Goal: Task Accomplishment & Management: Manage account settings

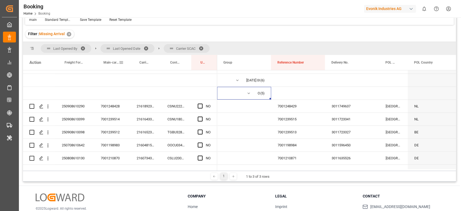
click at [115, 58] on div "Main-carriage No." at bounding box center [111, 62] width 15 height 15
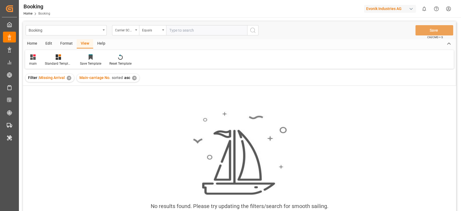
click at [135, 75] on div "Main-carriage No. sorted asc ✕" at bounding box center [108, 78] width 63 height 8
click at [134, 76] on div "✕" at bounding box center [134, 78] width 5 height 5
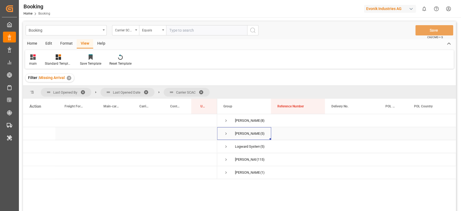
click at [229, 133] on span "[PERSON_NAME] (5)" at bounding box center [244, 133] width 41 height 12
click at [224, 131] on span "Press SPACE to select this row." at bounding box center [226, 133] width 5 height 5
click at [230, 156] on span "Logward System (5)" at bounding box center [244, 159] width 41 height 12
click at [228, 161] on span "Logward System (5)" at bounding box center [244, 159] width 41 height 12
click at [227, 159] on span "Press SPACE to select this row." at bounding box center [226, 159] width 5 height 5
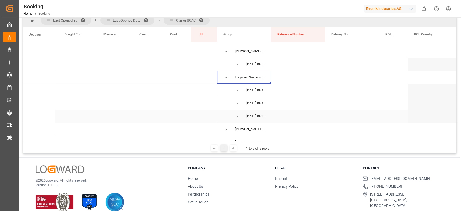
scroll to position [19, 0]
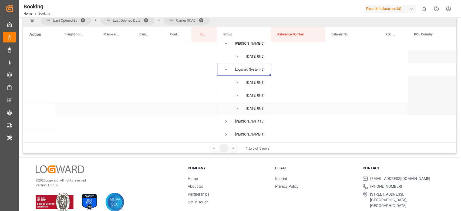
click at [237, 109] on span "Press SPACE to select this row." at bounding box center [237, 108] width 5 height 5
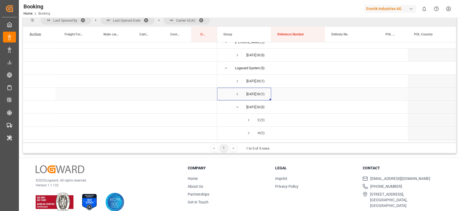
click at [237, 94] on span "Press SPACE to select this row." at bounding box center [237, 94] width 5 height 5
click at [257, 110] on span "YMLU (1)" at bounding box center [244, 107] width 41 height 12
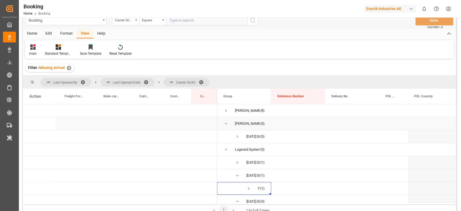
scroll to position [0, 0]
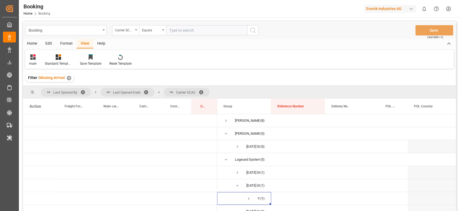
click at [147, 93] on span at bounding box center [148, 92] width 9 height 5
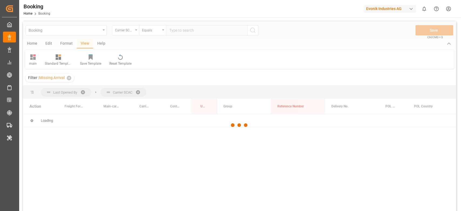
click at [84, 93] on div at bounding box center [239, 125] width 433 height 208
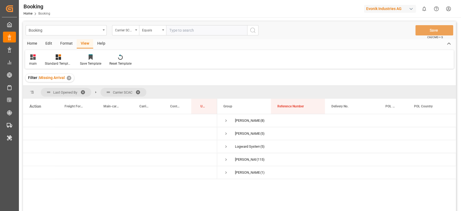
click at [84, 93] on span at bounding box center [85, 92] width 9 height 5
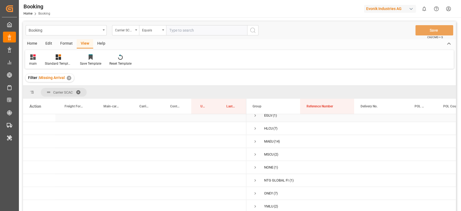
scroll to position [72, 0]
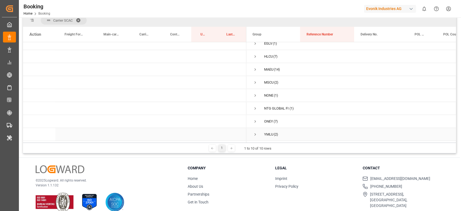
click at [256, 132] on span "Press SPACE to select this row." at bounding box center [255, 134] width 5 height 5
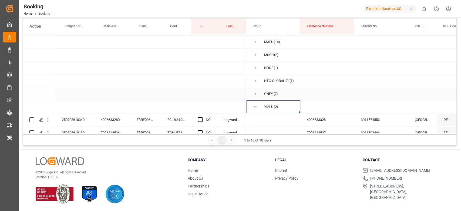
scroll to position [58, 0]
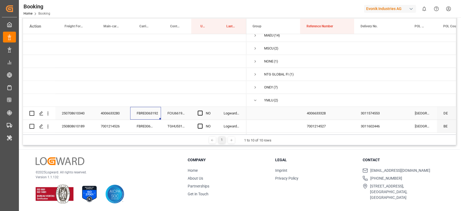
click at [147, 117] on div "FBRE0063192" at bounding box center [145, 113] width 31 height 13
click at [51, 111] on div "Press SPACE to select this row." at bounding box center [48, 113] width 14 height 10
drag, startPoint x: 48, startPoint y: 111, endPoint x: 55, endPoint y: 113, distance: 8.2
click at [48, 111] on icon "open menu" at bounding box center [48, 114] width 6 height 6
click at [62, 119] on div "Open in new tab" at bounding box center [78, 123] width 67 height 11
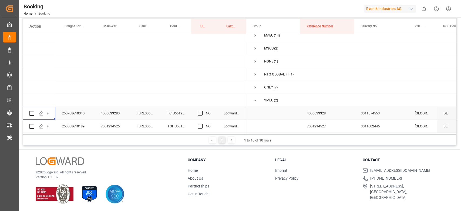
click at [144, 123] on div "FBRE0063446" at bounding box center [145, 126] width 31 height 13
click at [50, 127] on icon "open menu" at bounding box center [48, 127] width 6 height 6
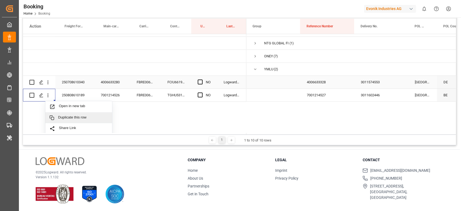
scroll to position [95, 0]
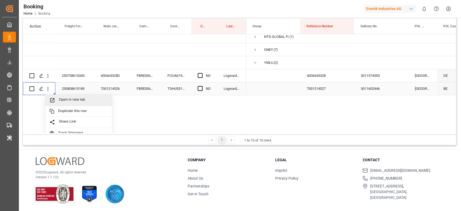
click at [105, 96] on div "Open in new tab" at bounding box center [78, 100] width 67 height 11
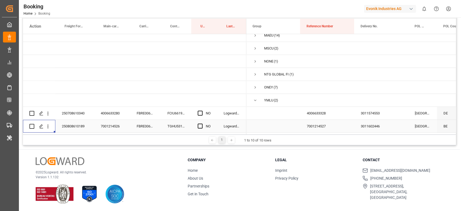
scroll to position [58, 0]
click at [254, 99] on span "Press SPACE to select this row." at bounding box center [255, 100] width 5 height 5
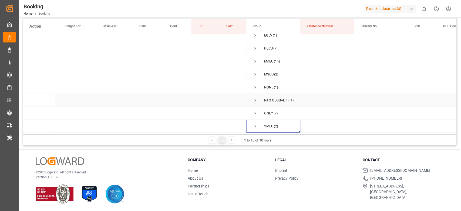
scroll to position [32, 0]
click at [254, 89] on span "Press SPACE to select this row." at bounding box center [255, 87] width 5 height 12
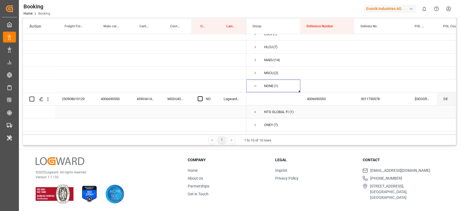
click at [142, 102] on div "459IHA1417757" at bounding box center [145, 98] width 31 height 13
click at [46, 101] on icon "open menu" at bounding box center [48, 99] width 6 height 6
click at [83, 109] on span "Open in new tab" at bounding box center [83, 111] width 49 height 6
click at [254, 85] on span "Press SPACE to select this row." at bounding box center [255, 86] width 5 height 5
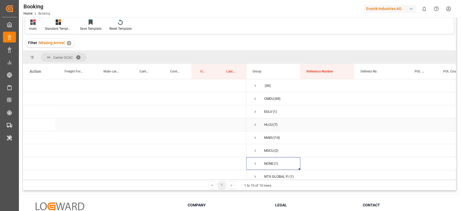
scroll to position [0, 0]
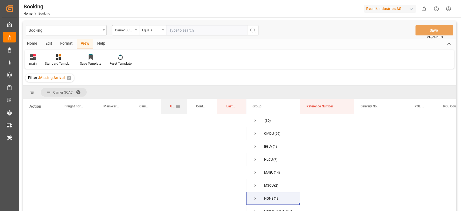
drag, startPoint x: 199, startPoint y: 107, endPoint x: 169, endPoint y: 108, distance: 30.6
click at [169, 108] on div "Update Last Opened By" at bounding box center [174, 106] width 13 height 15
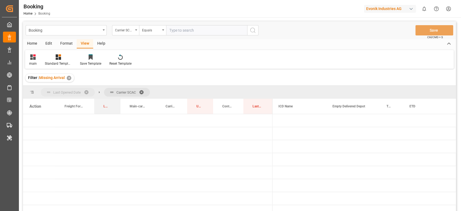
drag, startPoint x: 363, startPoint y: 106, endPoint x: 77, endPoint y: 93, distance: 286.0
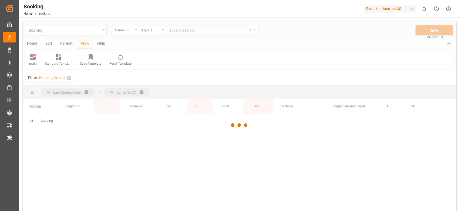
scroll to position [72, 0]
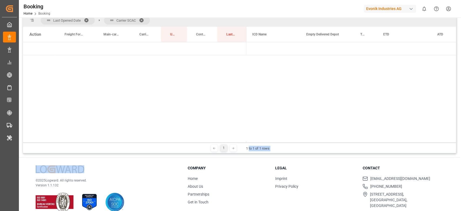
drag, startPoint x: 274, startPoint y: 142, endPoint x: 251, endPoint y: 141, distance: 23.0
click at [250, 144] on div "1 1 to 1 of 1 rows" at bounding box center [239, 147] width 433 height 11
click at [261, 46] on span "24.09.2025 00:00:00 (133)" at bounding box center [273, 48] width 41 height 12
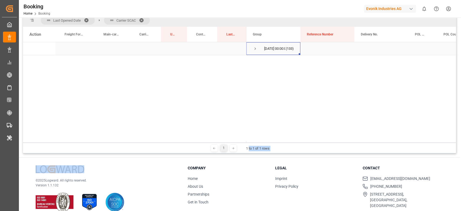
click at [252, 49] on div "24.09.2025 00:00:00 (133)" at bounding box center [274, 48] width 54 height 13
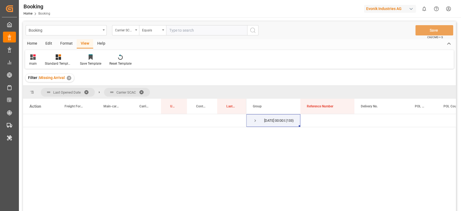
drag, startPoint x: 72, startPoint y: 42, endPoint x: 61, endPoint y: 49, distance: 13.3
click at [71, 42] on div "Format" at bounding box center [66, 43] width 21 height 9
click at [43, 65] on div "Filter Rows" at bounding box center [37, 63] width 16 height 5
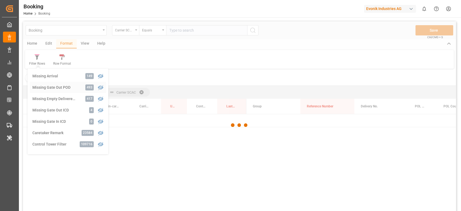
click at [76, 87] on div "Booking Carrier SCAC Equals Save Ctrl/CMD + S Home Edit Format View Help Filter…" at bounding box center [239, 123] width 433 height 204
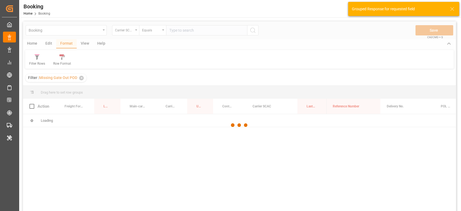
click at [85, 45] on div at bounding box center [239, 125] width 433 height 208
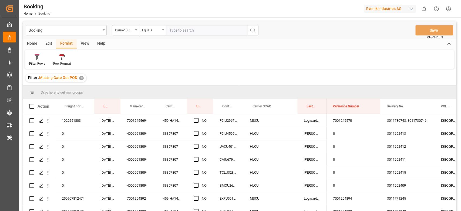
click at [207, 34] on input "text" at bounding box center [206, 30] width 81 height 10
type input "hlcu"
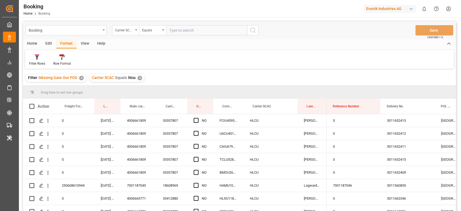
click at [85, 46] on div "View" at bounding box center [85, 43] width 16 height 9
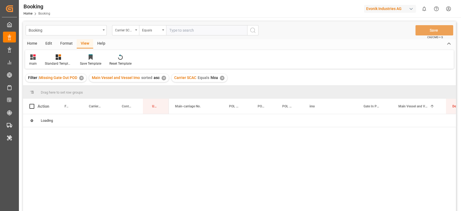
click at [36, 62] on div "main" at bounding box center [33, 63] width 8 height 5
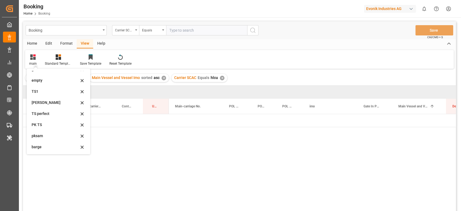
scroll to position [107, 0]
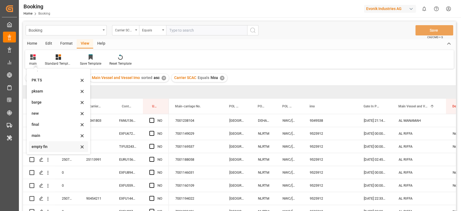
click at [52, 144] on div "empty fin" at bounding box center [55, 147] width 47 height 6
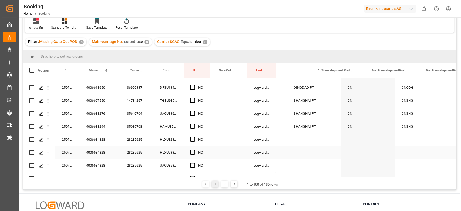
scroll to position [0, 686]
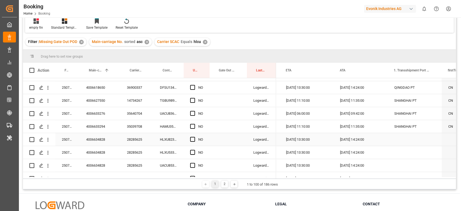
click at [141, 141] on div "28285625" at bounding box center [137, 139] width 33 height 13
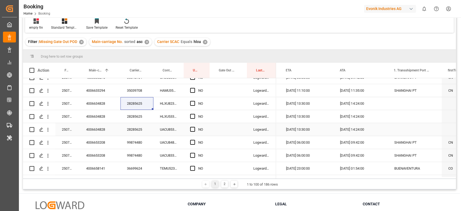
click at [196, 128] on div "Press SPACE to select this row." at bounding box center [194, 129] width 8 height 12
click at [193, 119] on div "Press SPACE to select this row." at bounding box center [194, 116] width 8 height 12
click at [192, 102] on span "Press SPACE to select this row." at bounding box center [192, 103] width 5 height 5
click at [194, 101] on input "Press SPACE to select this row." at bounding box center [194, 101] width 0 height 0
click at [194, 116] on span "Press SPACE to select this row." at bounding box center [192, 116] width 5 height 5
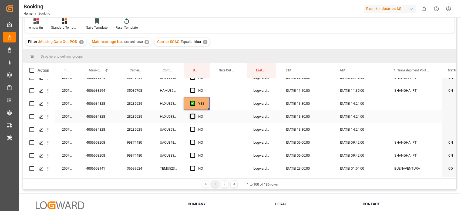
click at [194, 114] on input "Press SPACE to select this row." at bounding box center [194, 114] width 0 height 0
click at [192, 128] on span "Press SPACE to select this row." at bounding box center [192, 129] width 5 height 5
click at [194, 127] on input "Press SPACE to select this row." at bounding box center [194, 127] width 0 height 0
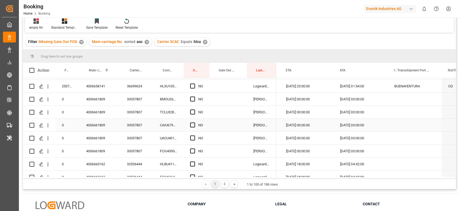
click at [137, 127] on div "33357807" at bounding box center [137, 125] width 33 height 13
click at [194, 100] on span "Press SPACE to select this row." at bounding box center [192, 99] width 5 height 5
click at [194, 97] on input "Press SPACE to select this row." at bounding box center [194, 97] width 0 height 0
click at [193, 109] on span "Press SPACE to select this row." at bounding box center [192, 111] width 5 height 5
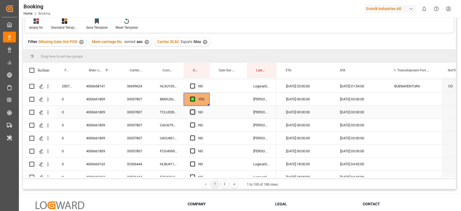
click at [194, 109] on input "Press SPACE to select this row." at bounding box center [194, 109] width 0 height 0
click at [193, 109] on span "Press SPACE to select this row." at bounding box center [192, 111] width 5 height 5
click at [194, 109] on input "Press SPACE to select this row." at bounding box center [194, 109] width 0 height 0
click at [190, 122] on div "NO" at bounding box center [197, 115] width 26 height 19
click at [192, 124] on div "NO" at bounding box center [197, 115] width 26 height 19
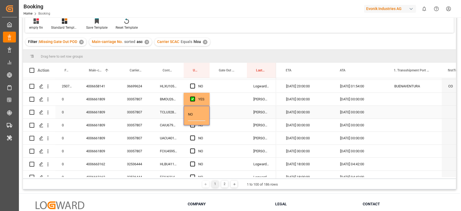
click at [192, 115] on input "NO" at bounding box center [196, 115] width 17 height 11
click at [211, 110] on div "Press SPACE to select this row." at bounding box center [228, 112] width 37 height 13
click at [207, 97] on div "YES" at bounding box center [197, 99] width 26 height 13
drag, startPoint x: 209, startPoint y: 103, endPoint x: 204, endPoint y: 155, distance: 51.7
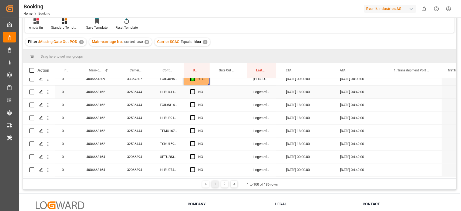
click at [145, 123] on div "32536444" at bounding box center [137, 117] width 33 height 13
click at [145, 123] on input "32536444" at bounding box center [137, 121] width 24 height 10
click at [146, 136] on div "32536444" at bounding box center [137, 130] width 33 height 13
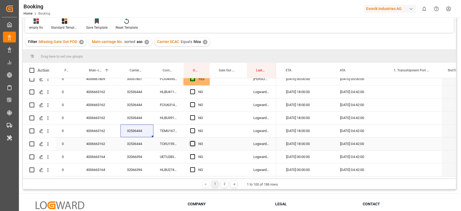
click at [193, 143] on span "Press SPACE to select this row." at bounding box center [192, 143] width 5 height 5
click at [194, 141] on input "Press SPACE to select this row." at bounding box center [194, 141] width 0 height 0
click at [208, 85] on div "YES" at bounding box center [197, 78] width 26 height 13
drag, startPoint x: 207, startPoint y: 110, endPoint x: 200, endPoint y: 131, distance: 22.7
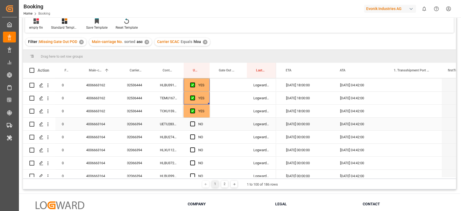
scroll to position [288, 0]
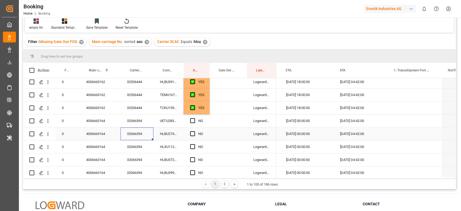
click at [142, 131] on div "32066394" at bounding box center [137, 133] width 33 height 13
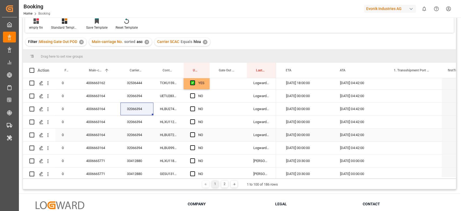
scroll to position [324, 0]
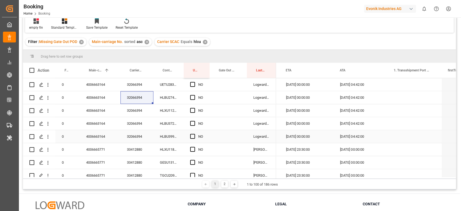
click at [178, 133] on div "HLBU3993683" at bounding box center [169, 136] width 30 height 13
click at [189, 134] on div "NO" at bounding box center [197, 136] width 26 height 13
click at [190, 134] on span "Press SPACE to select this row." at bounding box center [192, 136] width 5 height 5
click at [194, 134] on input "Press SPACE to select this row." at bounding box center [194, 134] width 0 height 0
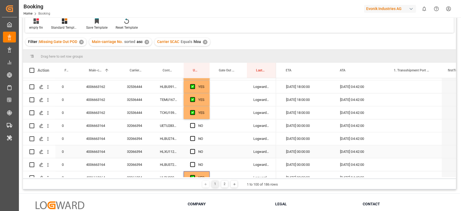
scroll to position [252, 0]
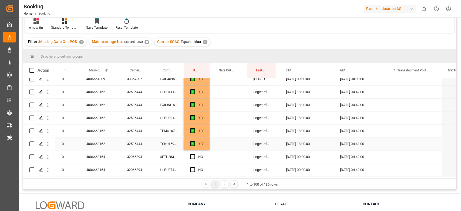
click at [205, 142] on div "YES" at bounding box center [197, 143] width 26 height 13
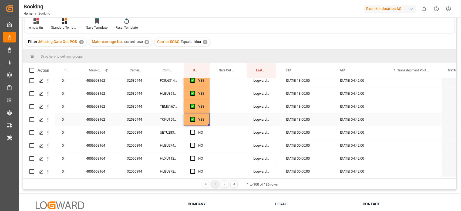
scroll to position [288, 0]
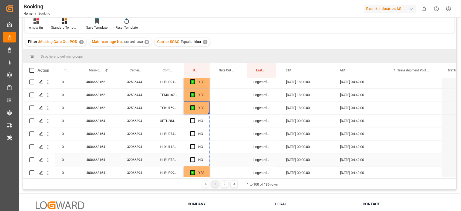
drag, startPoint x: 209, startPoint y: 114, endPoint x: 205, endPoint y: 161, distance: 48.1
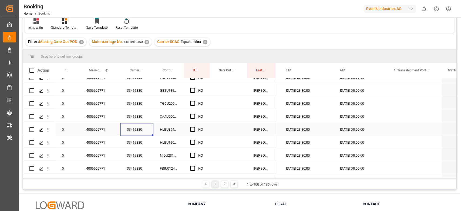
click at [143, 124] on div "33412880" at bounding box center [137, 129] width 33 height 13
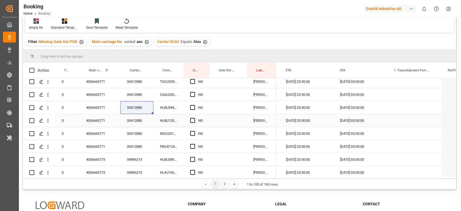
scroll to position [429, 0]
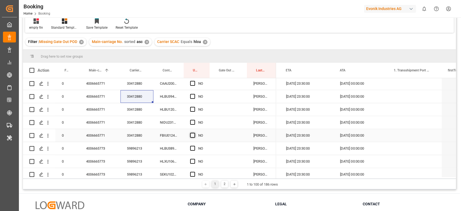
click at [192, 135] on span "Press SPACE to select this row." at bounding box center [192, 135] width 5 height 5
click at [194, 133] on input "Press SPACE to select this row." at bounding box center [194, 133] width 0 height 0
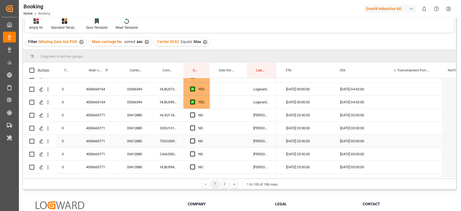
scroll to position [357, 0]
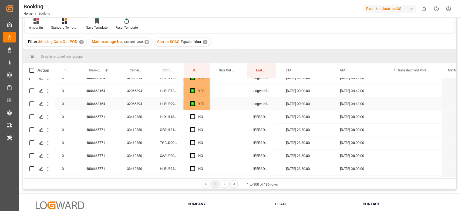
drag, startPoint x: 204, startPoint y: 105, endPoint x: 211, endPoint y: 111, distance: 9.8
click at [204, 105] on div "YES" at bounding box center [201, 104] width 6 height 12
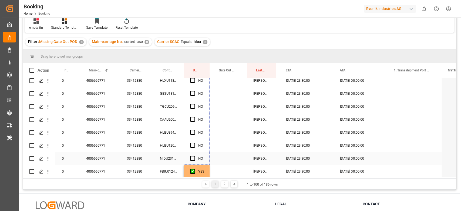
drag, startPoint x: 208, startPoint y: 142, endPoint x: 205, endPoint y: 157, distance: 14.8
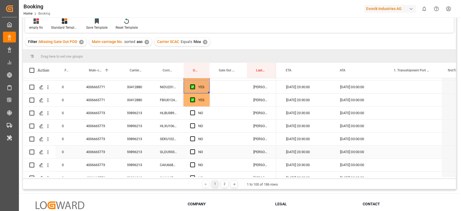
scroll to position [465, 0]
click at [205, 101] on div "YES" at bounding box center [197, 99] width 26 height 13
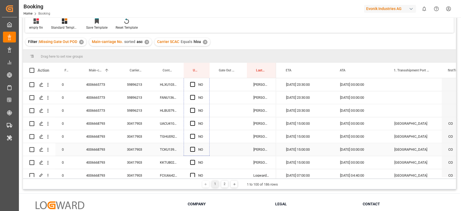
scroll to position [573, 0]
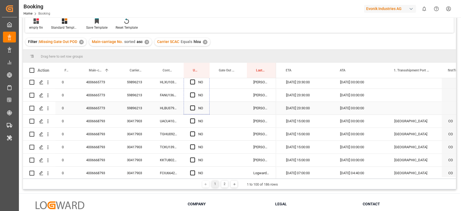
drag, startPoint x: 208, startPoint y: 105, endPoint x: 200, endPoint y: 110, distance: 9.2
click at [141, 144] on div "30417903" at bounding box center [137, 147] width 33 height 13
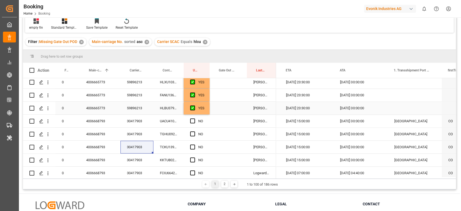
click at [210, 111] on div "Press SPACE to select this row." at bounding box center [228, 108] width 37 height 13
click at [206, 111] on div "YES" at bounding box center [197, 108] width 26 height 13
click at [207, 112] on div "YES" at bounding box center [197, 108] width 26 height 13
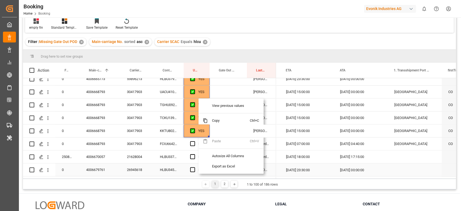
scroll to position [610, 0]
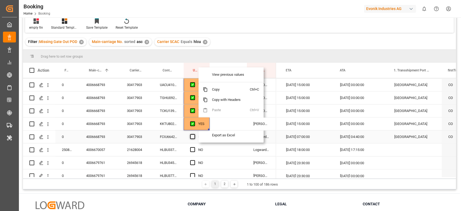
click at [193, 135] on span "Press SPACE to select this row." at bounding box center [192, 136] width 5 height 5
click at [194, 134] on input "Press SPACE to select this row." at bounding box center [194, 134] width 0 height 0
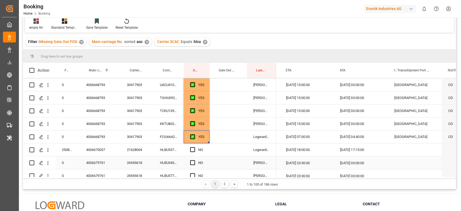
scroll to position [681, 0]
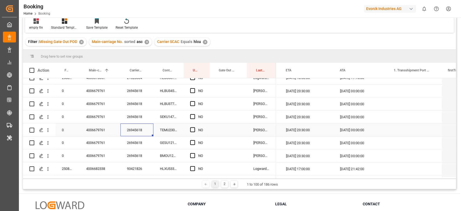
click at [138, 127] on div "26945618" at bounding box center [137, 129] width 33 height 13
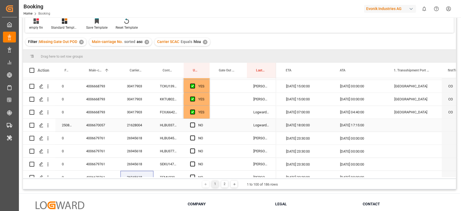
scroll to position [645, 0]
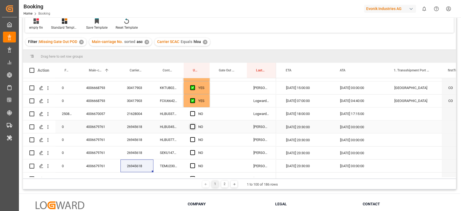
click at [192, 127] on span "Press SPACE to select this row." at bounding box center [192, 126] width 5 height 5
click at [194, 124] on input "Press SPACE to select this row." at bounding box center [194, 124] width 0 height 0
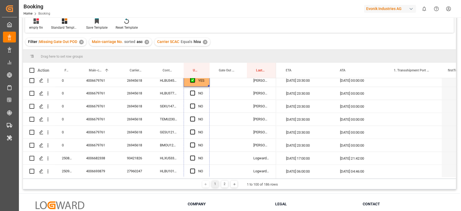
scroll to position [703, 0]
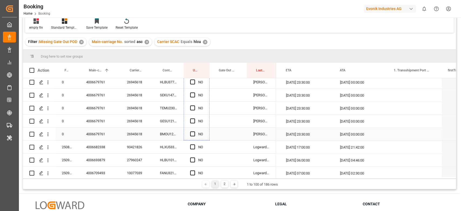
drag, startPoint x: 208, startPoint y: 132, endPoint x: 199, endPoint y: 138, distance: 11.2
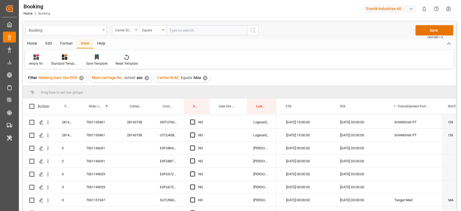
scroll to position [901, 0]
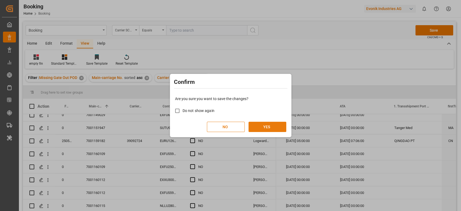
click at [260, 130] on button "YES" at bounding box center [268, 127] width 38 height 10
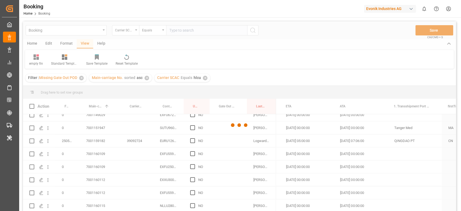
scroll to position [643, 0]
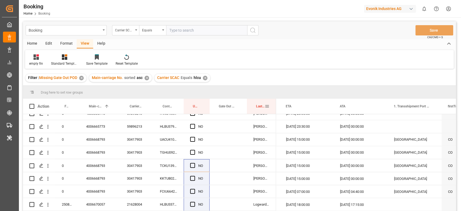
drag, startPoint x: 257, startPoint y: 105, endPoint x: 261, endPoint y: 90, distance: 15.6
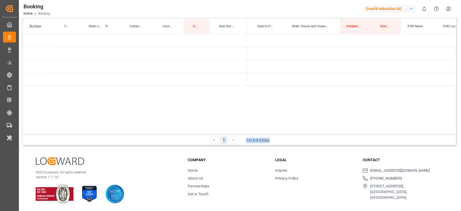
scroll to position [0, 0]
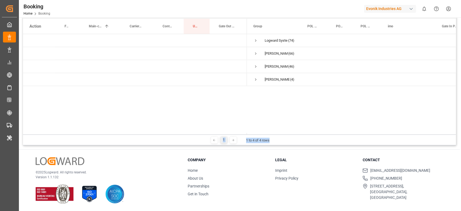
drag, startPoint x: 273, startPoint y: 134, endPoint x: 228, endPoint y: 116, distance: 48.3
click at [195, 128] on div "Last Opened By Drag here to set column labels Action Freight Forwarder's Refere…" at bounding box center [239, 75] width 433 height 139
click at [258, 51] on span "Press SPACE to select this row." at bounding box center [256, 53] width 5 height 5
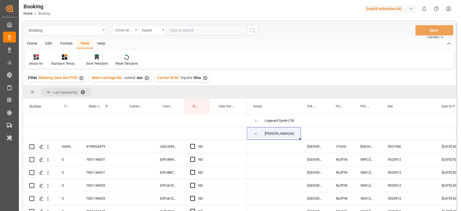
click at [127, 28] on div "Carrier SCAC" at bounding box center [124, 29] width 18 height 6
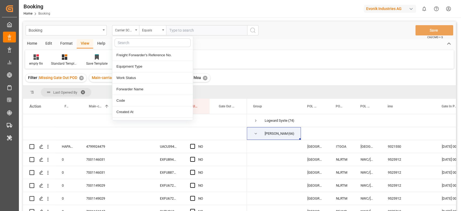
click at [132, 40] on input "text" at bounding box center [153, 42] width 76 height 9
type input "ata"
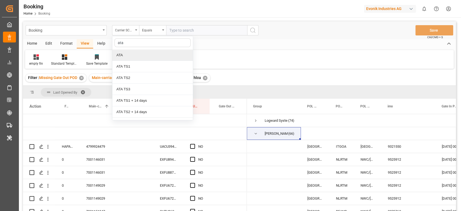
click at [130, 54] on div "ATA" at bounding box center [152, 54] width 81 height 11
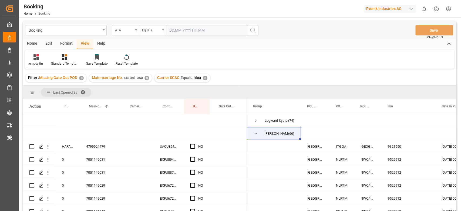
click at [163, 33] on div "Equals" at bounding box center [152, 30] width 27 height 10
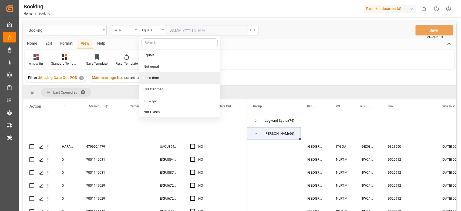
click at [158, 81] on div "Less than" at bounding box center [179, 77] width 81 height 11
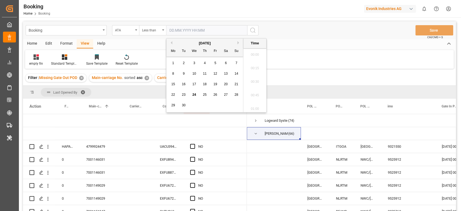
click at [185, 33] on input "text" at bounding box center [206, 30] width 81 height 10
click at [173, 61] on span "1" at bounding box center [173, 63] width 2 height 4
type input "01.09.2025 00:00"
click at [255, 31] on icon "search button" at bounding box center [253, 30] width 6 height 6
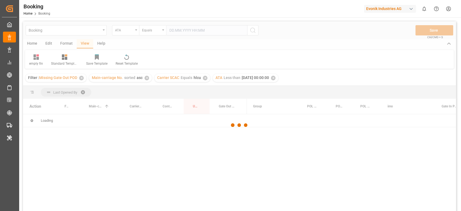
scroll to position [36, 0]
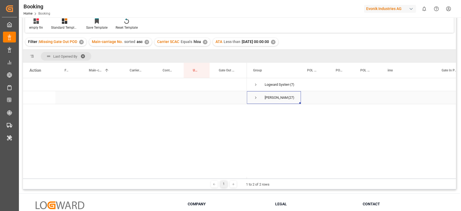
click at [254, 96] on span "Press SPACE to select this row." at bounding box center [256, 97] width 5 height 5
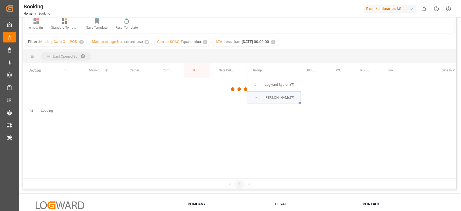
click at [256, 83] on div at bounding box center [239, 89] width 433 height 208
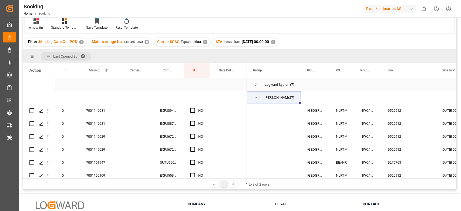
click at [256, 83] on span "Press SPACE to select this row." at bounding box center [256, 84] width 5 height 5
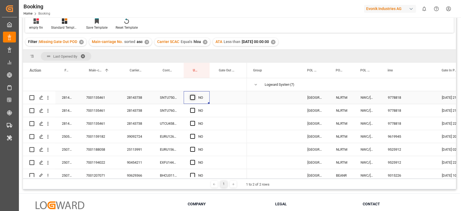
click at [191, 96] on span "Press SPACE to select this row." at bounding box center [192, 97] width 5 height 5
click at [194, 95] on input "Press SPACE to select this row." at bounding box center [194, 95] width 0 height 0
drag, startPoint x: 209, startPoint y: 103, endPoint x: 205, endPoint y: 138, distance: 35.9
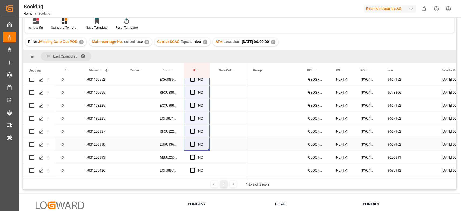
scroll to position [80, 0]
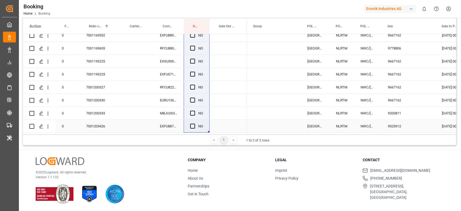
drag, startPoint x: 205, startPoint y: 133, endPoint x: 191, endPoint y: 128, distance: 14.8
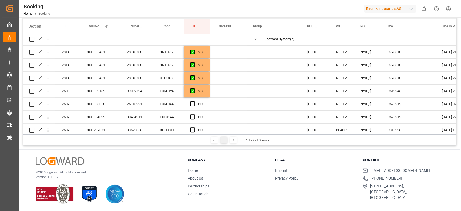
scroll to position [0, 0]
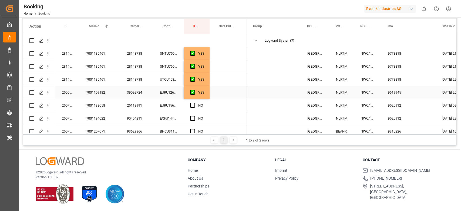
click at [206, 94] on div "YES" at bounding box center [197, 92] width 26 height 13
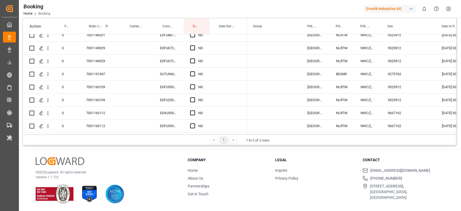
drag, startPoint x: 208, startPoint y: 98, endPoint x: 207, endPoint y: 126, distance: 28.7
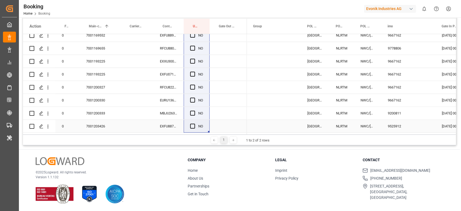
drag, startPoint x: 204, startPoint y: 122, endPoint x: 199, endPoint y: 116, distance: 8.1
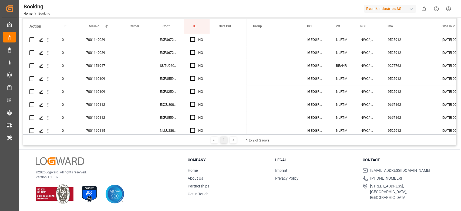
scroll to position [82, 0]
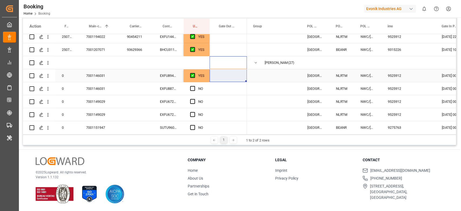
click at [212, 70] on div "0 7001146031 EXFU8941116 YES 0 7001146031 EXFU8870624 NO 0 7001149029 EXFU67253…" at bounding box center [135, 185] width 224 height 467
click at [207, 79] on div "YES" at bounding box center [197, 75] width 26 height 13
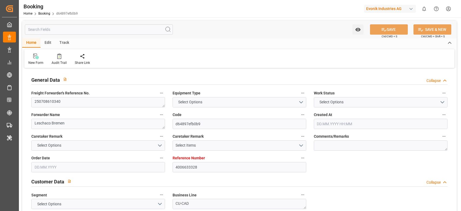
type input "4006633328"
type input "9864239"
type input "Yang Ming"
type input "Yang Ming Marine Transport Corp."
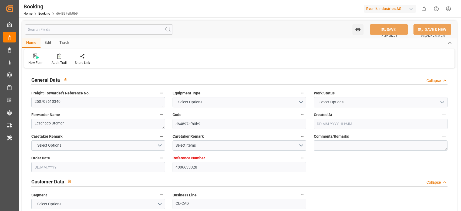
type input "DEHAM"
type input "TWTXG"
type input "TWKHH"
type input "0"
type input "DEHAM"
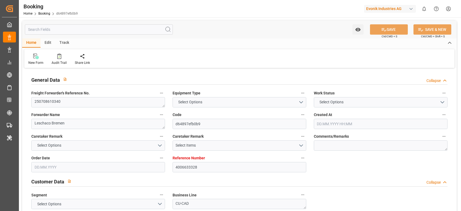
type input "TWTXG"
type input "9864239"
type input "13.06.2025 13:13"
type input "13.06.2025"
type input "31.08.2025"
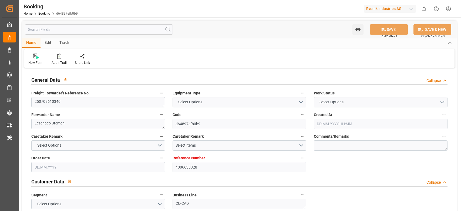
type input "10.07.2025"
type input "18.07.2025"
type input "27.07.2025 13:00"
type input "24.07.2025 00:00"
type input "28.07.2025 01:40"
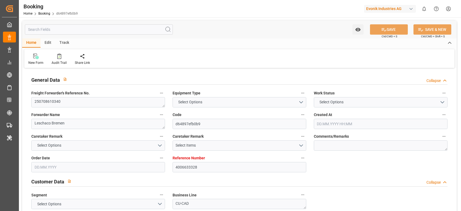
type input "22.07.2025 00:26"
type input "23.09.2025 01:00"
type input "04.09.2025 00:00"
type input "15.09.2025 00:00"
type input "02.09.2025 00:00"
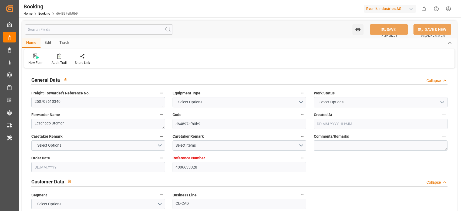
type input "17.09.2025 06:10"
type input "18.09.2025 00:00"
type input "02.09.2025 00:00"
type input "18.07.2025"
type input "24.09.2025 00:59"
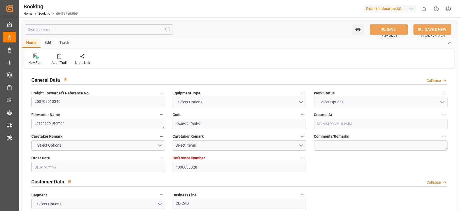
type input "24.09.2025"
type input "15.07.2025 15:44"
type input "27.07.2025 09:45"
type input "27.07.2025 13:00"
type input "28.07.2025 02:08"
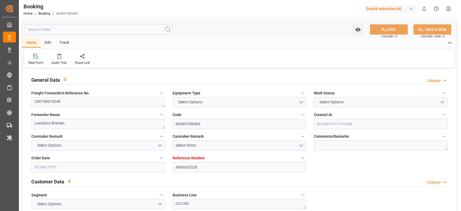
type input "17.09.2025 05:41"
type input "17.09.2025 08:03"
type input "05.09.2025 13:00"
type input "05.09.2025 21:09"
type input "09.09.2025 21:09"
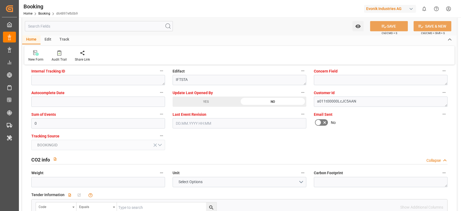
scroll to position [1081, 0]
click at [185, 98] on div "YES" at bounding box center [206, 101] width 67 height 10
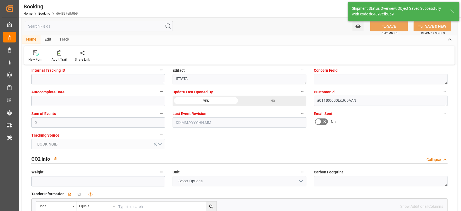
type textarea "[PERSON_NAME]"
type input "24.09.2025 09:24"
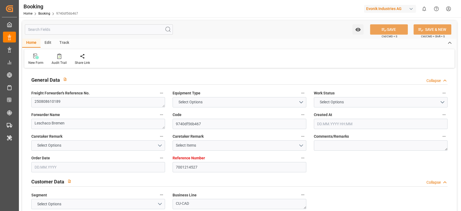
type textarea "250808610189"
type textarea "Leschaco Bremen"
type input "9740df56b467"
type input "7001214527"
type textarea "CU-CAD"
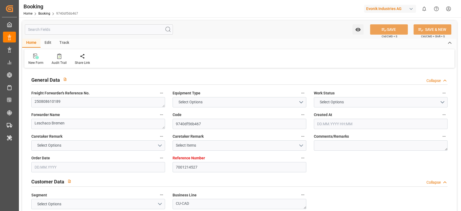
type input "7001214526"
type textarea "sascha.joswig@evonik.com"
type textarea "CIF"
type textarea "CAT LAI HO CHI MINH"
type textarea "Bonn"
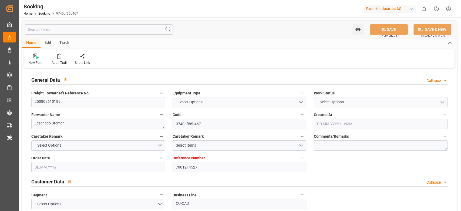
type textarea "TGHU5316663"
type input "ONE MAGDALENA"
type input "YMLU"
type textarea "FBRE0063446"
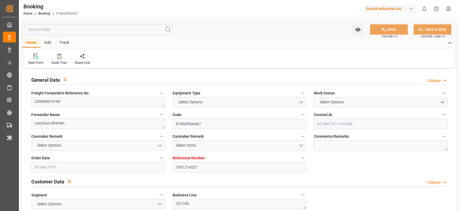
type input "[GEOGRAPHIC_DATA]"
type input "Cát Lái"
type input "Cai Mep International Terminal"
type textarea "vesselName etd eta"
type textarea "INPUT_Evonik_Seeburger_IFTMIN_1003004241_20250730103727272.edi"
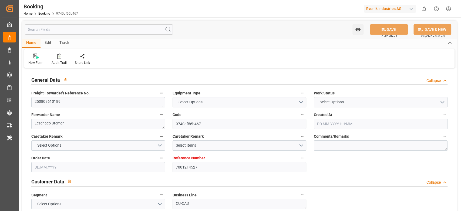
type textarea "NWC/UK North West Continent / UK_VNCLI_YMLU_CU-CAD"
type textarea "INPUT_Evonik_Seeburger_IFTMIN_1002927572_20250707074251404.edi,INPUT_Evonik_See…"
type textarea "1003004241"
type textarea "Logward System"
type textarea "businessDivision-businessLine-"
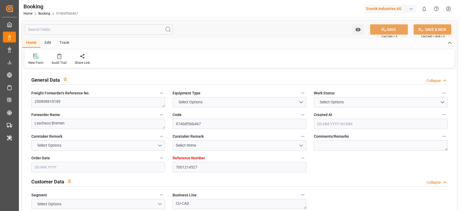
type textarea "IFTSTA"
type textarea "a011t00000LcJC5AAN"
type textarea "Yes"
type input "ANTWERPEN"
type input "CAI MEP INTERNATIONAL TERMINAL"
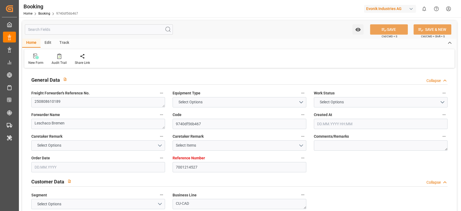
type input "KOLN"
type input "DE"
type input "TRUCK"
type input "016E"
type input "VESSEL"
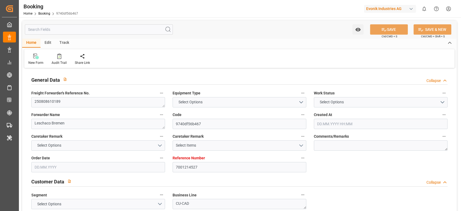
type input "ONE MAGDALENA"
type input "TRUCK"
type input "VN"
type input "CAT LAI"
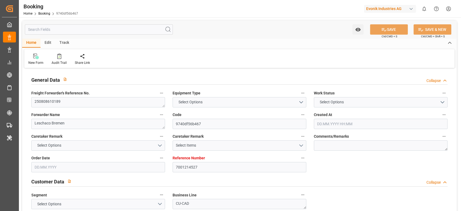
type input "7001214527"
type input "9937347"
type input "Yang Ming"
type input "Yang Ming Marine Transport Corp."
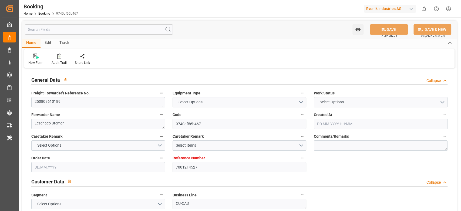
type input "BEANR"
type input "VNCLI"
type input "VNCMT"
type input "0"
type input "BEANR"
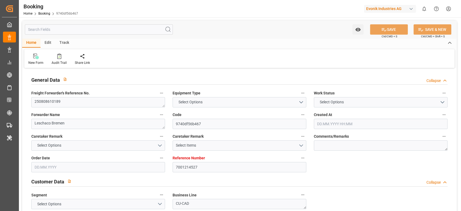
type input "VNCMT"
type input "9937347"
type input "07.07.2025 05:43"
type input "07.07.2025"
type input "22.09.2025"
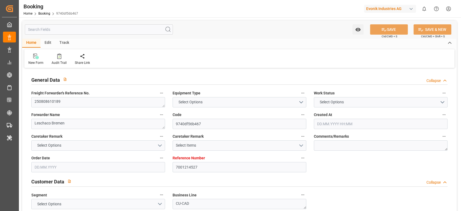
type input "24.07.2025"
type input "09.07.2025"
type input "30.07.2025"
type input "03.08.2025 13:30"
type input "03.08.2025 00:00"
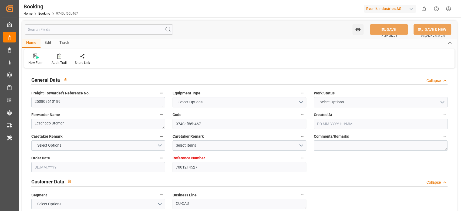
type input "03.08.2025 05:53"
type input "31.07.2025 10:47"
type input "11.09.2025 17:30"
type input "14.09.2025 00:00"
type input "10.09.2025 00:00"
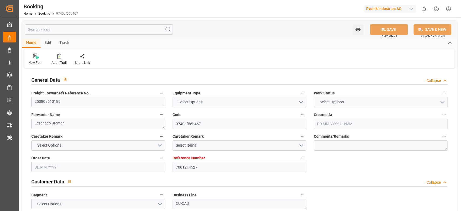
type input "10.09.2025 00:00"
type input "11.09.2025 00:00"
type input "12.09.2025 00:00"
type input "30.07.2025"
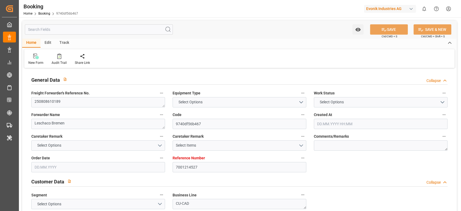
type input "23.09.2025 15:22"
type input "23.09.2025"
type input "24.07.2025 15:06"
type input "02.08.2025 19:32"
type input "03.08.2025 13:30"
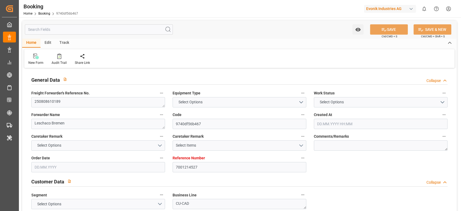
type input "03.08.2025 06:09"
type input "11.09.2025 17:30"
type input "11.09.2025 16:29"
type input "11.09.2025 23:28"
type input "12.09.2025 02:43"
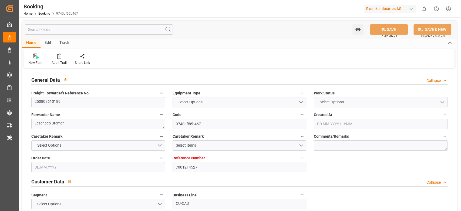
type input "16.09.2025 02:43"
type input "14.09.2025 10:30"
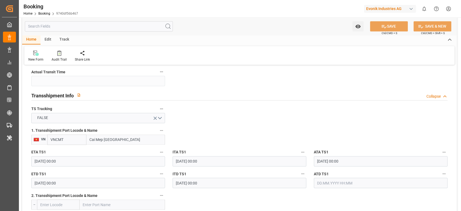
scroll to position [504, 0]
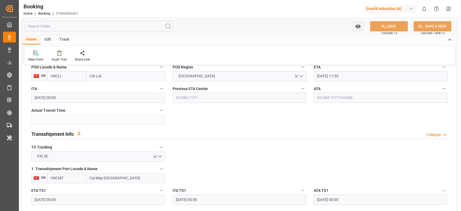
click at [346, 75] on input "11.09.2025 17:30" at bounding box center [381, 76] width 134 height 10
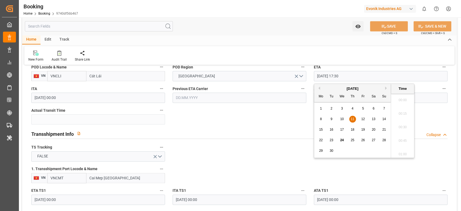
scroll to position [921, 0]
click at [344, 128] on span "17" at bounding box center [342, 130] width 4 height 4
type input "17.09.2025 17:30"
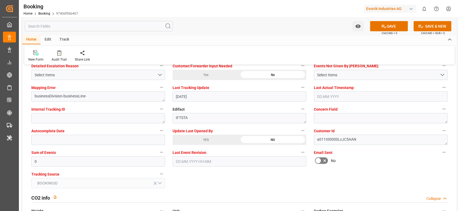
scroll to position [1045, 0]
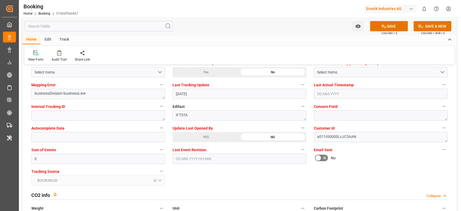
click at [175, 137] on div "YES" at bounding box center [206, 137] width 67 height 10
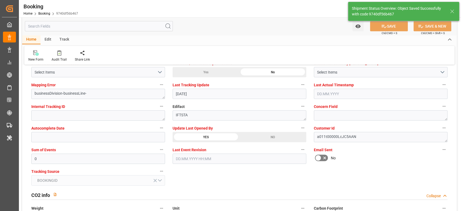
type textarea "[PERSON_NAME]"
type input "24.09.2025 09:25"
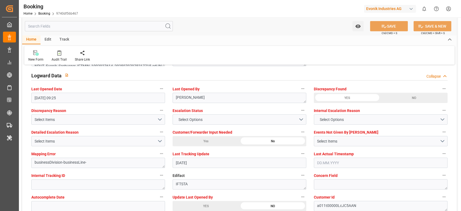
scroll to position [937, 0]
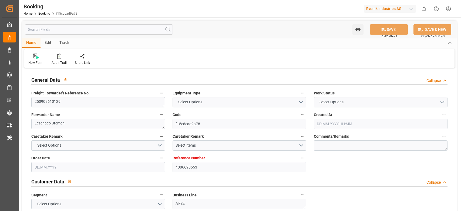
type input "4006690553"
type input "9227340"
type input "Dummy"
type input "Dummy Carrier"
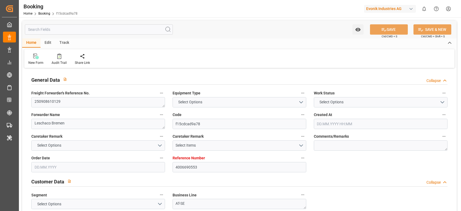
type input "DEBRV"
type input "USBOS"
type input "0"
type input "15.08.2025 08:54"
type input "15.08.2025"
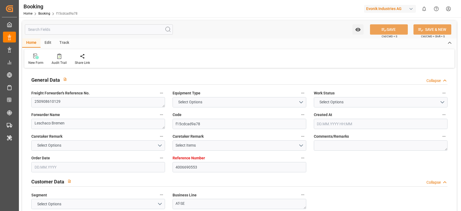
type input "19.09.2025"
type input "05.09.2025"
type input "04.09.2025 00:00"
type input "11.09.2025 00:00"
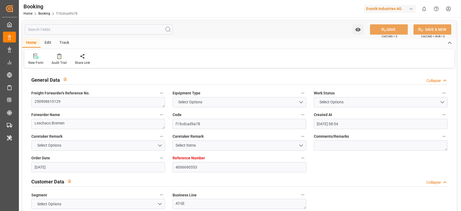
type input "11.09.2025 00:00"
type input "09.08.2025 00:00"
type input "24.09.2025 00:00"
type input "16.09.2025 10:28"
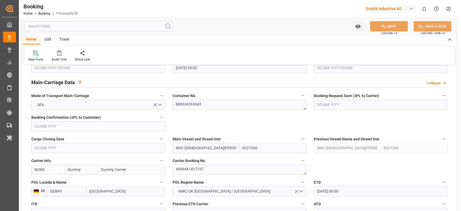
scroll to position [324, 0]
click at [49, 170] on input "NONE" at bounding box center [48, 169] width 34 height 10
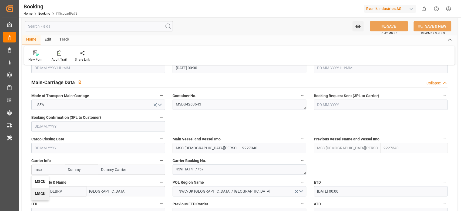
click at [43, 183] on b "MSCU" at bounding box center [40, 181] width 11 height 4
type input "MSCU"
type input "MSC"
type input "Mediterranean Shipping Company"
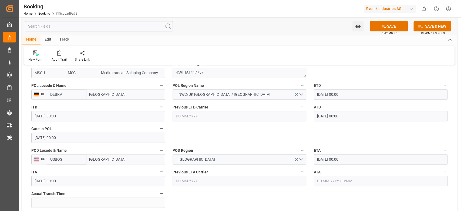
scroll to position [432, 0]
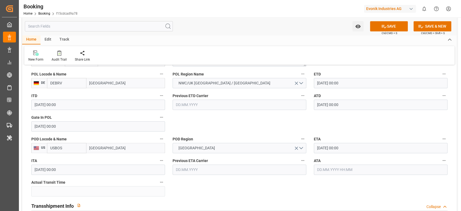
type input "MSCU"
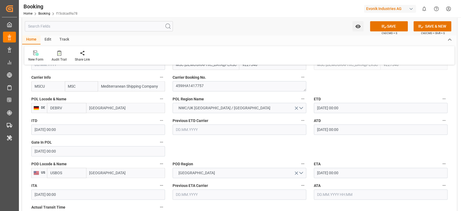
scroll to position [396, 0]
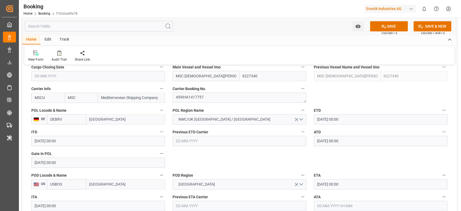
click at [71, 165] on input "09.08.2025 00:00" at bounding box center [98, 162] width 134 height 10
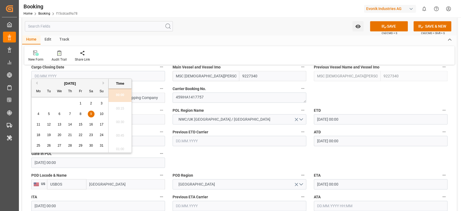
click at [102, 82] on div "August 2025" at bounding box center [70, 83] width 77 height 5
click at [103, 84] on button "Next Month" at bounding box center [104, 82] width 3 height 3
click at [35, 111] on div "8" at bounding box center [38, 114] width 7 height 6
type input "08.09.2025 00:00"
click at [38, 114] on span "8" at bounding box center [39, 114] width 2 height 4
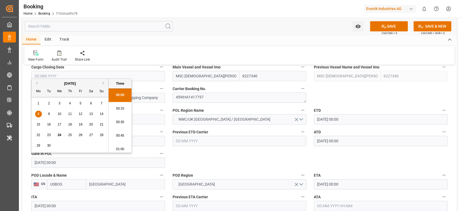
click at [38, 114] on span "8" at bounding box center [39, 114] width 2 height 4
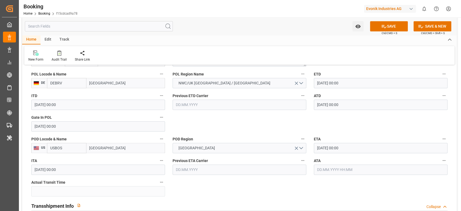
scroll to position [468, 0]
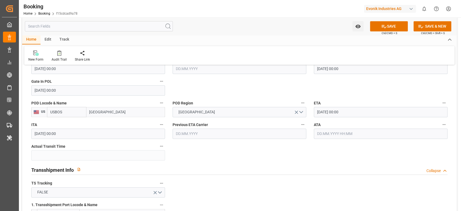
click at [331, 116] on input "24.09.2025 00:00" at bounding box center [381, 112] width 134 height 10
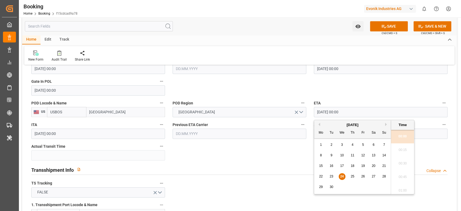
click at [351, 177] on span "25" at bounding box center [353, 176] width 4 height 4
type input "25.09.2025 00:00"
drag, startPoint x: 257, startPoint y: 166, endPoint x: 208, endPoint y: 165, distance: 49.5
click at [257, 166] on div "Transshipment Info Collapse" at bounding box center [239, 169] width 417 height 10
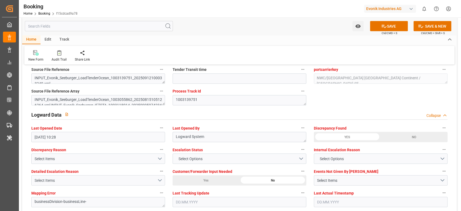
scroll to position [793, 0]
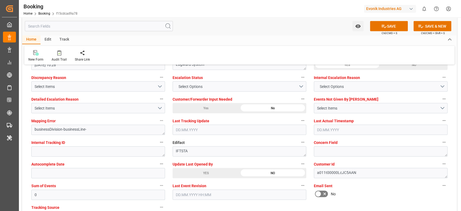
click at [188, 177] on div "YES" at bounding box center [206, 173] width 67 height 10
click at [394, 26] on button "SAVE" at bounding box center [389, 26] width 38 height 10
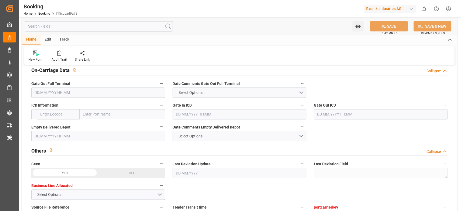
scroll to position [577, 0]
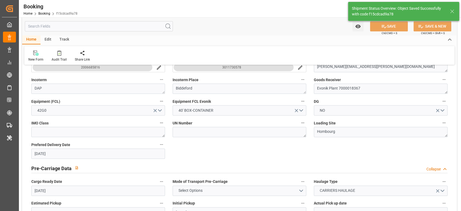
type input "24.09.2025 09:27"
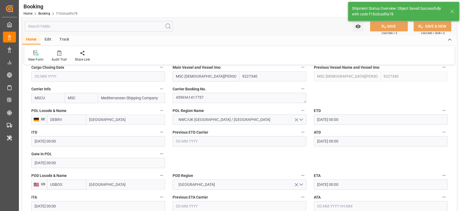
scroll to position [396, 0]
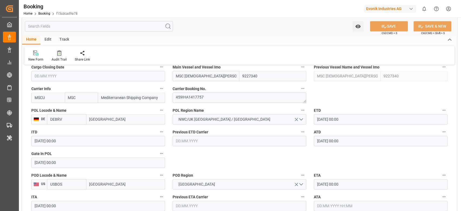
click at [56, 59] on div "Audit Trail" at bounding box center [59, 59] width 15 height 5
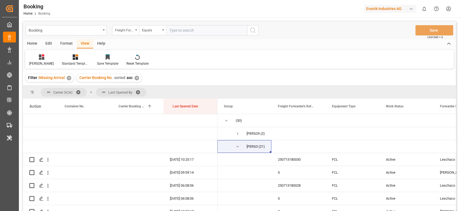
click at [68, 42] on div "Format" at bounding box center [66, 43] width 21 height 9
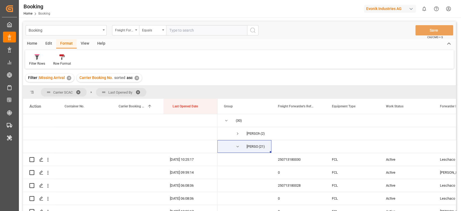
click at [40, 65] on div "Filter Rows" at bounding box center [37, 63] width 16 height 5
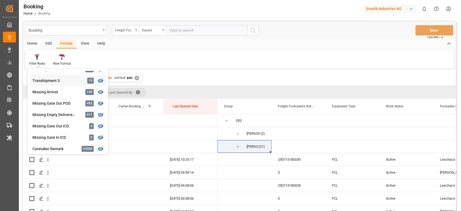
scroll to position [216, 0]
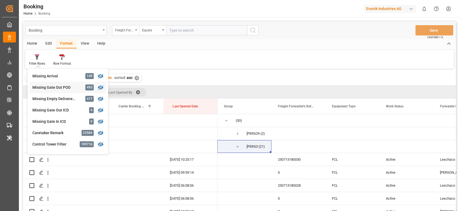
click at [46, 90] on div "Missing Gate Out POD 493" at bounding box center [68, 87] width 76 height 11
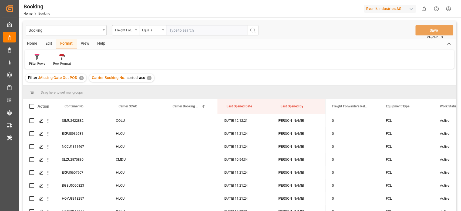
click at [83, 44] on div "View" at bounding box center [85, 43] width 16 height 9
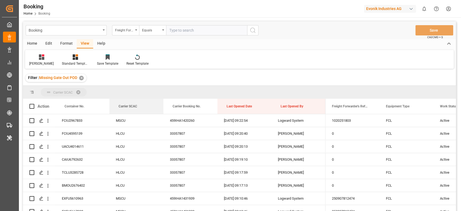
drag, startPoint x: 127, startPoint y: 105, endPoint x: 129, endPoint y: 95, distance: 11.1
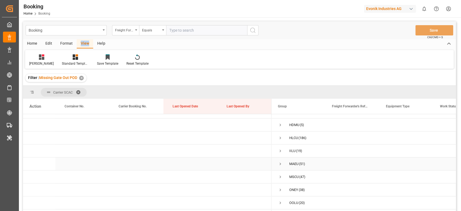
scroll to position [32, 0]
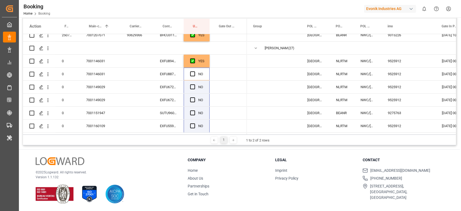
scroll to position [45, 0]
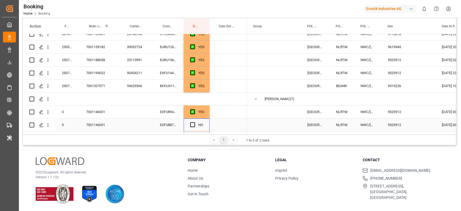
click at [203, 115] on div "YES" at bounding box center [201, 112] width 6 height 12
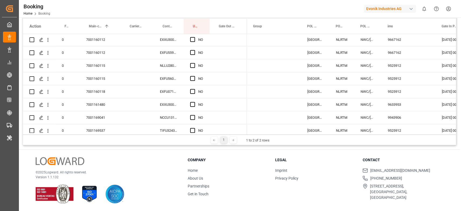
drag, startPoint x: 208, startPoint y: 117, endPoint x: 209, endPoint y: 124, distance: 7.0
drag, startPoint x: 208, startPoint y: 124, endPoint x: 202, endPoint y: 119, distance: 7.3
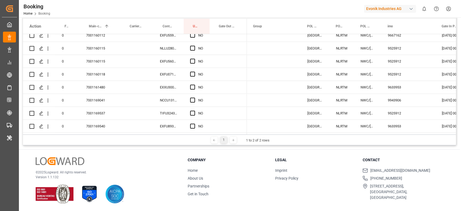
scroll to position [118, 0]
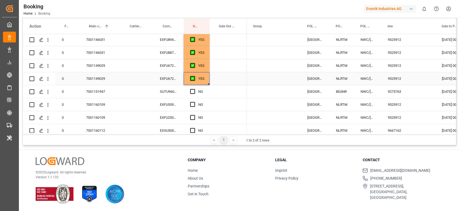
click at [207, 81] on div "YES" at bounding box center [197, 78] width 26 height 13
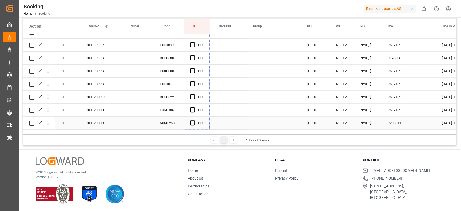
scroll to position [370, 0]
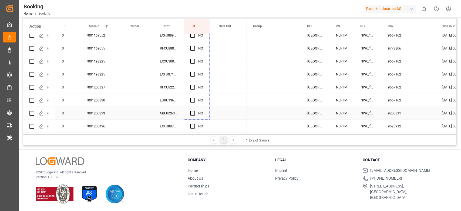
drag, startPoint x: 209, startPoint y: 84, endPoint x: 202, endPoint y: 110, distance: 26.9
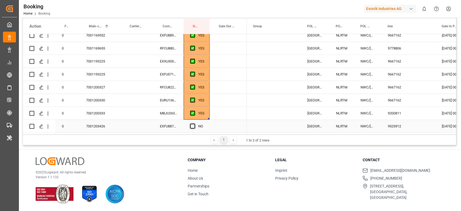
click at [194, 124] on span "Press SPACE to select this row." at bounding box center [192, 126] width 5 height 5
click at [194, 124] on input "Press SPACE to select this row." at bounding box center [194, 124] width 0 height 0
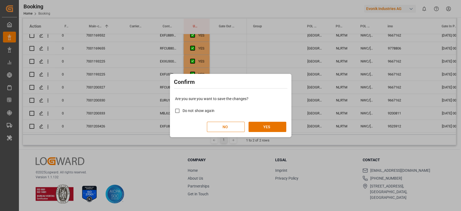
click at [279, 134] on div "Are you sure you want to save the changes? Do not show again NO YES" at bounding box center [230, 114] width 119 height 44
click at [277, 128] on button "YES" at bounding box center [268, 127] width 38 height 10
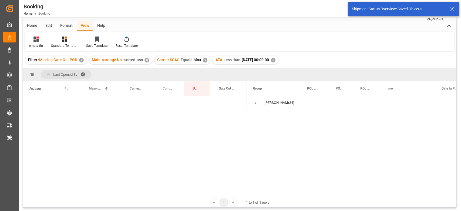
scroll to position [0, 0]
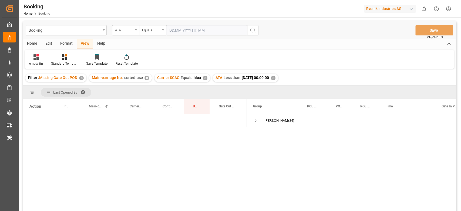
click at [278, 78] on div "ATA Less than [DATE] 00:00:00 ✕" at bounding box center [245, 78] width 65 height 8
click at [276, 79] on div "✕" at bounding box center [273, 78] width 5 height 5
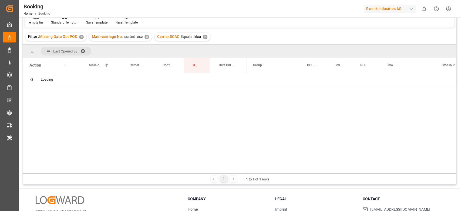
scroll to position [72, 0]
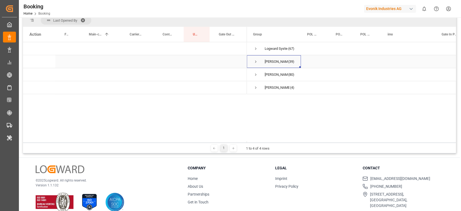
click at [258, 64] on span "Press SPACE to select this row." at bounding box center [256, 61] width 5 height 5
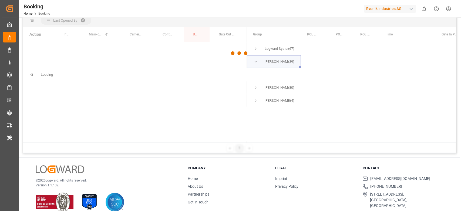
click at [315, 93] on div at bounding box center [239, 53] width 433 height 208
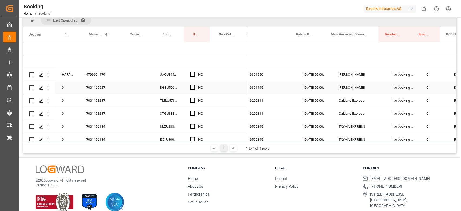
scroll to position [0, 149]
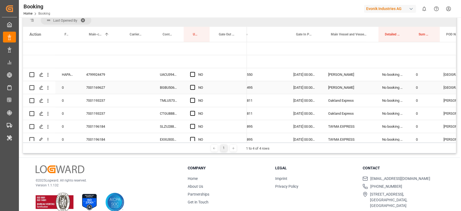
click at [311, 93] on div "[DATE] 00:00:00" at bounding box center [304, 87] width 35 height 13
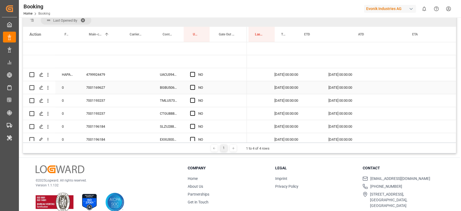
scroll to position [0, 652]
click at [309, 93] on div "[DATE] 00:00:00" at bounding box center [296, 87] width 54 height 13
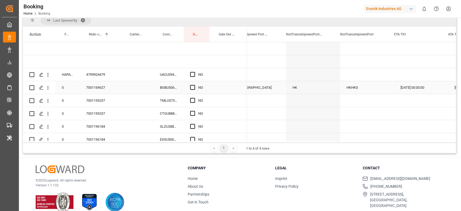
scroll to position [0, 804]
click at [309, 93] on div "HK" at bounding box center [306, 87] width 54 height 13
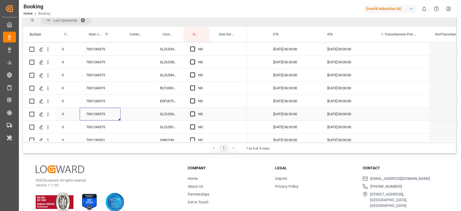
click at [110, 110] on div "7001243375" at bounding box center [100, 114] width 41 height 13
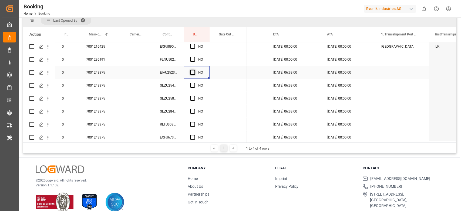
click at [192, 71] on span "Press SPACE to select this row." at bounding box center [192, 72] width 5 height 5
click at [194, 70] on input "Press SPACE to select this row." at bounding box center [194, 70] width 0 height 0
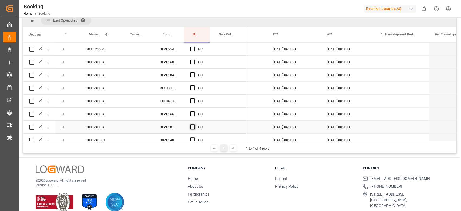
click at [193, 127] on span "Press SPACE to select this row." at bounding box center [192, 126] width 5 height 5
click at [194, 124] on input "Press SPACE to select this row." at bounding box center [194, 124] width 0 height 0
click at [178, 90] on div "RLTU3033784" at bounding box center [169, 88] width 30 height 13
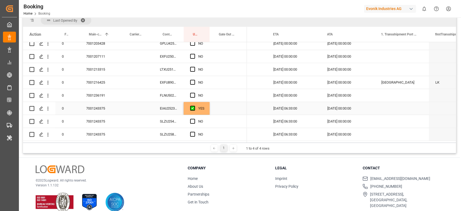
click at [208, 111] on div "YES" at bounding box center [197, 108] width 26 height 13
click at [210, 115] on div "Press SPACE to select this row." at bounding box center [228, 121] width 37 height 13
click at [208, 111] on div "YES" at bounding box center [197, 108] width 26 height 13
click at [210, 111] on div "Press SPACE to select this row." at bounding box center [228, 108] width 37 height 13
click at [206, 110] on div "YES" at bounding box center [197, 108] width 26 height 13
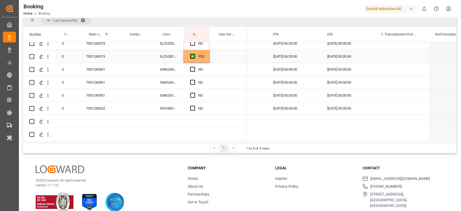
drag, startPoint x: 208, startPoint y: 114, endPoint x: 200, endPoint y: 56, distance: 58.7
click at [170, 69] on div "SIMU2400820" at bounding box center [169, 69] width 30 height 13
click at [193, 68] on span "Press SPACE to select this row." at bounding box center [192, 69] width 5 height 5
click at [194, 67] on input "Press SPACE to select this row." at bounding box center [194, 67] width 0 height 0
click at [193, 80] on span "Press SPACE to select this row." at bounding box center [192, 82] width 5 height 5
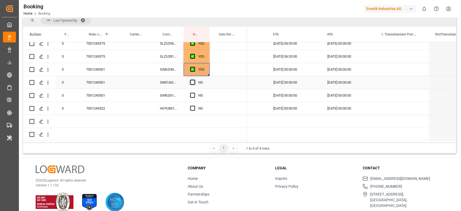
click at [194, 80] on input "Press SPACE to select this row." at bounding box center [194, 80] width 0 height 0
click at [192, 93] on span "Press SPACE to select this row." at bounding box center [192, 95] width 5 height 5
click at [194, 93] on input "Press SPACE to select this row." at bounding box center [194, 93] width 0 height 0
click at [179, 106] on div "HOYU8318257" at bounding box center [169, 108] width 30 height 13
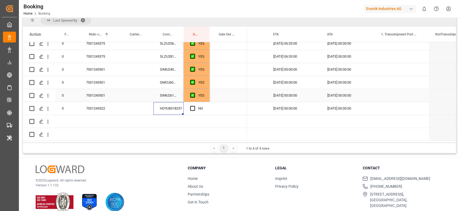
click at [218, 100] on div "Press SPACE to select this row." at bounding box center [228, 95] width 37 height 13
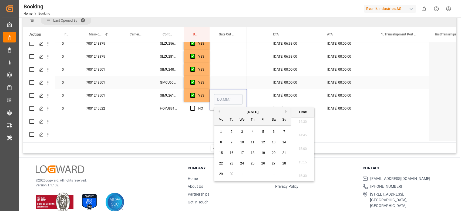
click at [219, 78] on div "Press SPACE to select this row." at bounding box center [228, 82] width 37 height 13
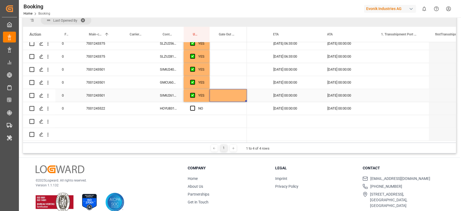
click at [224, 99] on div "Press SPACE to select this row." at bounding box center [228, 95] width 37 height 13
click at [224, 102] on div "Press SPACE to select this row." at bounding box center [228, 108] width 37 height 13
click at [224, 109] on div "Press SPACE to select this row." at bounding box center [228, 108] width 37 height 13
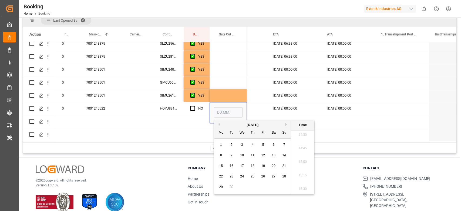
click at [233, 176] on span "23" at bounding box center [232, 176] width 4 height 4
type input "23.09.2025 00:00"
click at [194, 105] on div "Press SPACE to select this row." at bounding box center [194, 108] width 8 height 12
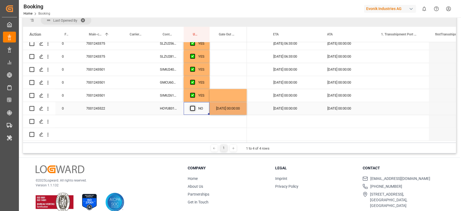
click at [194, 106] on span "Press SPACE to select this row." at bounding box center [192, 108] width 5 height 5
click at [194, 106] on input "Press SPACE to select this row." at bounding box center [194, 106] width 0 height 0
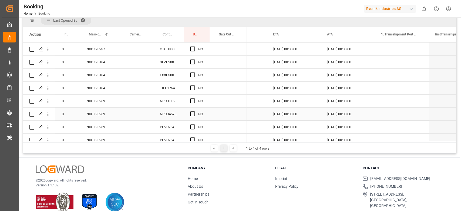
scroll to position [100, 0]
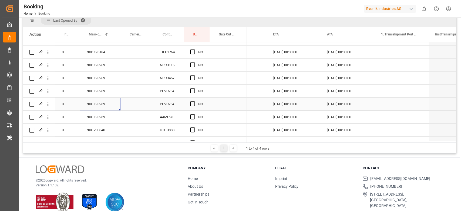
click at [111, 98] on div "7001198269" at bounding box center [100, 104] width 41 height 13
drag, startPoint x: 194, startPoint y: 65, endPoint x: 193, endPoint y: 98, distance: 33.0
click at [193, 65] on span "Press SPACE to select this row." at bounding box center [192, 64] width 5 height 5
click at [194, 62] on input "Press SPACE to select this row." at bounding box center [194, 62] width 0 height 0
click at [192, 116] on span "Press SPACE to select this row." at bounding box center [192, 116] width 5 height 5
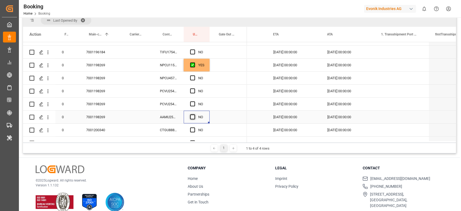
click at [194, 114] on input "Press SPACE to select this row." at bounding box center [194, 114] width 0 height 0
click at [172, 68] on div "NPCU1152118" at bounding box center [169, 65] width 30 height 13
click at [226, 69] on div "Press SPACE to select this row." at bounding box center [228, 65] width 37 height 13
click at [226, 66] on div "Press SPACE to select this row." at bounding box center [228, 65] width 37 height 13
click at [226, 65] on div "Press SPACE to select this row." at bounding box center [228, 65] width 37 height 13
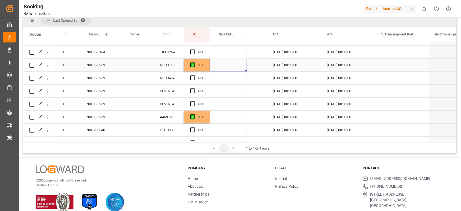
click at [226, 64] on div "Press SPACE to select this row." at bounding box center [228, 65] width 37 height 13
click at [228, 59] on div "Press SPACE to select this row." at bounding box center [228, 65] width 37 height 13
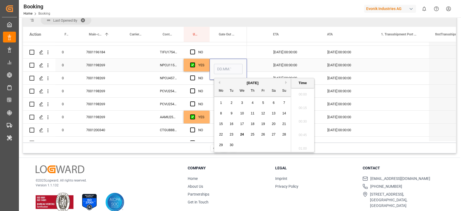
scroll to position [786, 0]
click at [233, 133] on span "23" at bounding box center [232, 134] width 4 height 4
type input "23.09.2025 00:00"
click at [170, 75] on div "NPCU4570132" at bounding box center [169, 78] width 30 height 13
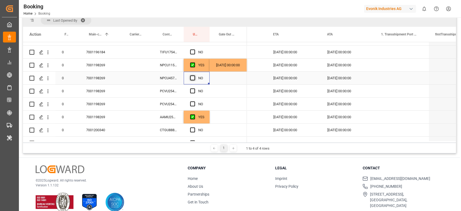
click at [194, 76] on span "Press SPACE to select this row." at bounding box center [192, 77] width 5 height 5
click at [194, 75] on input "Press SPACE to select this row." at bounding box center [194, 75] width 0 height 0
click at [168, 90] on div "PCVU2543070" at bounding box center [169, 91] width 30 height 13
click at [192, 93] on div "Press SPACE to select this row." at bounding box center [194, 91] width 8 height 12
click at [191, 92] on span "Press SPACE to select this row." at bounding box center [192, 90] width 5 height 5
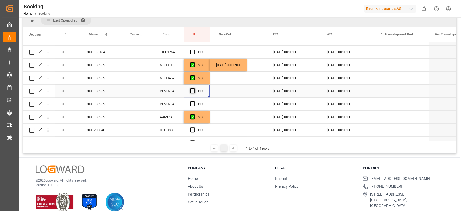
click at [194, 88] on input "Press SPACE to select this row." at bounding box center [194, 88] width 0 height 0
click at [176, 102] on div "PCVU2542978" at bounding box center [169, 104] width 30 height 13
click at [194, 106] on span "Press SPACE to select this row." at bounding box center [192, 103] width 5 height 5
click at [194, 101] on input "Press SPACE to select this row." at bounding box center [194, 101] width 0 height 0
click at [174, 115] on div "AAMU2505133" at bounding box center [169, 117] width 30 height 13
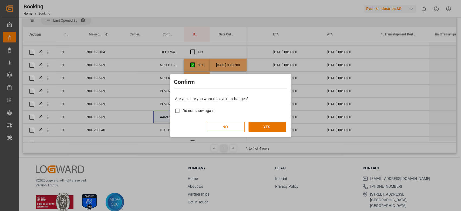
click at [278, 132] on div "Are you sure you want to save the changes? Do not show again NO YES" at bounding box center [230, 114] width 119 height 44
click at [278, 124] on button "YES" at bounding box center [268, 127] width 38 height 10
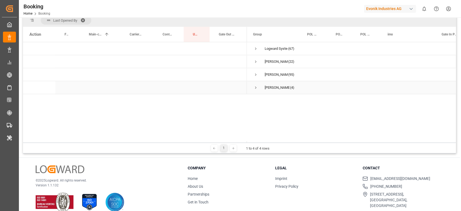
scroll to position [0, 0]
click at [254, 47] on span "Press SPACE to select this row." at bounding box center [256, 48] width 5 height 5
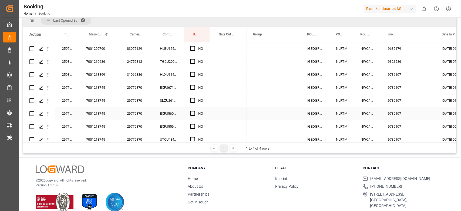
scroll to position [360, 0]
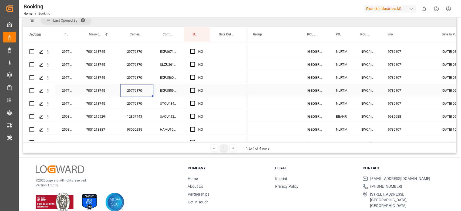
click at [144, 93] on div "29776370" at bounding box center [137, 90] width 33 height 13
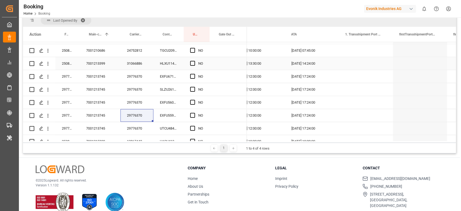
scroll to position [324, 0]
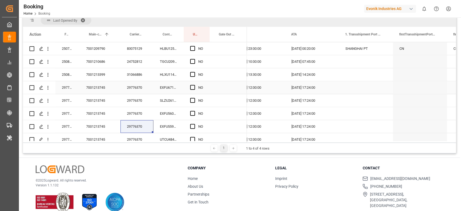
click at [193, 91] on div "Press SPACE to select this row." at bounding box center [194, 87] width 8 height 12
click at [193, 88] on span "Press SPACE to select this row." at bounding box center [192, 87] width 5 height 5
click at [194, 85] on input "Press SPACE to select this row." at bounding box center [194, 85] width 0 height 0
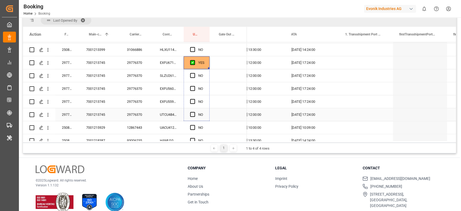
scroll to position [360, 0]
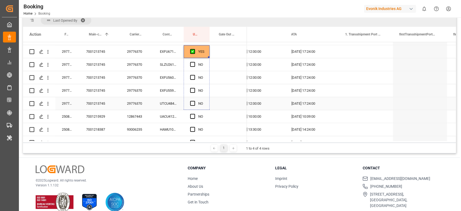
drag, startPoint x: 208, startPoint y: 93, endPoint x: 201, endPoint y: 105, distance: 13.7
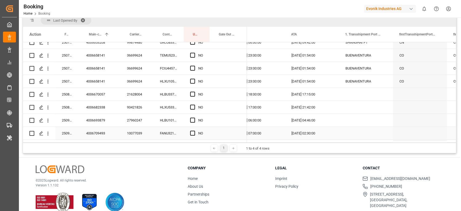
scroll to position [108, 0]
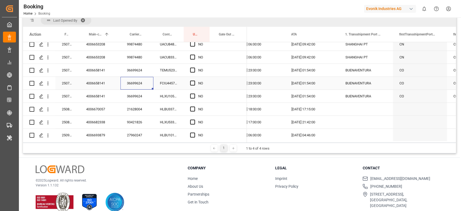
click at [141, 88] on div "36699624" at bounding box center [137, 83] width 33 height 13
click at [194, 96] on span "Press SPACE to select this row." at bounding box center [192, 96] width 5 height 5
click at [194, 94] on input "Press SPACE to select this row." at bounding box center [194, 94] width 0 height 0
click at [194, 81] on span "Press SPACE to select this row." at bounding box center [192, 83] width 5 height 5
click at [194, 81] on input "Press SPACE to select this row." at bounding box center [194, 81] width 0 height 0
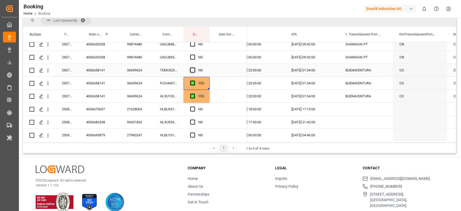
drag, startPoint x: 194, startPoint y: 65, endPoint x: 194, endPoint y: 72, distance: 6.8
click at [194, 69] on div "Press SPACE to select this row." at bounding box center [194, 70] width 8 height 12
click at [194, 72] on span "Press SPACE to select this row." at bounding box center [192, 70] width 5 height 5
click at [194, 68] on input "Press SPACE to select this row." at bounding box center [194, 68] width 0 height 0
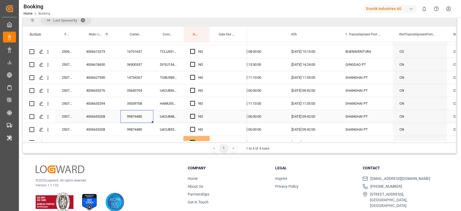
click at [136, 112] on div "99874480" at bounding box center [137, 116] width 33 height 13
click at [192, 113] on div "Press SPACE to select this row." at bounding box center [194, 116] width 8 height 12
click at [192, 127] on span "Press SPACE to select this row." at bounding box center [192, 129] width 5 height 5
click at [194, 127] on input "Press SPACE to select this row." at bounding box center [194, 127] width 0 height 0
click at [193, 118] on span "Press SPACE to select this row." at bounding box center [192, 116] width 5 height 5
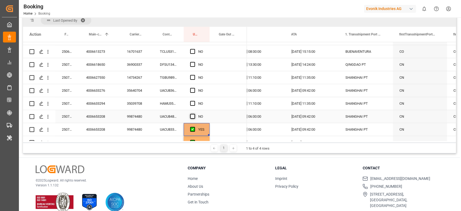
click at [194, 114] on input "Press SPACE to select this row." at bounding box center [194, 114] width 0 height 0
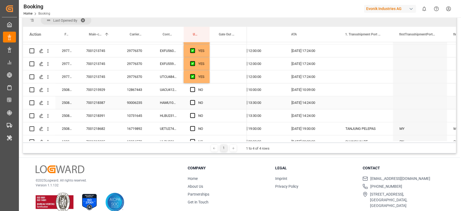
scroll to position [396, 0]
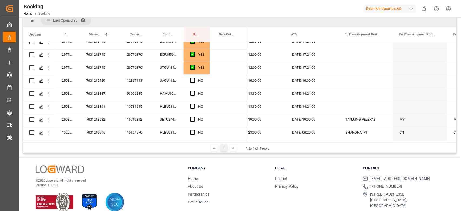
click at [461, 189] on div at bounding box center [230, 105] width 461 height 211
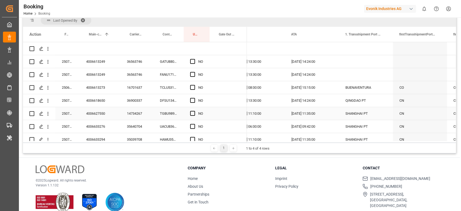
scroll to position [0, 0]
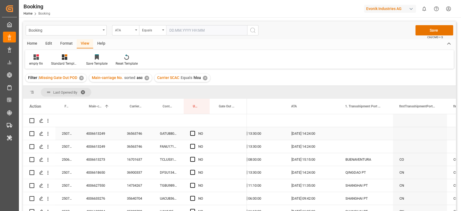
click at [137, 132] on div "36563746" at bounding box center [137, 133] width 33 height 13
click at [193, 142] on div "Press SPACE to select this row." at bounding box center [194, 146] width 8 height 12
click at [193, 146] on span "Press SPACE to select this row." at bounding box center [192, 146] width 5 height 5
click at [194, 144] on input "Press SPACE to select this row." at bounding box center [194, 144] width 0 height 0
click at [193, 134] on span "Press SPACE to select this row." at bounding box center [192, 133] width 5 height 5
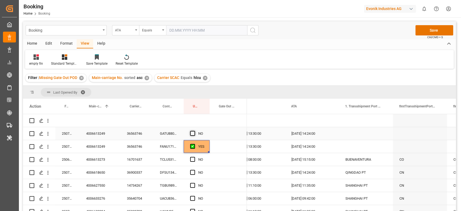
click at [194, 131] on input "Press SPACE to select this row." at bounding box center [194, 131] width 0 height 0
click at [166, 157] on div "TCLU5318688" at bounding box center [169, 159] width 30 height 13
click at [192, 159] on span "Press SPACE to select this row." at bounding box center [192, 159] width 5 height 5
click at [194, 157] on input "Press SPACE to select this row." at bounding box center [194, 157] width 0 height 0
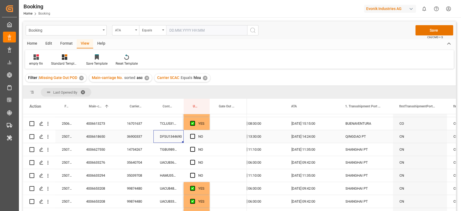
click at [162, 137] on div "DFSU1344690" at bounding box center [169, 136] width 30 height 13
click at [192, 139] on div "Press SPACE to select this row." at bounding box center [194, 136] width 8 height 12
click at [193, 137] on span "Press SPACE to select this row." at bounding box center [192, 136] width 5 height 5
click at [194, 134] on input "Press SPACE to select this row." at bounding box center [194, 134] width 0 height 0
drag, startPoint x: 193, startPoint y: 137, endPoint x: 192, endPoint y: 146, distance: 9.5
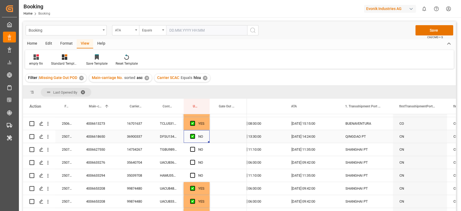
click at [193, 137] on span "Press SPACE to select this row." at bounding box center [192, 136] width 5 height 5
click at [194, 134] on input "Press SPACE to select this row." at bounding box center [194, 134] width 0 height 0
click at [175, 159] on div "UACU8365640" at bounding box center [169, 162] width 30 height 13
click at [190, 135] on span "Press SPACE to select this row." at bounding box center [192, 136] width 5 height 5
click at [194, 134] on input "Press SPACE to select this row." at bounding box center [194, 134] width 0 height 0
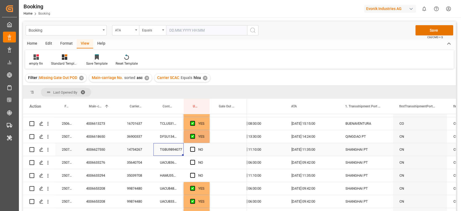
click at [168, 151] on div "TGBU9894077" at bounding box center [169, 149] width 30 height 13
click at [194, 150] on span "Press SPACE to select this row." at bounding box center [192, 149] width 5 height 5
click at [194, 147] on input "Press SPACE to select this row." at bounding box center [194, 147] width 0 height 0
click at [167, 162] on div "UACU8365640" at bounding box center [169, 162] width 30 height 13
click at [191, 163] on span "Press SPACE to select this row." at bounding box center [192, 162] width 5 height 5
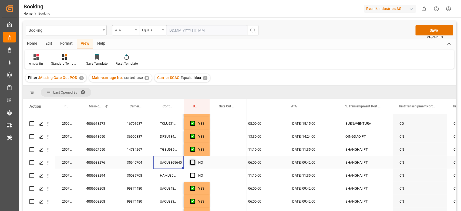
click at [194, 160] on input "Press SPACE to select this row." at bounding box center [194, 160] width 0 height 0
click at [171, 178] on div "HAMU3594425" at bounding box center [169, 175] width 30 height 13
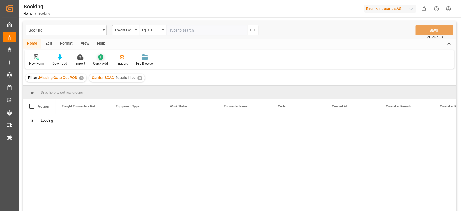
drag, startPoint x: 82, startPoint y: 41, endPoint x: 91, endPoint y: 57, distance: 18.4
click at [86, 52] on div "Home Edit Format View Help New Form Download Import Quick Add Triggers File Bro…" at bounding box center [239, 53] width 433 height 29
click at [91, 58] on div "Quick Add" at bounding box center [100, 60] width 23 height 12
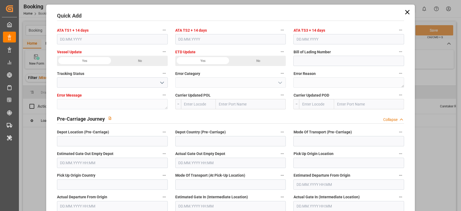
click at [439, 75] on div "Quick Add ATA TS1 + 14 days ATA TS2 + 14 days ATA TS3 + 14 days Vessel Update Y…" at bounding box center [230, 105] width 461 height 211
click at [404, 14] on icon at bounding box center [408, 12] width 8 height 8
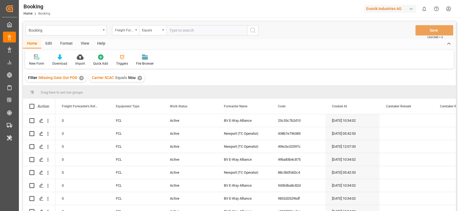
click at [88, 41] on div "View" at bounding box center [85, 43] width 16 height 9
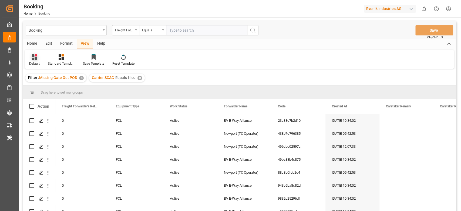
click at [35, 54] on icon at bounding box center [34, 56] width 5 height 5
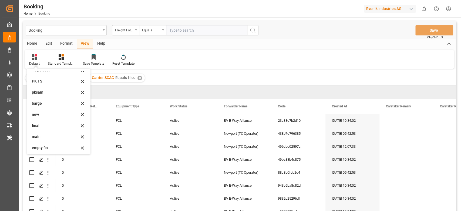
scroll to position [107, 0]
click at [47, 152] on div "Default [PERSON_NAME] sampk [PERSON_NAME] 1 dep grid empty TS1 [PERSON_NAME] TS…" at bounding box center [59, 111] width 64 height 85
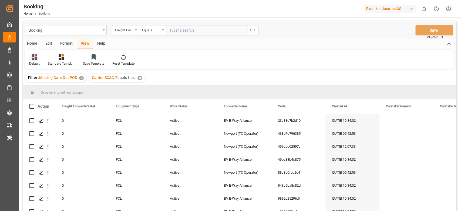
click at [33, 58] on icon at bounding box center [34, 56] width 5 height 5
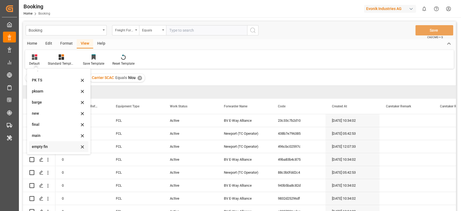
click at [43, 149] on div "empty fin" at bounding box center [55, 147] width 47 height 6
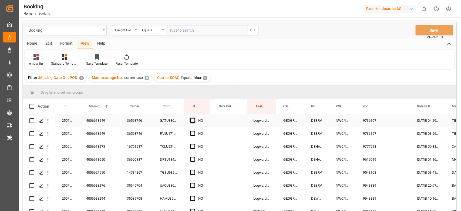
click at [190, 117] on div "Press SPACE to select this row." at bounding box center [194, 120] width 8 height 12
click at [192, 120] on span "Press SPACE to select this row." at bounding box center [192, 120] width 5 height 5
click at [194, 118] on input "Press SPACE to select this row." at bounding box center [194, 118] width 0 height 0
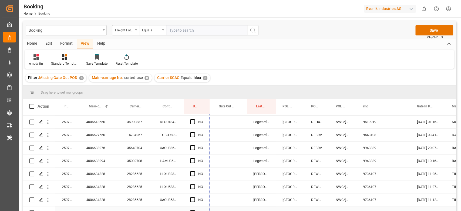
scroll to position [36, 0]
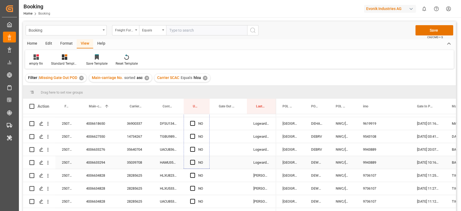
drag, startPoint x: 209, startPoint y: 126, endPoint x: 187, endPoint y: 156, distance: 37.2
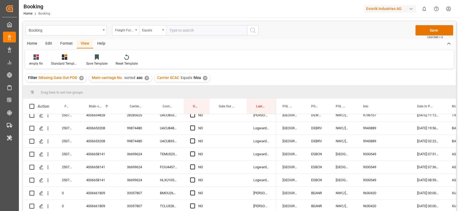
scroll to position [144, 0]
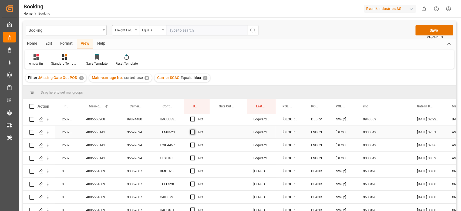
click at [192, 132] on span "Press SPACE to select this row." at bounding box center [192, 131] width 5 height 5
click at [194, 129] on input "Press SPACE to select this row." at bounding box center [194, 129] width 0 height 0
click at [189, 145] on div "NO" at bounding box center [197, 145] width 26 height 13
click at [188, 145] on div "NO" at bounding box center [197, 145] width 26 height 13
click at [188, 155] on div "NO" at bounding box center [197, 158] width 26 height 13
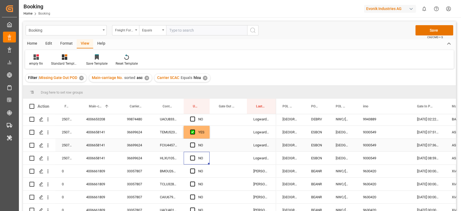
click at [187, 145] on div "NO" at bounding box center [197, 145] width 26 height 13
drag, startPoint x: 192, startPoint y: 145, endPoint x: 192, endPoint y: 151, distance: 6.2
click at [192, 145] on span "Press SPACE to select this row." at bounding box center [192, 144] width 5 height 5
click at [194, 142] on input "Press SPACE to select this row." at bounding box center [194, 142] width 0 height 0
click at [191, 155] on span "Press SPACE to select this row." at bounding box center [192, 157] width 5 height 5
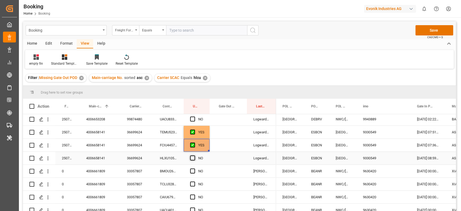
click at [194, 155] on input "Press SPACE to select this row." at bounding box center [194, 155] width 0 height 0
click at [192, 168] on div "Press SPACE to select this row." at bounding box center [194, 171] width 8 height 12
click at [192, 170] on span "Press SPACE to select this row." at bounding box center [192, 170] width 5 height 5
click at [194, 168] on input "Press SPACE to select this row." at bounding box center [194, 168] width 0 height 0
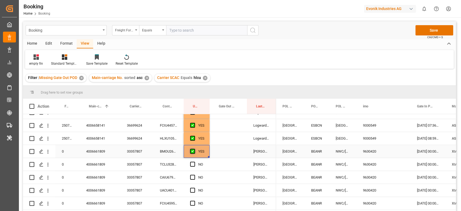
scroll to position [180, 0]
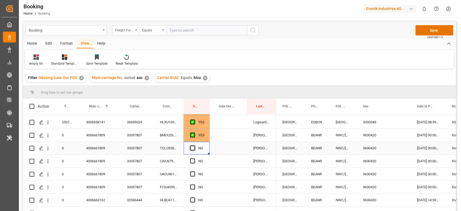
click at [193, 147] on span "Press SPACE to select this row." at bounding box center [192, 147] width 5 height 5
click at [194, 145] on input "Press SPACE to select this row." at bounding box center [194, 145] width 0 height 0
click at [193, 159] on span "Press SPACE to select this row." at bounding box center [192, 160] width 5 height 5
click at [194, 158] on input "Press SPACE to select this row." at bounding box center [194, 158] width 0 height 0
click at [189, 173] on div "NO" at bounding box center [197, 174] width 26 height 13
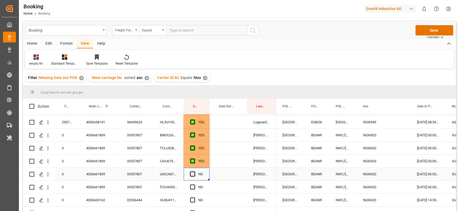
click at [193, 173] on span "Press SPACE to select this row." at bounding box center [192, 173] width 5 height 5
click at [194, 171] on input "Press SPACE to select this row." at bounding box center [194, 171] width 0 height 0
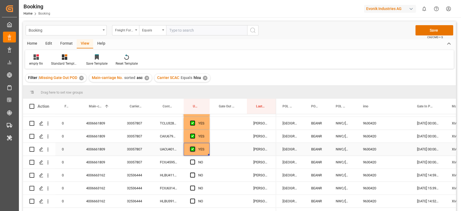
scroll to position [216, 0]
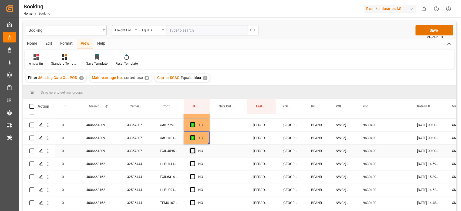
click at [191, 152] on span "Press SPACE to select this row." at bounding box center [192, 150] width 5 height 5
click at [194, 148] on input "Press SPACE to select this row." at bounding box center [194, 148] width 0 height 0
click at [195, 152] on div "Press SPACE to select this row." at bounding box center [194, 151] width 8 height 12
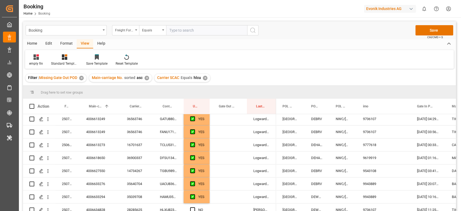
scroll to position [0, 0]
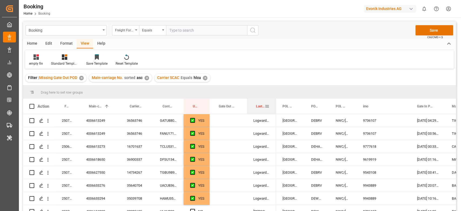
click at [269, 110] on div "Last Opened By" at bounding box center [262, 106] width 16 height 15
drag, startPoint x: 255, startPoint y: 103, endPoint x: 262, endPoint y: 89, distance: 15.0
click at [262, 89] on div "Drag here to set row groups Drag here to set column labels Action Freight Forwa…" at bounding box center [239, 150] width 433 height 129
drag, startPoint x: 263, startPoint y: 103, endPoint x: 262, endPoint y: 93, distance: 10.1
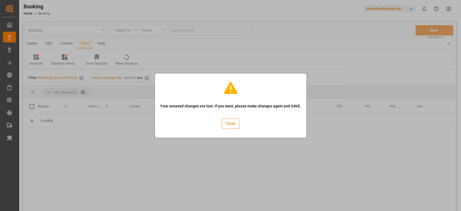
click at [234, 125] on button "Close" at bounding box center [231, 123] width 18 height 10
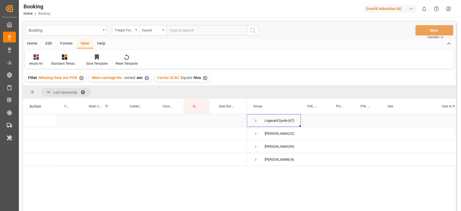
click at [252, 118] on div "Logward System (67)" at bounding box center [274, 120] width 54 height 13
click at [253, 124] on div "Logward System (67)" at bounding box center [274, 120] width 54 height 13
click at [256, 122] on span "Press SPACE to select this row." at bounding box center [256, 120] width 5 height 5
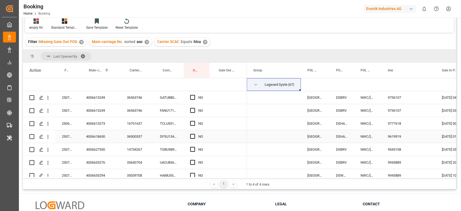
scroll to position [2, 0]
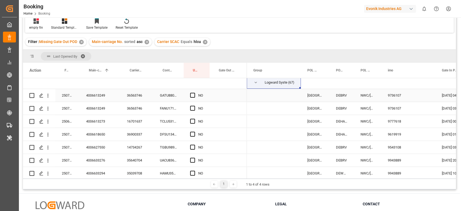
click at [190, 97] on div "Press SPACE to select this row." at bounding box center [194, 95] width 8 height 12
click at [191, 95] on span "Press SPACE to select this row." at bounding box center [192, 95] width 5 height 5
click at [194, 93] on input "Press SPACE to select this row." at bounding box center [194, 93] width 0 height 0
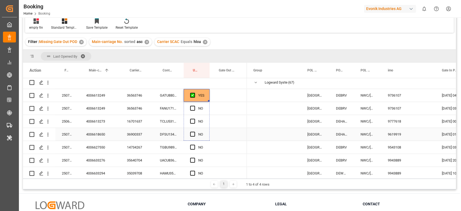
scroll to position [38, 0]
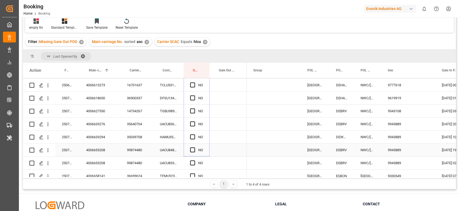
drag, startPoint x: 209, startPoint y: 100, endPoint x: 200, endPoint y: 143, distance: 43.8
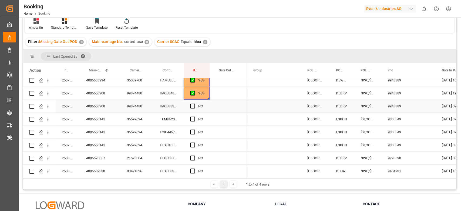
scroll to position [110, 0]
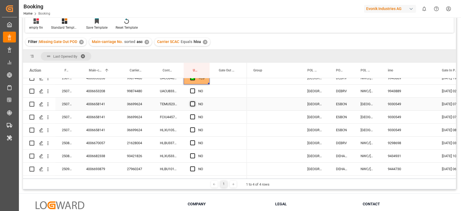
click at [193, 104] on span "Press SPACE to select this row." at bounding box center [192, 103] width 5 height 5
click at [194, 101] on input "Press SPACE to select this row." at bounding box center [194, 101] width 0 height 0
click at [193, 116] on span "Press SPACE to select this row." at bounding box center [192, 116] width 5 height 5
click at [194, 114] on input "Press SPACE to select this row." at bounding box center [194, 114] width 0 height 0
click at [194, 125] on div "Press SPACE to select this row." at bounding box center [194, 130] width 8 height 12
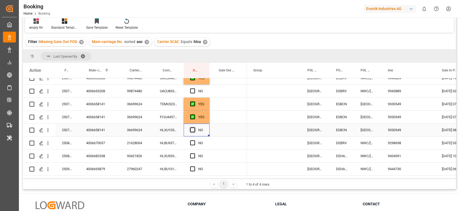
click at [191, 131] on span "Press SPACE to select this row." at bounding box center [192, 129] width 5 height 5
click at [194, 127] on input "Press SPACE to select this row." at bounding box center [194, 127] width 0 height 0
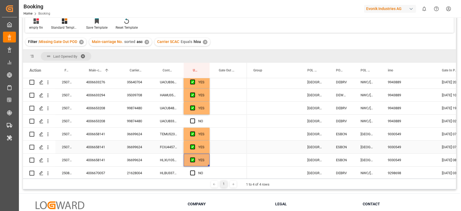
scroll to position [74, 0]
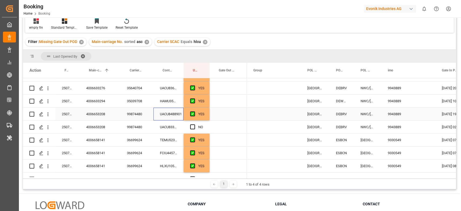
click at [166, 118] on div "UACU8488901" at bounding box center [169, 114] width 30 height 13
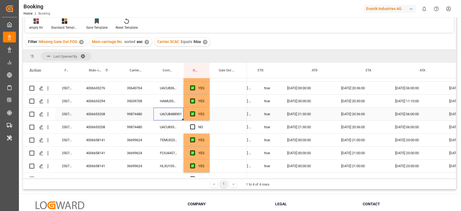
scroll to position [0, 615]
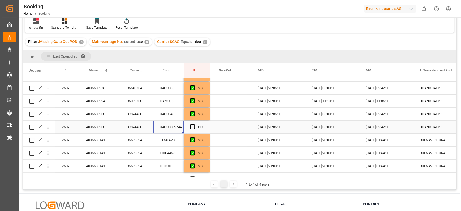
click at [175, 124] on div "UACU8339744" at bounding box center [169, 127] width 30 height 13
click at [189, 127] on div "NO" at bounding box center [197, 127] width 26 height 13
click at [193, 123] on div "Press SPACE to select this row." at bounding box center [194, 127] width 8 height 12
click at [190, 125] on span "Press SPACE to select this row." at bounding box center [192, 126] width 5 height 5
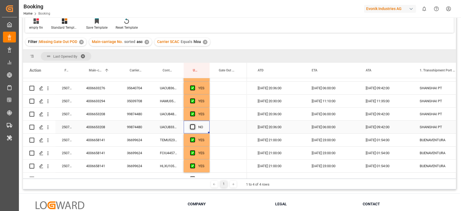
click at [194, 124] on input "Press SPACE to select this row." at bounding box center [194, 124] width 0 height 0
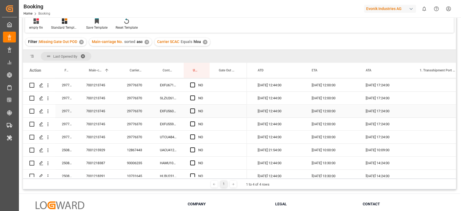
scroll to position [327, 0]
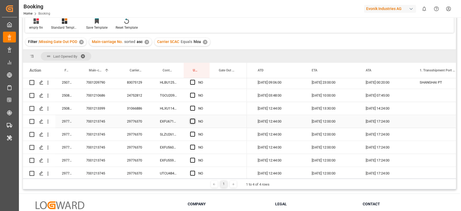
click at [192, 122] on span "Press SPACE to select this row." at bounding box center [192, 121] width 5 height 5
click at [194, 119] on input "Press SPACE to select this row." at bounding box center [194, 119] width 0 height 0
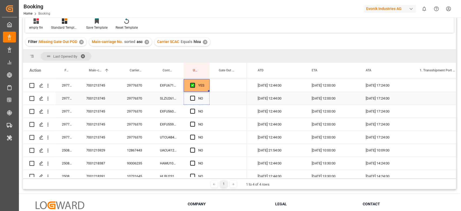
scroll to position [399, 0]
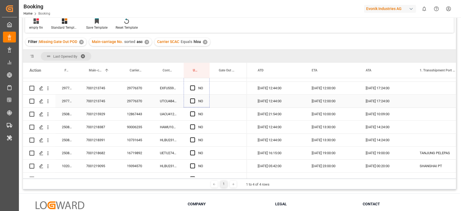
drag, startPoint x: 209, startPoint y: 126, endPoint x: 198, endPoint y: 102, distance: 25.8
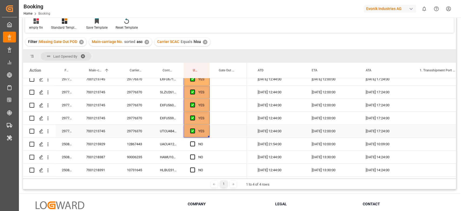
scroll to position [363, 0]
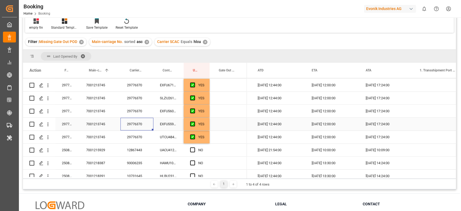
click at [137, 129] on div "29776370" at bounding box center [137, 124] width 33 height 13
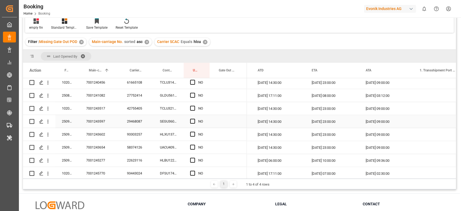
scroll to position [824, 0]
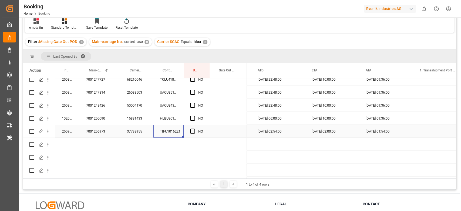
click at [161, 129] on div "TIFU1016221" at bounding box center [169, 131] width 30 height 13
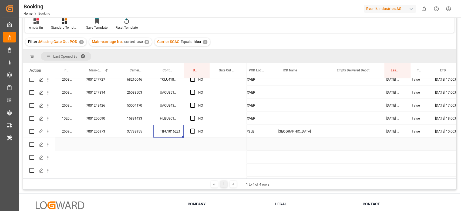
scroll to position [0, 386]
click at [191, 129] on span "Press SPACE to select this row." at bounding box center [192, 131] width 5 height 5
click at [194, 129] on input "Press SPACE to select this row." at bounding box center [194, 129] width 0 height 0
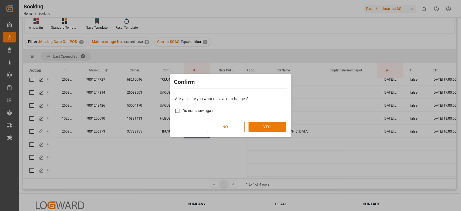
click at [272, 131] on button "YES" at bounding box center [268, 127] width 38 height 10
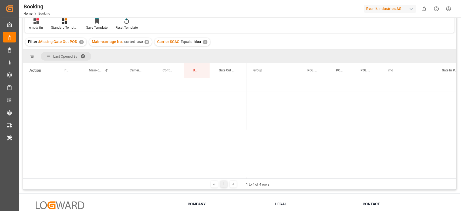
scroll to position [0, 0]
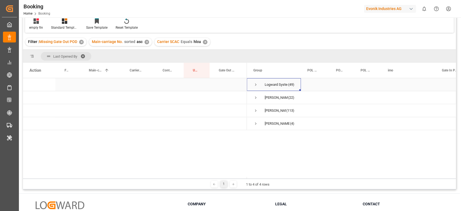
click at [248, 79] on div "Logward System (49)" at bounding box center [274, 84] width 54 height 13
click at [255, 83] on span "Press SPACE to select this row." at bounding box center [256, 84] width 5 height 5
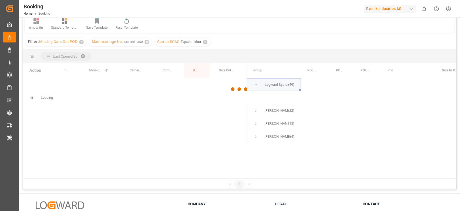
click at [256, 84] on div at bounding box center [239, 89] width 433 height 208
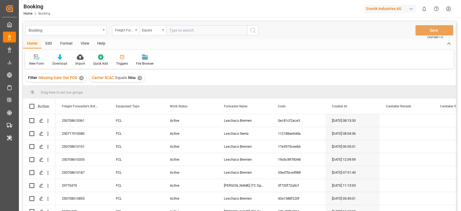
click at [84, 44] on div "View" at bounding box center [85, 43] width 16 height 9
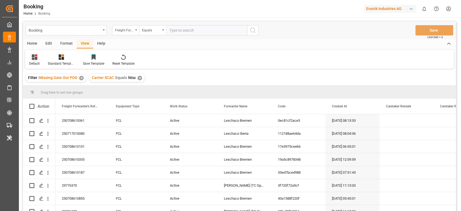
click at [43, 62] on div "Default" at bounding box center [34, 60] width 19 height 12
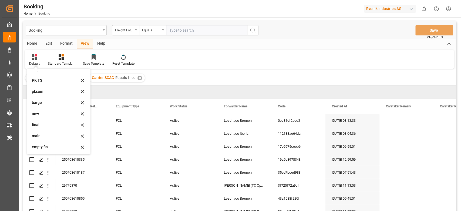
scroll to position [107, 0]
click at [41, 145] on div "empty fin" at bounding box center [55, 147] width 47 height 6
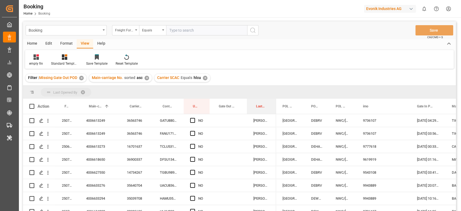
drag, startPoint x: 266, startPoint y: 103, endPoint x: 267, endPoint y: 95, distance: 8.0
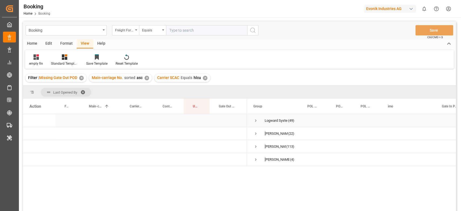
click at [259, 121] on span "Logward System (49)" at bounding box center [274, 120] width 41 height 12
click at [255, 122] on span "Press SPACE to select this row." at bounding box center [256, 120] width 5 height 5
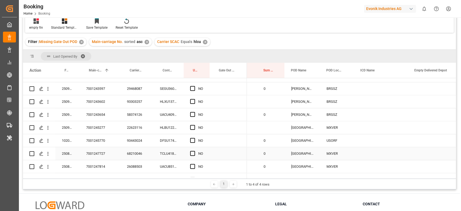
scroll to position [518, 0]
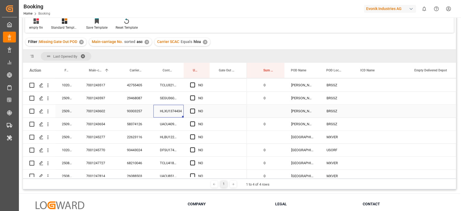
click at [169, 112] on div "HLXU1374434" at bounding box center [169, 111] width 30 height 13
click at [267, 96] on div "0" at bounding box center [271, 98] width 28 height 13
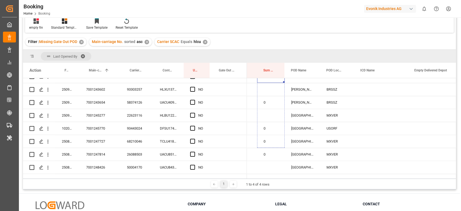
scroll to position [562, 0]
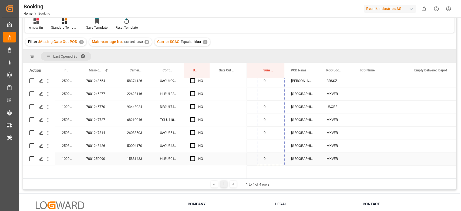
drag, startPoint x: 283, startPoint y: 103, endPoint x: 279, endPoint y: 161, distance: 58.5
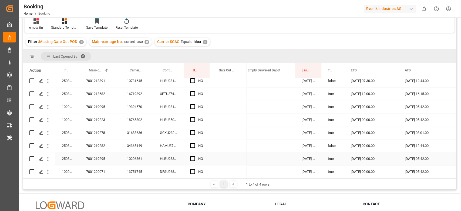
scroll to position [0, 558]
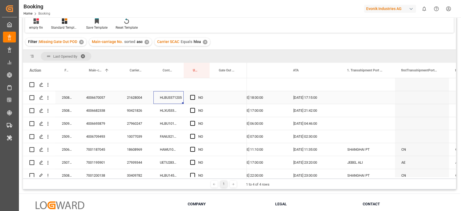
click at [164, 95] on div "HLBU3371205" at bounding box center [169, 97] width 30 height 13
click at [192, 98] on span "Press SPACE to select this row." at bounding box center [192, 97] width 5 height 5
click at [194, 95] on input "Press SPACE to select this row." at bounding box center [194, 95] width 0 height 0
click at [159, 115] on div "HLXU5336514" at bounding box center [169, 110] width 30 height 13
click at [191, 111] on span "Press SPACE to select this row." at bounding box center [192, 110] width 5 height 5
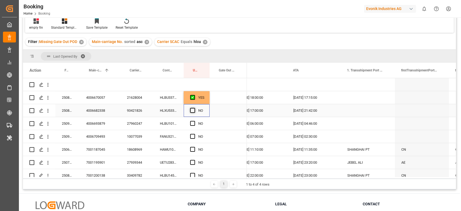
click at [194, 108] on input "Press SPACE to select this row." at bounding box center [194, 108] width 0 height 0
click at [183, 118] on div "HLBU1018708" at bounding box center [169, 123] width 30 height 13
click at [192, 123] on span "Press SPACE to select this row." at bounding box center [192, 123] width 5 height 5
click at [194, 121] on input "Press SPACE to select this row." at bounding box center [194, 121] width 0 height 0
click at [161, 132] on div "FANU3210882" at bounding box center [169, 136] width 30 height 13
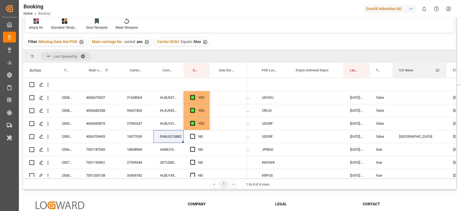
drag, startPoint x: 298, startPoint y: 70, endPoint x: 440, endPoint y: 73, distance: 141.7
click at [440, 73] on div "ICD Name" at bounding box center [419, 70] width 41 height 15
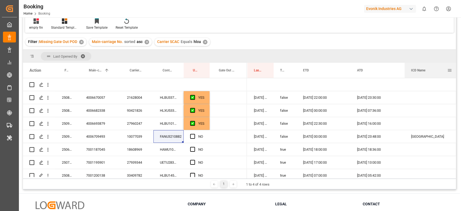
drag, startPoint x: 314, startPoint y: 70, endPoint x: 426, endPoint y: 72, distance: 112.5
click at [426, 72] on div "ICD Name" at bounding box center [429, 70] width 36 height 15
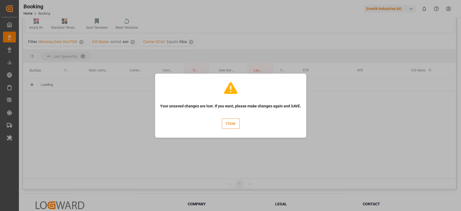
click at [238, 119] on button "Close" at bounding box center [231, 123] width 18 height 10
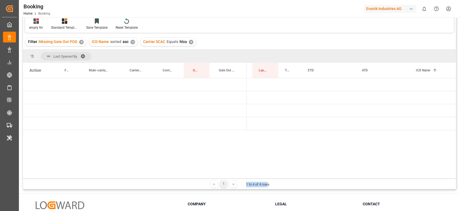
drag, startPoint x: 267, startPoint y: 178, endPoint x: 241, endPoint y: 178, distance: 26.8
click at [241, 178] on div "Last Opened By Drag here to set column labels Action Freight Forwarder's Refere…" at bounding box center [239, 119] width 433 height 139
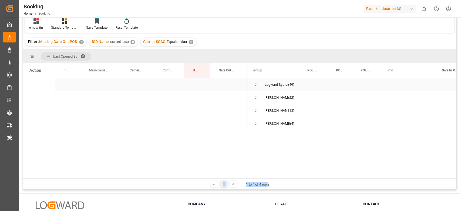
click at [257, 86] on span "Press SPACE to select this row." at bounding box center [256, 84] width 5 height 5
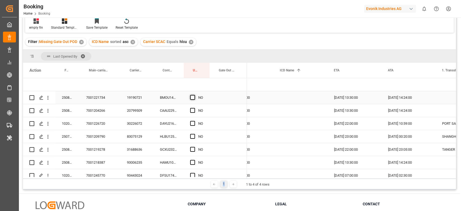
click at [192, 98] on span "Press SPACE to select this row." at bounding box center [192, 97] width 5 height 5
click at [194, 95] on input "Press SPACE to select this row." at bounding box center [194, 95] width 0 height 0
click at [209, 102] on div "Press SPACE to select this row." at bounding box center [209, 103] width 2 height 2
click at [131, 41] on div "✕" at bounding box center [133, 42] width 5 height 5
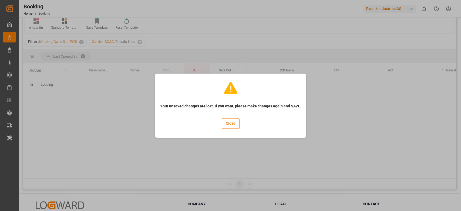
click at [237, 123] on button "Close" at bounding box center [231, 123] width 18 height 10
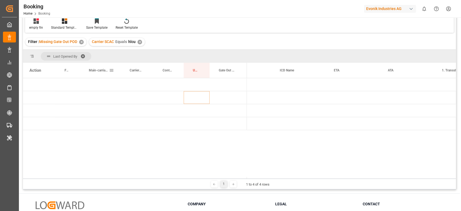
click at [97, 71] on span "Main-carriage No." at bounding box center [99, 70] width 20 height 4
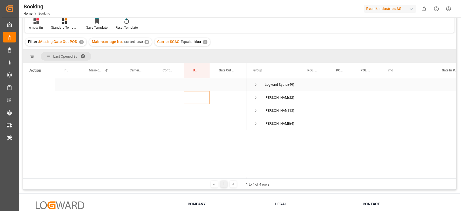
click at [251, 84] on div "Logward System (49)" at bounding box center [274, 84] width 54 height 13
click at [253, 84] on div "Logward System (49)" at bounding box center [274, 84] width 54 height 13
click at [255, 85] on span "Press SPACE to select this row." at bounding box center [256, 84] width 5 height 5
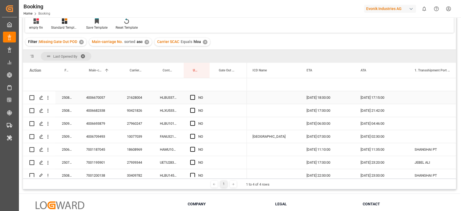
click at [191, 97] on span "Press SPACE to select this row." at bounding box center [192, 97] width 5 height 5
click at [194, 95] on input "Press SPACE to select this row." at bounding box center [194, 95] width 0 height 0
drag, startPoint x: 209, startPoint y: 103, endPoint x: 206, endPoint y: 144, distance: 40.9
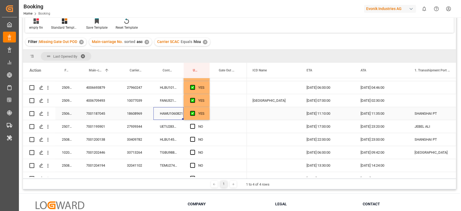
click at [162, 110] on div "HAMU1060821" at bounding box center [169, 113] width 30 height 13
click at [177, 128] on div "UETU2834386" at bounding box center [169, 126] width 30 height 13
click at [192, 125] on span "Press SPACE to select this row." at bounding box center [192, 126] width 5 height 5
click at [194, 124] on input "Press SPACE to select this row." at bounding box center [194, 124] width 0 height 0
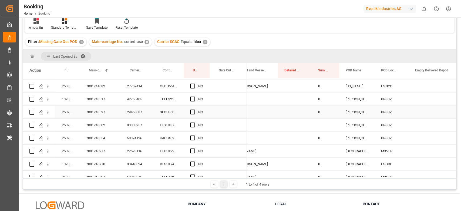
click at [322, 116] on div "0" at bounding box center [326, 112] width 28 height 13
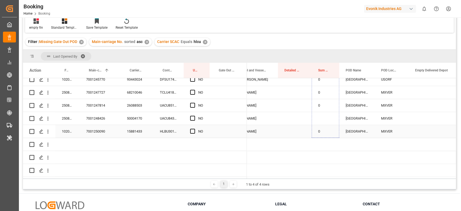
drag, startPoint x: 338, startPoint y: 117, endPoint x: 322, endPoint y: 132, distance: 21.8
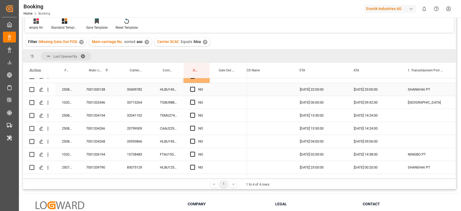
click at [177, 89] on div "HLBU1458245" at bounding box center [169, 89] width 30 height 13
click at [193, 88] on span "Press SPACE to select this row." at bounding box center [192, 89] width 5 height 5
click at [194, 87] on input "Press SPACE to select this row." at bounding box center [194, 87] width 0 height 0
click at [175, 103] on div "TGBU9887611" at bounding box center [169, 102] width 30 height 13
click at [197, 99] on div "Press SPACE to select this row." at bounding box center [194, 102] width 8 height 12
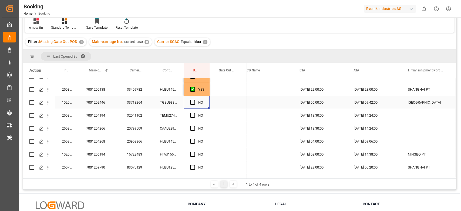
click at [195, 105] on div "Press SPACE to select this row." at bounding box center [194, 102] width 8 height 12
click at [193, 104] on span "Press SPACE to select this row." at bounding box center [192, 102] width 5 height 5
click at [194, 100] on input "Press SPACE to select this row." at bounding box center [194, 100] width 0 height 0
click at [167, 119] on div "TEMU2741878" at bounding box center [169, 115] width 30 height 13
click at [223, 116] on div "Press SPACE to select this row." at bounding box center [228, 115] width 37 height 13
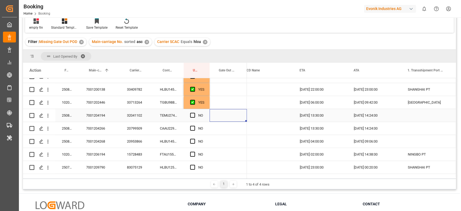
click at [223, 116] on div "Press SPACE to select this row." at bounding box center [228, 115] width 37 height 13
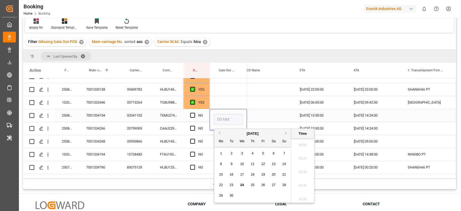
scroll to position [826, 0]
click at [241, 185] on span "24" at bounding box center [242, 185] width 4 height 4
type input "24.09.2025 00:00"
click at [191, 115] on span "Press SPACE to select this row." at bounding box center [192, 115] width 5 height 5
click at [194, 113] on input "Press SPACE to select this row." at bounding box center [194, 113] width 0 height 0
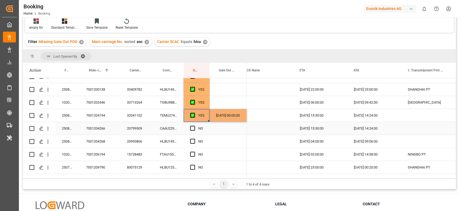
click at [176, 132] on div "CAAU2294794" at bounding box center [169, 128] width 30 height 13
click at [222, 114] on div "24.09.2025 00:00:00" at bounding box center [228, 115] width 37 height 13
drag, startPoint x: 247, startPoint y: 120, endPoint x: 247, endPoint y: 125, distance: 4.6
click at [192, 129] on span "Press SPACE to select this row." at bounding box center [192, 128] width 5 height 5
click at [194, 126] on input "Press SPACE to select this row." at bounding box center [194, 126] width 0 height 0
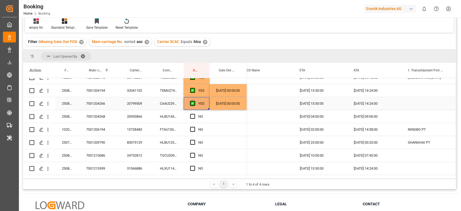
scroll to position [122, 0]
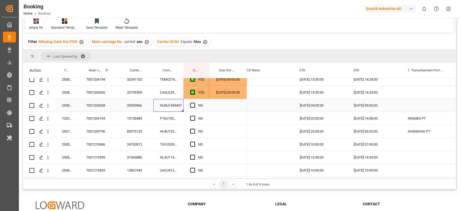
click at [174, 108] on div "HLBU1459447" at bounding box center [169, 105] width 30 height 13
click at [184, 104] on div "NO" at bounding box center [197, 105] width 26 height 13
click at [190, 104] on div "NO" at bounding box center [197, 105] width 26 height 13
click at [189, 108] on div "NO" at bounding box center [197, 105] width 26 height 13
click at [191, 107] on span "Press SPACE to select this row." at bounding box center [192, 105] width 5 height 5
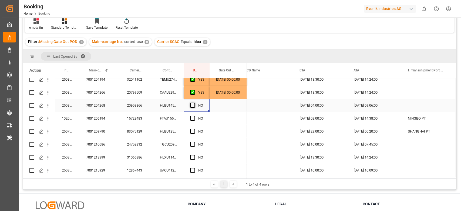
click at [194, 103] on input "Press SPACE to select this row." at bounding box center [194, 103] width 0 height 0
click at [182, 121] on div "FTAU1551224" at bounding box center [169, 118] width 30 height 13
click at [192, 118] on span "Press SPACE to select this row." at bounding box center [192, 118] width 5 height 5
click at [194, 116] on input "Press SPACE to select this row." at bounding box center [194, 116] width 0 height 0
click at [162, 136] on div "HLBU1250740" at bounding box center [169, 131] width 30 height 13
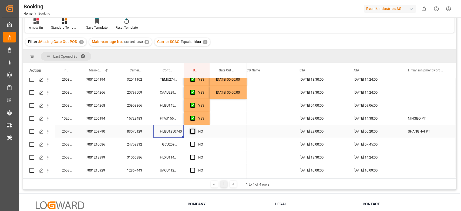
click at [193, 133] on span "Press SPACE to select this row." at bounding box center [192, 131] width 5 height 5
click at [194, 129] on input "Press SPACE to select this row." at bounding box center [194, 129] width 0 height 0
click at [174, 145] on div "TGCU2097060" at bounding box center [169, 144] width 30 height 13
click at [141, 144] on div "24752812" at bounding box center [137, 144] width 33 height 13
click at [195, 145] on span "Press SPACE to select this row." at bounding box center [192, 144] width 5 height 5
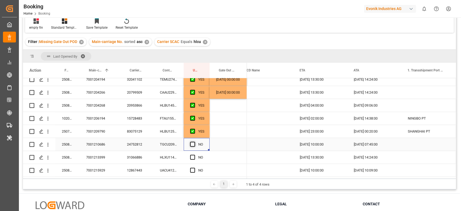
click at [194, 142] on input "Press SPACE to select this row." at bounding box center [194, 142] width 0 height 0
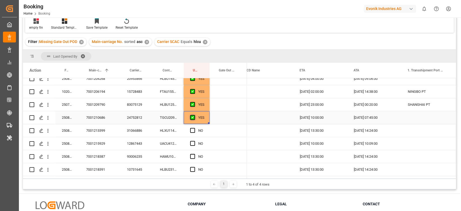
scroll to position [158, 0]
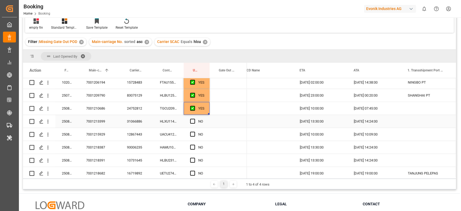
click at [174, 122] on div "HLXU1145525" at bounding box center [169, 121] width 30 height 13
click at [193, 122] on span "Press SPACE to select this row." at bounding box center [192, 121] width 5 height 5
click at [194, 119] on input "Press SPACE to select this row." at bounding box center [194, 119] width 0 height 0
click at [177, 133] on div "UACU4127496" at bounding box center [169, 134] width 30 height 13
click at [191, 135] on span "Press SPACE to select this row." at bounding box center [192, 134] width 5 height 5
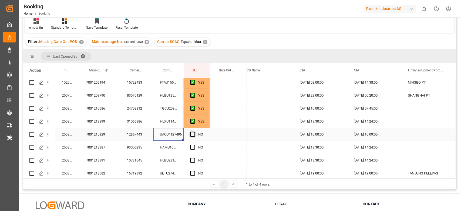
click at [194, 132] on input "Press SPACE to select this row." at bounding box center [194, 132] width 0 height 0
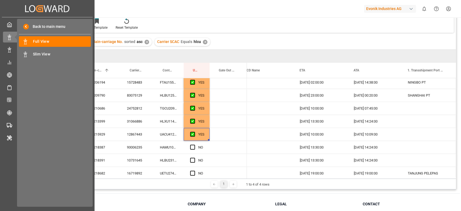
click at [0, 144] on div "Created by potrace 1.15, written by Peter Selinger 2001-2017 Created by potrace…" at bounding box center [47, 102] width 95 height 205
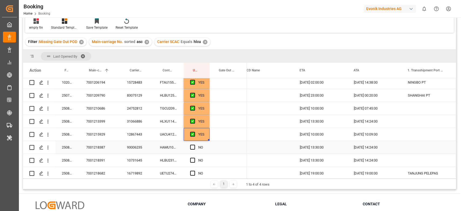
click at [179, 147] on div "HAMU1027124" at bounding box center [169, 147] width 30 height 13
click at [190, 145] on span "Press SPACE to select this row." at bounding box center [192, 147] width 5 height 5
click at [194, 145] on input "Press SPACE to select this row." at bounding box center [194, 145] width 0 height 0
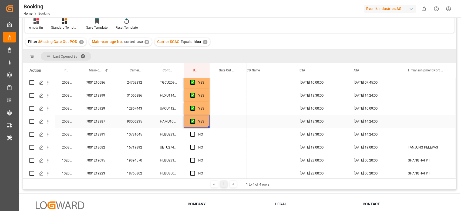
scroll to position [194, 0]
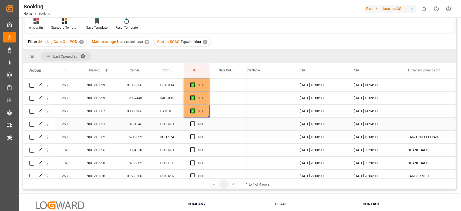
click at [175, 126] on div "HLBU2313483" at bounding box center [169, 124] width 30 height 13
click at [191, 122] on span "Press SPACE to select this row." at bounding box center [192, 123] width 5 height 5
click at [194, 121] on input "Press SPACE to select this row." at bounding box center [194, 121] width 0 height 0
click at [183, 136] on div "UETU2740435" at bounding box center [169, 137] width 30 height 13
click at [197, 136] on div "Press SPACE to select this row." at bounding box center [194, 137] width 8 height 12
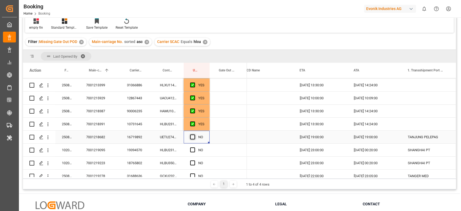
click at [194, 138] on span "Press SPACE to select this row." at bounding box center [192, 136] width 5 height 5
click at [194, 134] on input "Press SPACE to select this row." at bounding box center [194, 134] width 0 height 0
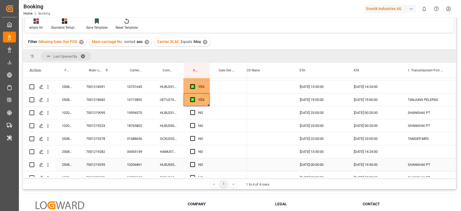
scroll to position [230, 0]
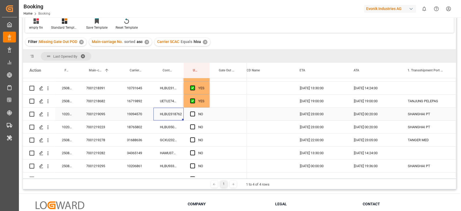
click at [177, 115] on div "HLBU2318762" at bounding box center [169, 114] width 30 height 13
click at [191, 111] on span "Press SPACE to select this row." at bounding box center [192, 113] width 5 height 5
click at [194, 111] on input "Press SPACE to select this row." at bounding box center [194, 111] width 0 height 0
click at [193, 125] on span "Press SPACE to select this row." at bounding box center [192, 126] width 5 height 5
click at [194, 124] on input "Press SPACE to select this row." at bounding box center [194, 124] width 0 height 0
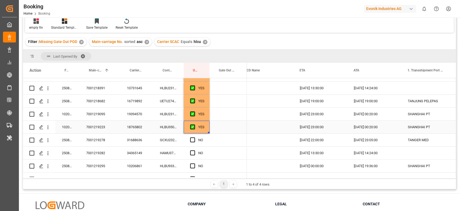
click at [169, 135] on div "GCXU2321316" at bounding box center [169, 140] width 30 height 13
click at [191, 139] on span "Press SPACE to select this row." at bounding box center [192, 139] width 5 height 5
click at [194, 137] on input "Press SPACE to select this row." at bounding box center [194, 137] width 0 height 0
click at [184, 154] on div "NO" at bounding box center [197, 153] width 26 height 13
click at [175, 151] on div "HAMU3745938" at bounding box center [169, 153] width 30 height 13
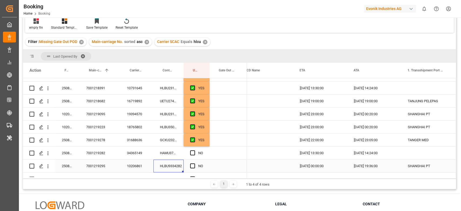
click at [175, 163] on div "HLBU9334282" at bounding box center [169, 165] width 30 height 13
click at [194, 150] on span "Press SPACE to select this row." at bounding box center [192, 152] width 5 height 5
click at [194, 150] on input "Press SPACE to select this row." at bounding box center [194, 150] width 0 height 0
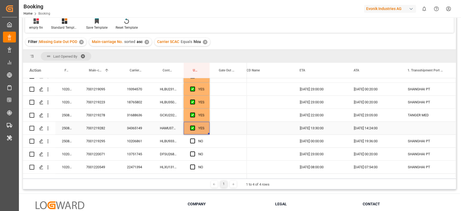
scroll to position [266, 0]
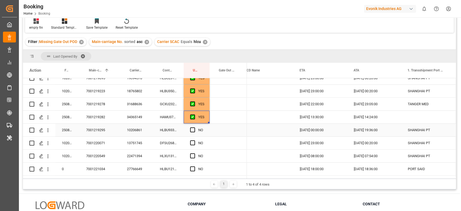
click at [177, 126] on div "HLBU9334282" at bounding box center [169, 130] width 30 height 13
click at [191, 126] on div "Press SPACE to select this row." at bounding box center [194, 130] width 8 height 12
click at [192, 129] on span "Press SPACE to select this row." at bounding box center [192, 129] width 5 height 5
click at [194, 127] on input "Press SPACE to select this row." at bounding box center [194, 127] width 0 height 0
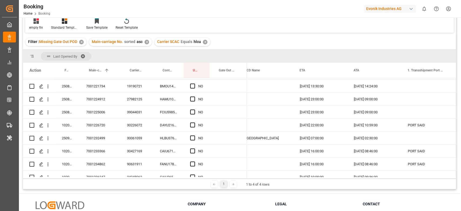
scroll to position [302, 0]
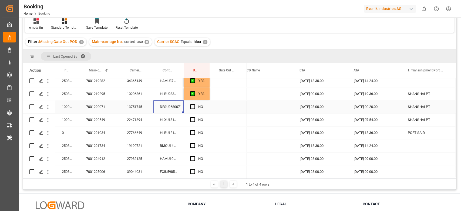
click at [162, 105] on div "DFSU2680071" at bounding box center [169, 106] width 30 height 13
click at [192, 106] on span "Press SPACE to select this row." at bounding box center [192, 106] width 5 height 5
click at [194, 104] on input "Press SPACE to select this row." at bounding box center [194, 104] width 0 height 0
click at [169, 119] on div "HLXU1313212" at bounding box center [169, 119] width 30 height 13
click at [192, 119] on span "Press SPACE to select this row." at bounding box center [192, 119] width 5 height 5
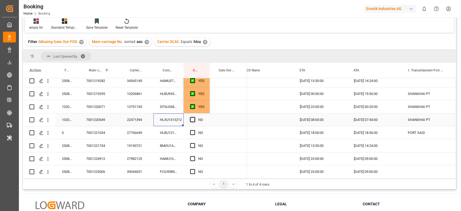
click at [194, 117] on input "Press SPACE to select this row." at bounding box center [194, 117] width 0 height 0
click at [182, 135] on div "HLBU1212230" at bounding box center [169, 132] width 30 height 13
click at [191, 132] on span "Press SPACE to select this row." at bounding box center [192, 132] width 5 height 5
click at [194, 130] on input "Press SPACE to select this row." at bounding box center [194, 130] width 0 height 0
click at [175, 146] on div "BMOU1451696" at bounding box center [169, 145] width 30 height 13
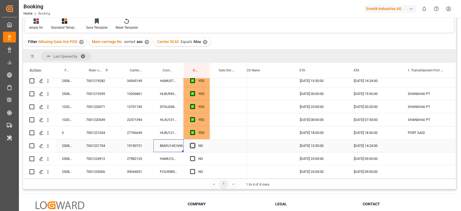
click at [193, 145] on span "Press SPACE to select this row." at bounding box center [192, 145] width 5 height 5
click at [194, 143] on input "Press SPACE to select this row." at bounding box center [194, 143] width 0 height 0
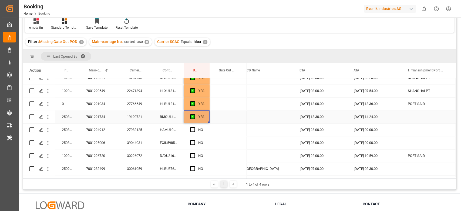
scroll to position [338, 0]
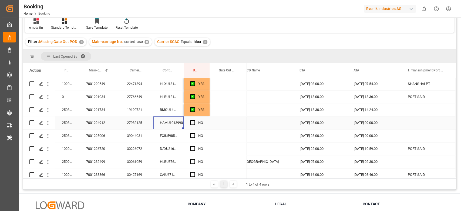
click at [166, 121] on div "HAMU1013990" at bounding box center [169, 122] width 30 height 13
click at [191, 120] on span "Press SPACE to select this row." at bounding box center [192, 122] width 5 height 5
click at [194, 120] on input "Press SPACE to select this row." at bounding box center [194, 120] width 0 height 0
click at [176, 135] on div "FCIU5985039" at bounding box center [169, 135] width 30 height 13
click at [192, 133] on span "Press SPACE to select this row." at bounding box center [192, 135] width 5 height 5
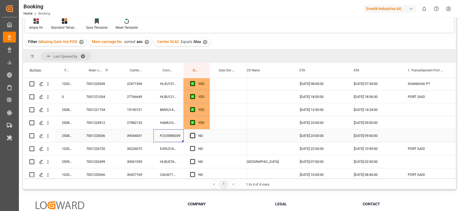
click at [194, 133] on input "Press SPACE to select this row." at bounding box center [194, 133] width 0 height 0
click at [170, 150] on div "DAYU2166730" at bounding box center [169, 148] width 30 height 13
click at [192, 149] on span "Press SPACE to select this row." at bounding box center [192, 148] width 5 height 5
click at [194, 146] on input "Press SPACE to select this row." at bounding box center [194, 146] width 0 height 0
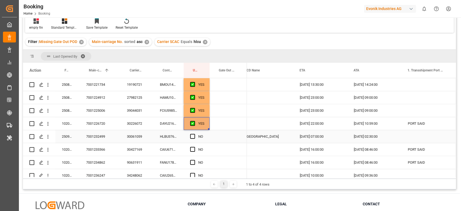
scroll to position [374, 0]
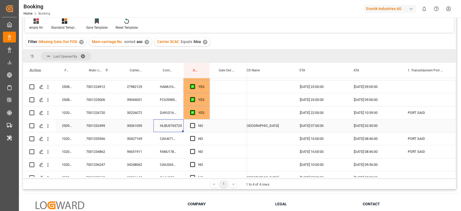
click at [167, 126] on div "HLBU3765723" at bounding box center [169, 125] width 30 height 13
click at [194, 127] on span "Press SPACE to select this row." at bounding box center [192, 125] width 5 height 5
click at [194, 123] on input "Press SPACE to select this row." at bounding box center [194, 123] width 0 height 0
click at [186, 138] on div "NO" at bounding box center [197, 138] width 26 height 13
click at [177, 139] on div "CAIU6711076" at bounding box center [169, 138] width 30 height 13
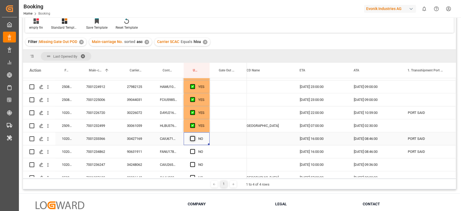
click at [191, 136] on span "Press SPACE to select this row." at bounding box center [192, 138] width 5 height 5
click at [194, 136] on input "Press SPACE to select this row." at bounding box center [194, 136] width 0 height 0
click at [193, 149] on span "Press SPACE to select this row." at bounding box center [192, 151] width 5 height 5
click at [194, 149] on input "Press SPACE to select this row." at bounding box center [194, 149] width 0 height 0
click at [194, 165] on span "Press SPACE to select this row." at bounding box center [192, 164] width 5 height 5
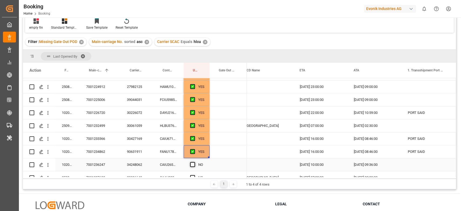
click at [194, 162] on input "Press SPACE to select this row." at bounding box center [194, 162] width 0 height 0
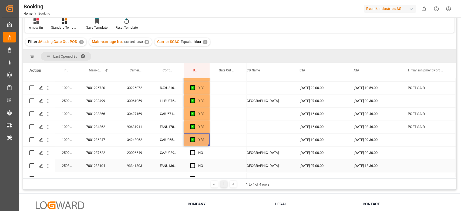
scroll to position [410, 0]
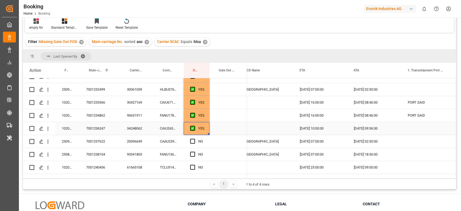
click at [187, 132] on div "YES" at bounding box center [197, 128] width 26 height 13
click at [178, 143] on div "CAAU2393035" at bounding box center [169, 141] width 30 height 13
click at [192, 142] on span "Press SPACE to select this row." at bounding box center [192, 141] width 5 height 5
click at [194, 139] on input "Press SPACE to select this row." at bounding box center [194, 139] width 0 height 0
click at [168, 156] on div "FANU1363516" at bounding box center [169, 154] width 30 height 13
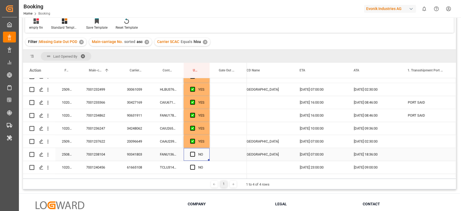
click at [193, 150] on div "Press SPACE to select this row." at bounding box center [194, 154] width 8 height 12
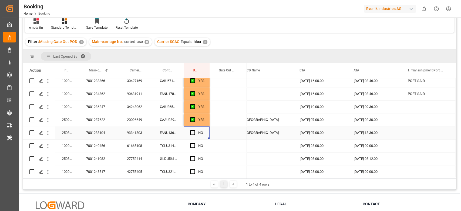
scroll to position [446, 0]
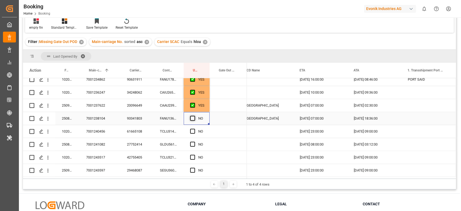
click at [194, 117] on span "Press SPACE to select this row." at bounding box center [192, 118] width 5 height 5
click at [194, 116] on input "Press SPACE to select this row." at bounding box center [194, 116] width 0 height 0
click at [197, 143] on div "Press SPACE to select this row." at bounding box center [194, 144] width 8 height 12
click at [192, 144] on span "Press SPACE to select this row." at bounding box center [192, 144] width 5 height 5
click at [194, 142] on input "Press SPACE to select this row." at bounding box center [194, 142] width 0 height 0
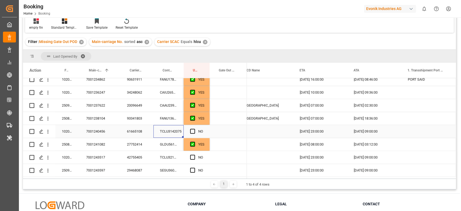
click at [167, 130] on div "TCLU3142075" at bounding box center [169, 131] width 30 height 13
click at [192, 131] on span "Press SPACE to select this row." at bounding box center [192, 131] width 5 height 5
click at [194, 129] on input "Press SPACE to select this row." at bounding box center [194, 129] width 0 height 0
click at [171, 141] on div "GLDU5610687" at bounding box center [169, 144] width 30 height 13
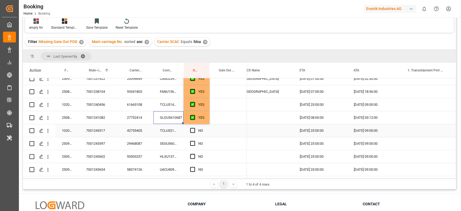
scroll to position [482, 0]
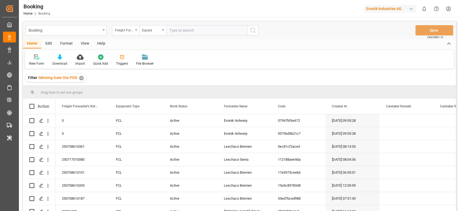
click at [84, 44] on div "View" at bounding box center [85, 43] width 16 height 9
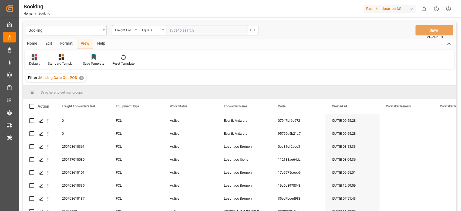
click at [37, 62] on div "Default" at bounding box center [34, 63] width 11 height 5
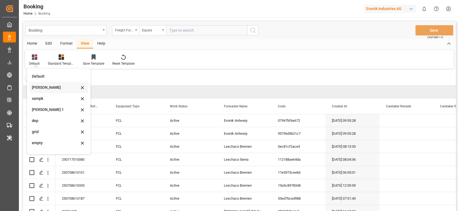
click at [42, 85] on div "[PERSON_NAME]" at bounding box center [55, 88] width 47 height 6
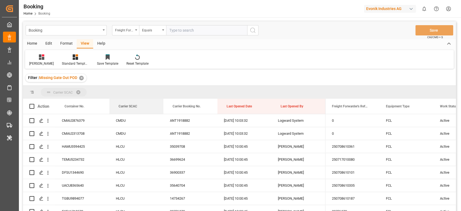
drag, startPoint x: 123, startPoint y: 108, endPoint x: 128, endPoint y: 90, distance: 18.2
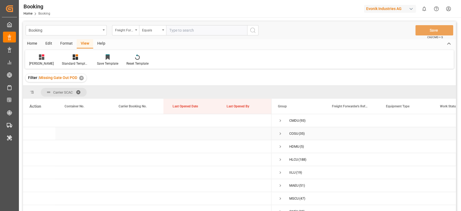
scroll to position [32, 0]
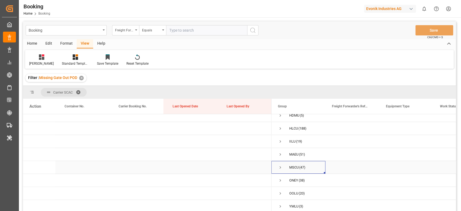
click at [278, 168] on span "Press SPACE to select this row." at bounding box center [280, 167] width 5 height 5
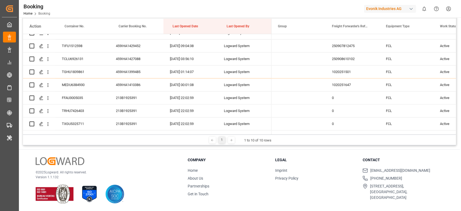
scroll to position [66, 0]
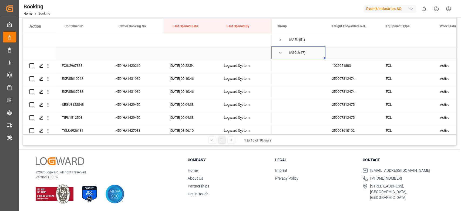
click at [279, 55] on span "Press SPACE to select this row." at bounding box center [280, 52] width 5 height 12
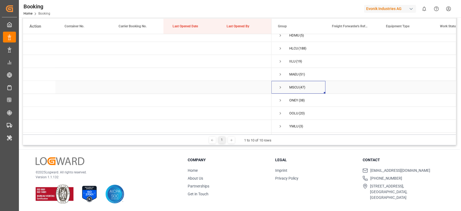
scroll to position [0, 0]
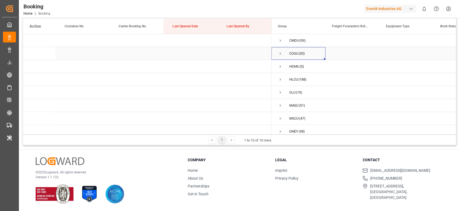
click at [282, 58] on span "Press SPACE to select this row." at bounding box center [280, 53] width 5 height 12
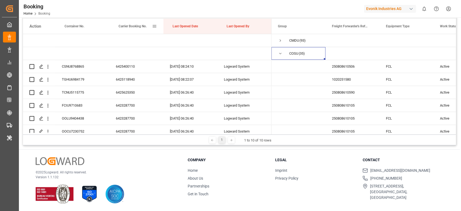
click at [141, 29] on div "Carrier Booking No." at bounding box center [136, 26] width 34 height 15
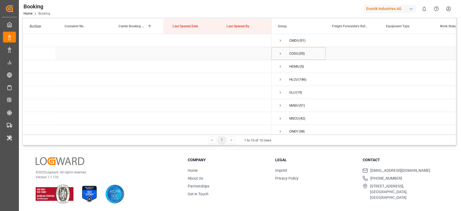
click at [281, 57] on span "Press SPACE to select this row." at bounding box center [280, 53] width 5 height 12
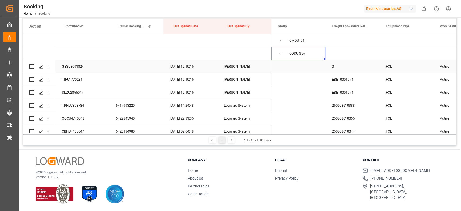
click at [280, 55] on span "Press SPACE to select this row." at bounding box center [280, 53] width 5 height 5
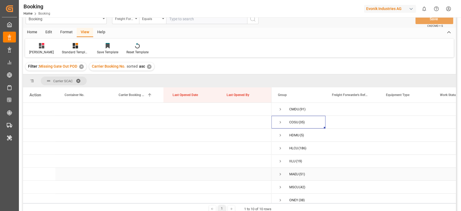
scroll to position [7, 0]
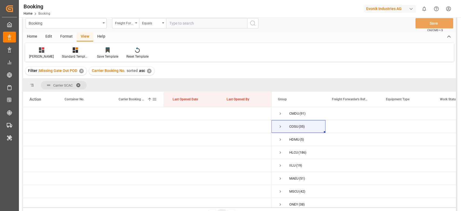
click at [126, 103] on div "Carrier Booking No. 1" at bounding box center [136, 99] width 34 height 15
click at [280, 141] on span "Press SPACE to select this row." at bounding box center [280, 139] width 5 height 5
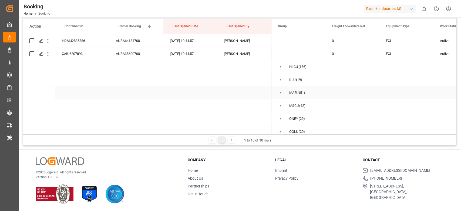
scroll to position [78, 0]
click at [280, 78] on span "Press SPACE to select this row." at bounding box center [280, 79] width 5 height 5
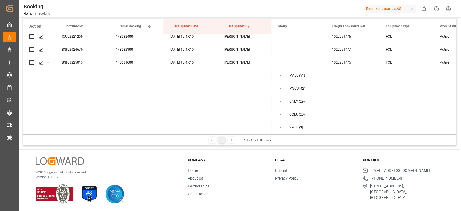
scroll to position [344, 0]
click at [280, 98] on span "Press SPACE to select this row." at bounding box center [280, 100] width 5 height 5
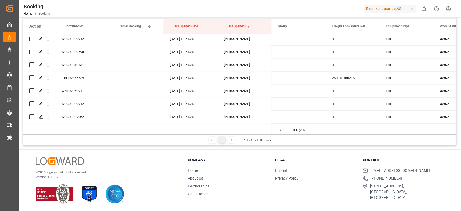
scroll to position [720, 0]
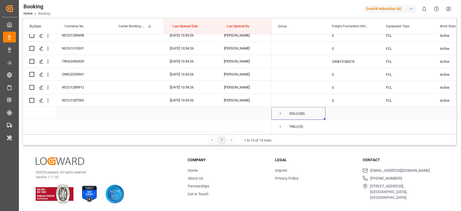
click at [283, 113] on span "OOLU (20)" at bounding box center [298, 113] width 41 height 12
click at [281, 113] on span "Press SPACE to select this row." at bounding box center [280, 113] width 5 height 5
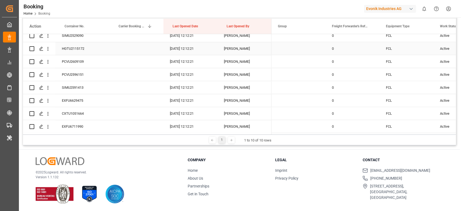
scroll to position [980, 0]
click at [279, 121] on span "Press SPACE to select this row." at bounding box center [280, 126] width 5 height 12
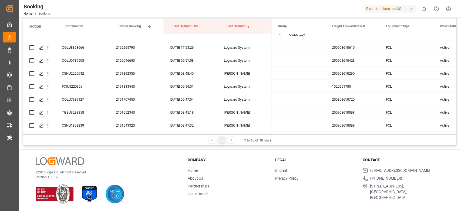
scroll to position [794, 0]
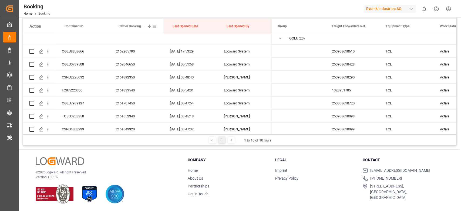
click at [141, 25] on span "Carrier Booking No." at bounding box center [132, 26] width 26 height 4
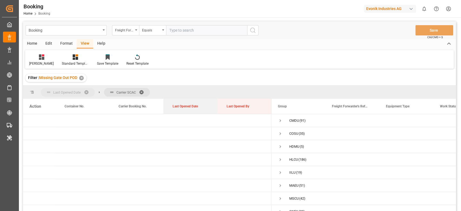
drag, startPoint x: 184, startPoint y: 104, endPoint x: 80, endPoint y: 90, distance: 104.5
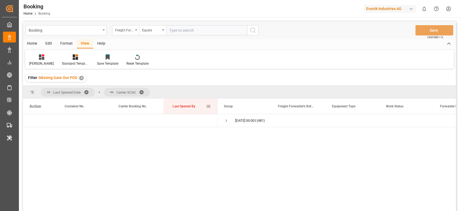
click at [176, 110] on div "Last Opened By" at bounding box center [190, 106] width 34 height 15
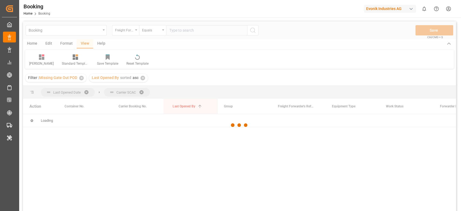
click at [177, 109] on div at bounding box center [239, 125] width 433 height 208
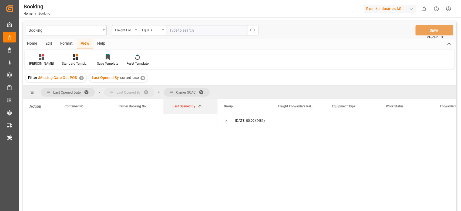
drag, startPoint x: 178, startPoint y: 106, endPoint x: 121, endPoint y: 91, distance: 58.3
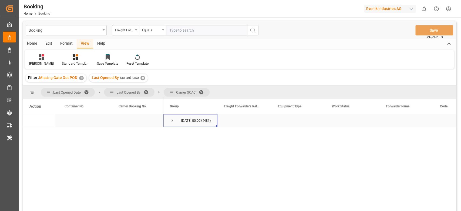
click at [168, 122] on div "24.09.2025 00:00:00 (481)" at bounding box center [191, 120] width 54 height 13
click at [202, 93] on span at bounding box center [203, 92] width 9 height 5
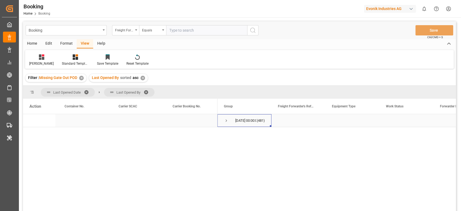
click at [226, 116] on span "Press SPACE to select this row." at bounding box center [226, 120] width 5 height 12
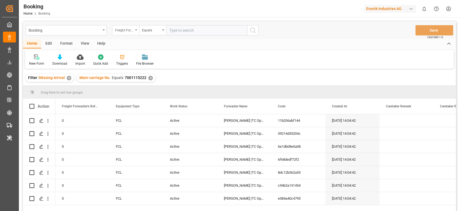
click at [127, 32] on div "Freight Forwarder's Reference No." at bounding box center [125, 30] width 27 height 10
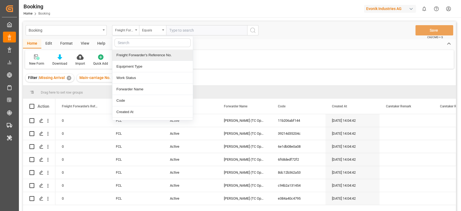
drag, startPoint x: 138, startPoint y: 44, endPoint x: 167, endPoint y: 41, distance: 29.1
click at [167, 41] on input "text" at bounding box center [153, 42] width 76 height 9
type input "las"
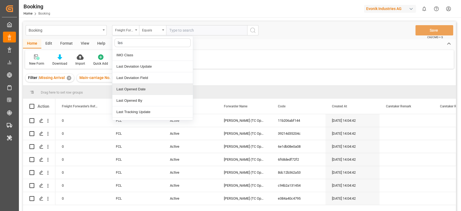
click at [155, 87] on div "Last Opened Date" at bounding box center [152, 89] width 81 height 11
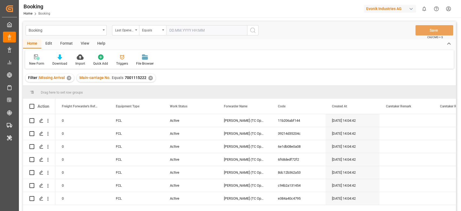
click at [185, 38] on div "Booking Last Opened Date Equals Save Ctrl/CMD + S" at bounding box center [239, 30] width 433 height 18
click at [194, 30] on input "text" at bounding box center [206, 30] width 81 height 10
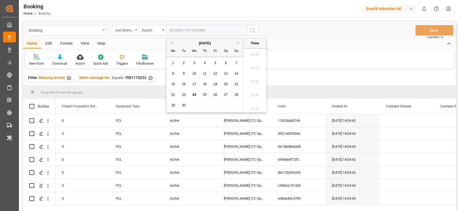
scroll to position [826, 0]
click at [193, 96] on div "24" at bounding box center [194, 95] width 7 height 6
type input "24.09.2025 00:00"
click at [251, 31] on icon "search button" at bounding box center [253, 30] width 6 height 6
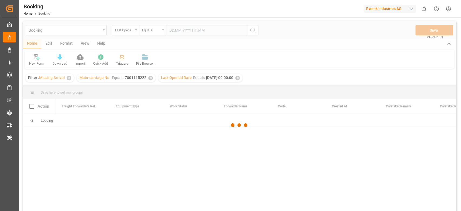
click at [155, 77] on div at bounding box center [239, 125] width 433 height 208
click at [151, 78] on div at bounding box center [239, 125] width 433 height 208
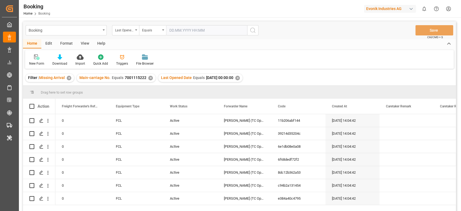
click at [67, 79] on div "✕" at bounding box center [69, 78] width 5 height 5
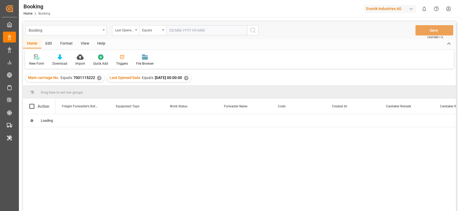
click at [98, 76] on div "✕" at bounding box center [99, 78] width 5 height 5
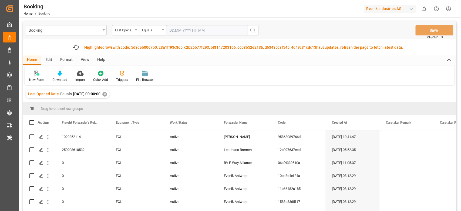
click at [88, 61] on div "View" at bounding box center [85, 59] width 16 height 9
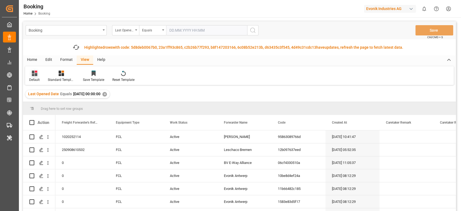
click at [39, 77] on div "Default" at bounding box center [34, 76] width 19 height 12
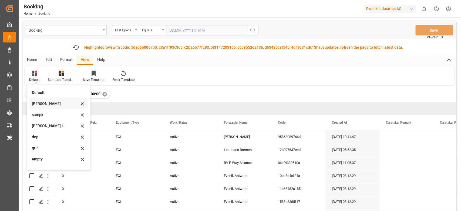
click at [36, 106] on div "sam" at bounding box center [55, 104] width 47 height 6
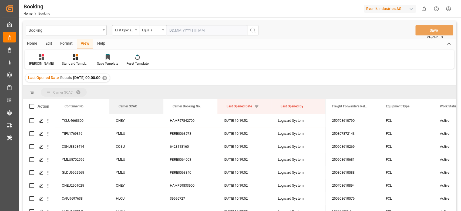
drag, startPoint x: 133, startPoint y: 106, endPoint x: 136, endPoint y: 98, distance: 8.5
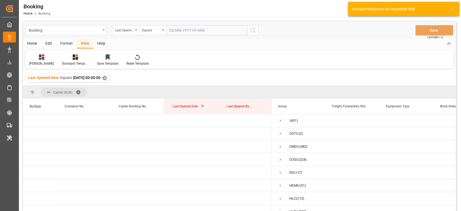
click at [79, 92] on span at bounding box center [80, 92] width 9 height 5
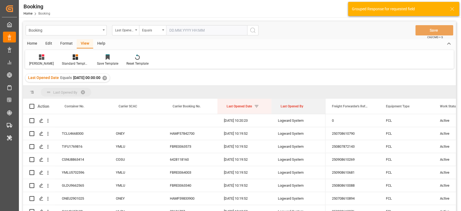
drag, startPoint x: 288, startPoint y: 106, endPoint x: 289, endPoint y: 97, distance: 9.9
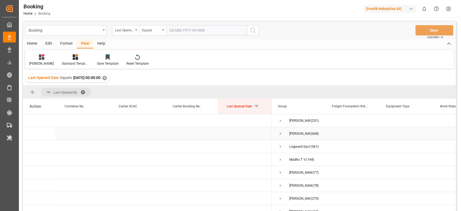
click at [280, 133] on span "Press SPACE to select this row." at bounding box center [280, 133] width 5 height 5
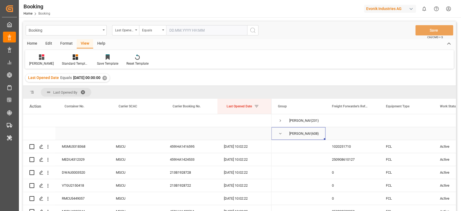
click at [280, 133] on span "Press SPACE to select this row." at bounding box center [280, 133] width 5 height 5
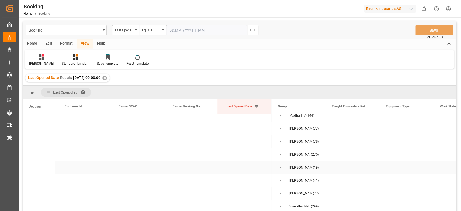
scroll to position [72, 0]
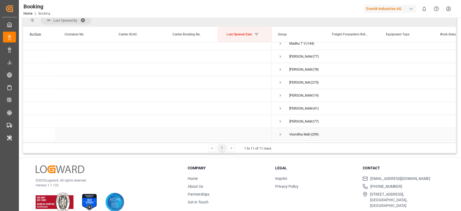
click at [278, 134] on div "Vismitha Mahadev (299)" at bounding box center [299, 134] width 54 height 13
click at [281, 132] on span "Press SPACE to select this row." at bounding box center [280, 134] width 5 height 5
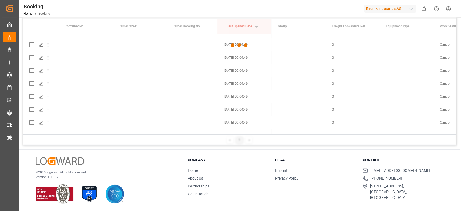
scroll to position [1703, 0]
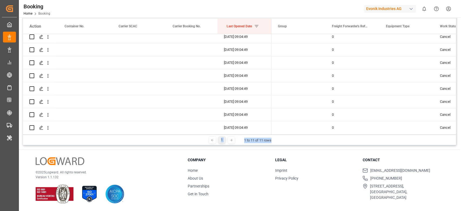
drag, startPoint x: 277, startPoint y: 135, endPoint x: 266, endPoint y: 134, distance: 10.8
click at [267, 134] on div "Last Opened By Drag here to set column labels Action Container No. Carrier SCAC…" at bounding box center [239, 75] width 433 height 139
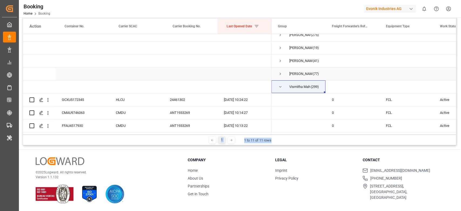
scroll to position [72, 0]
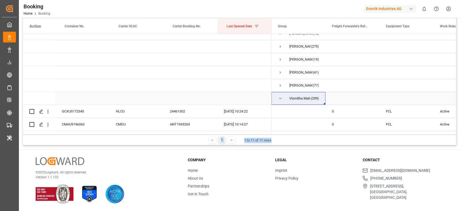
click at [280, 96] on span "Press SPACE to select this row." at bounding box center [280, 98] width 5 height 5
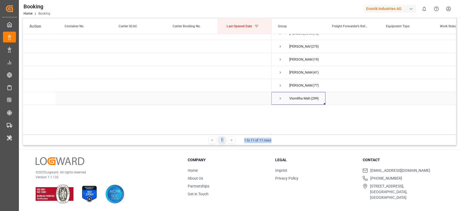
scroll to position [45, 0]
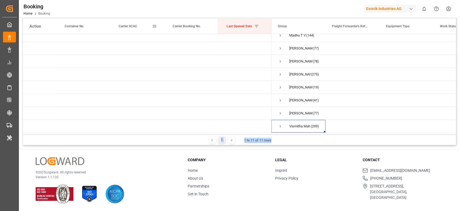
click at [130, 24] on span "Carrier SCAC" at bounding box center [128, 26] width 19 height 4
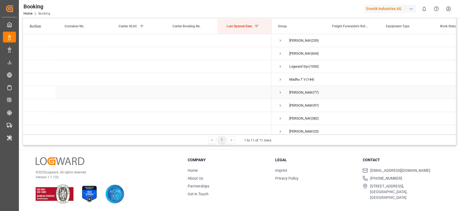
scroll to position [45, 0]
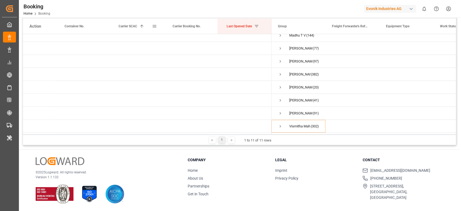
click at [147, 25] on div "Carrier SCAC 1" at bounding box center [136, 26] width 34 height 15
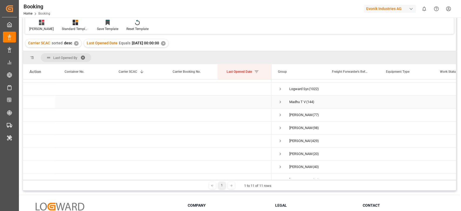
scroll to position [20, 0]
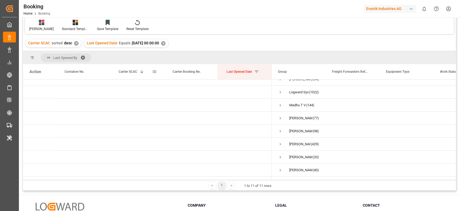
click at [129, 70] on span "Carrier SCAC" at bounding box center [128, 72] width 19 height 4
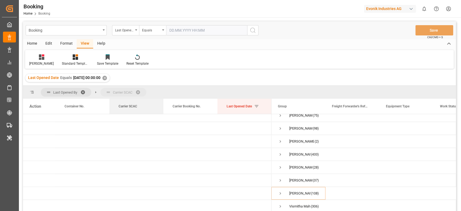
drag, startPoint x: 122, startPoint y: 103, endPoint x: 128, endPoint y: 91, distance: 13.7
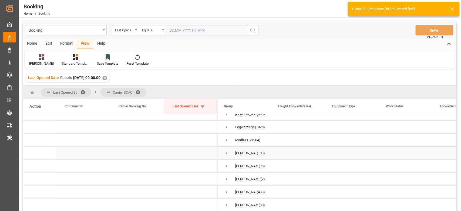
scroll to position [58, 0]
click at [231, 154] on span "Shyam Preethi (433)" at bounding box center [244, 154] width 41 height 12
click at [227, 155] on span "Press SPACE to select this row." at bounding box center [226, 154] width 5 height 5
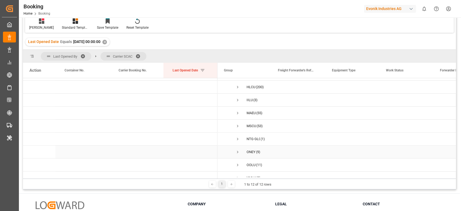
scroll to position [116, 0]
click at [240, 136] on span "Press SPACE to select this row." at bounding box center [237, 137] width 5 height 5
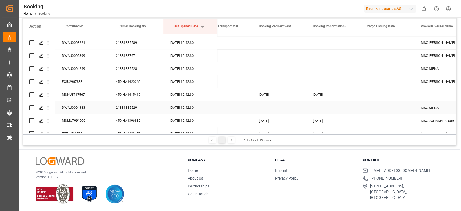
scroll to position [621, 0]
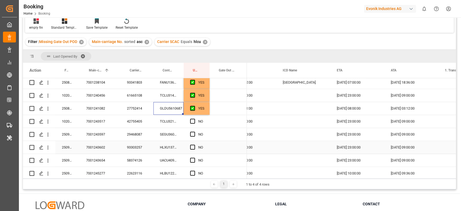
scroll to position [0, 600]
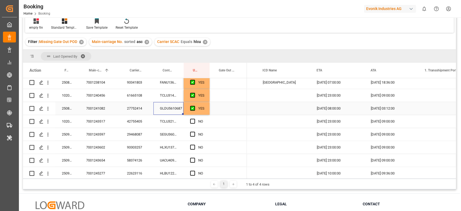
click at [261, 107] on div "Press SPACE to select this row." at bounding box center [284, 108] width 54 height 13
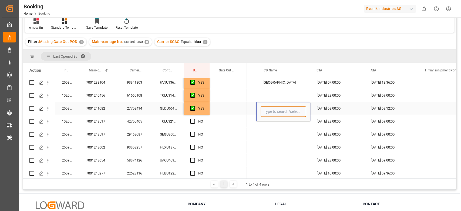
click at [269, 111] on input "Press SPACE to select this row." at bounding box center [283, 111] width 45 height 10
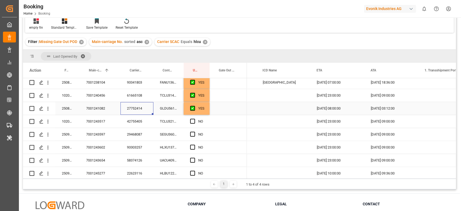
click at [132, 108] on div "27752414" at bounding box center [137, 108] width 33 height 13
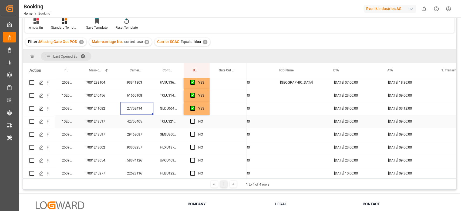
click at [290, 113] on div "Press SPACE to select this row." at bounding box center [301, 108] width 54 height 13
click at [290, 113] on input "Press SPACE to select this row." at bounding box center [300, 111] width 45 height 10
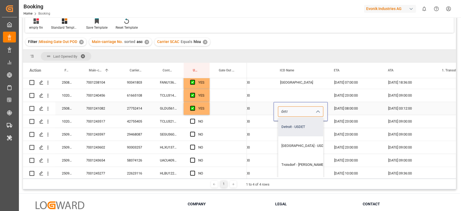
click at [294, 124] on div "Detroit - USDET" at bounding box center [332, 126] width 109 height 19
type input "Detroit - USDET"
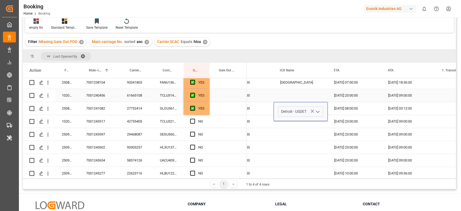
click at [293, 99] on div "Press SPACE to select this row." at bounding box center [301, 95] width 54 height 13
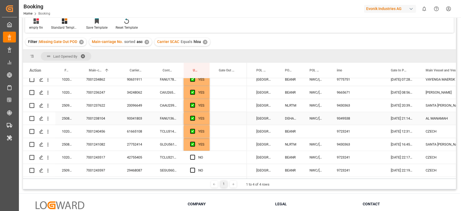
click at [314, 119] on div "NWC/[GEOGRAPHIC_DATA] [GEOGRAPHIC_DATA] / [GEOGRAPHIC_DATA]" at bounding box center [316, 118] width 27 height 13
drag, startPoint x: 330, startPoint y: 122, endPoint x: 331, endPoint y: 129, distance: 6.3
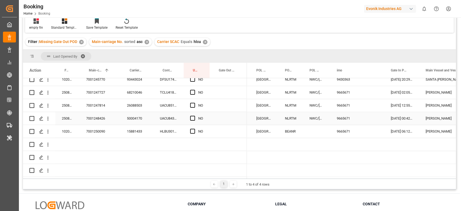
click at [325, 118] on div "NWC/[GEOGRAPHIC_DATA] [GEOGRAPHIC_DATA] / [GEOGRAPHIC_DATA]" at bounding box center [316, 118] width 27 height 13
click at [330, 123] on div "Press SPACE to select this row." at bounding box center [330, 124] width 2 height 2
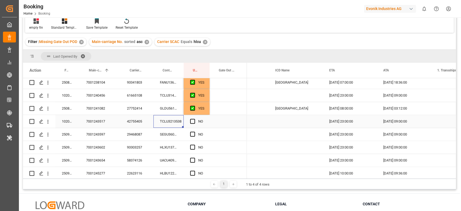
click at [163, 119] on div "TCLU3213538" at bounding box center [169, 121] width 30 height 13
click at [214, 118] on div "Press SPACE to select this row." at bounding box center [228, 121] width 37 height 13
click at [206, 111] on div "YES" at bounding box center [197, 108] width 26 height 13
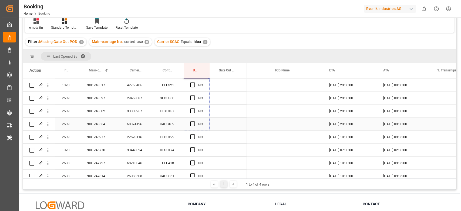
drag, startPoint x: 208, startPoint y: 113, endPoint x: 205, endPoint y: 123, distance: 10.9
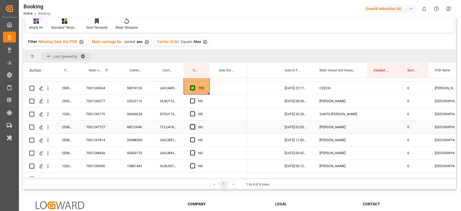
click at [192, 124] on span "Press SPACE to select this row." at bounding box center [192, 126] width 5 height 5
click at [194, 124] on input "Press SPACE to select this row." at bounding box center [194, 124] width 0 height 0
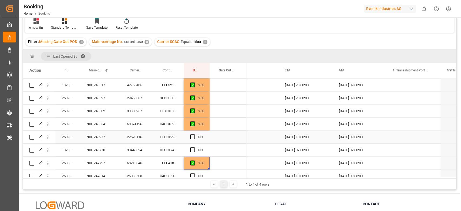
click at [163, 140] on div "HLBU1223889" at bounding box center [169, 137] width 30 height 13
click at [194, 136] on span "Press SPACE to select this row." at bounding box center [192, 136] width 5 height 5
click at [194, 134] on input "Press SPACE to select this row." at bounding box center [194, 134] width 0 height 0
click at [173, 158] on div "TCLU4180090" at bounding box center [169, 163] width 30 height 13
click at [173, 154] on div "DFSU1743597" at bounding box center [169, 150] width 30 height 13
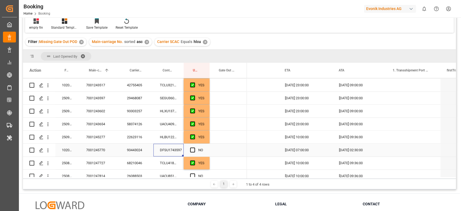
click at [186, 148] on div "NO" at bounding box center [197, 150] width 26 height 13
click at [190, 149] on span "Press SPACE to select this row." at bounding box center [192, 149] width 5 height 5
click at [194, 147] on input "Press SPACE to select this row." at bounding box center [194, 147] width 0 height 0
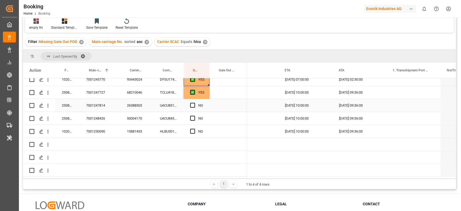
click at [165, 107] on div "UACU8511637" at bounding box center [169, 105] width 30 height 13
click at [193, 92] on span "Press SPACE to select this row." at bounding box center [192, 92] width 5 height 5
click at [194, 90] on input "Press SPACE to select this row." at bounding box center [194, 90] width 0 height 0
click at [194, 90] on span "Press SPACE to select this row." at bounding box center [192, 92] width 5 height 5
click at [194, 90] on input "Press SPACE to select this row." at bounding box center [194, 90] width 0 height 0
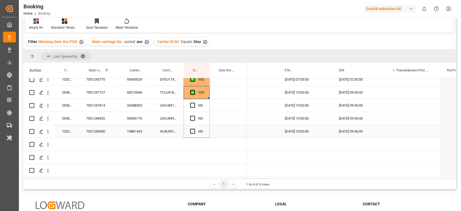
drag, startPoint x: 211, startPoint y: 108, endPoint x: 214, endPoint y: 130, distance: 22.6
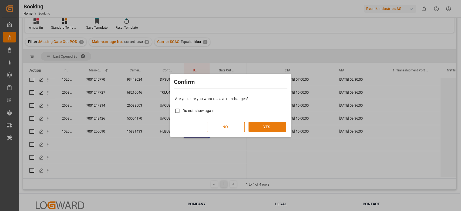
click at [278, 129] on button "YES" at bounding box center [268, 127] width 38 height 10
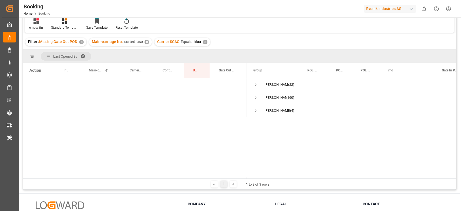
scroll to position [0, 0]
click at [255, 86] on span "Press SPACE to select this row." at bounding box center [256, 84] width 5 height 5
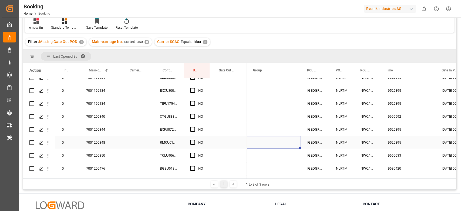
scroll to position [1, 0]
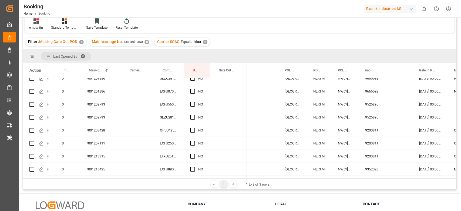
scroll to position [227, 0]
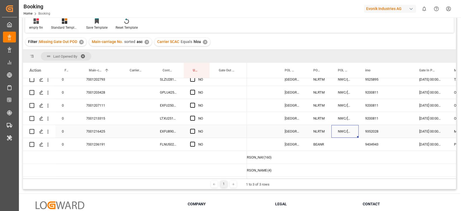
click at [338, 132] on div "NWC/[GEOGRAPHIC_DATA] [GEOGRAPHIC_DATA] / [GEOGRAPHIC_DATA]" at bounding box center [345, 131] width 27 height 13
drag, startPoint x: 358, startPoint y: 134, endPoint x: 361, endPoint y: 148, distance: 14.0
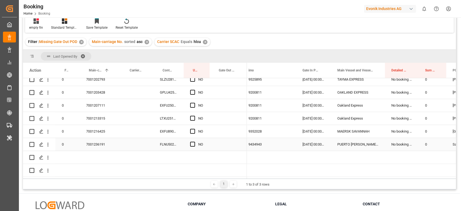
scroll to position [0, 162]
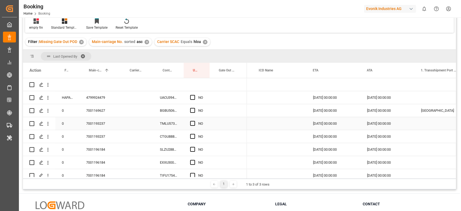
click at [105, 129] on div "7001193237" at bounding box center [100, 123] width 41 height 13
click at [164, 109] on div "BGBU5060823" at bounding box center [169, 110] width 30 height 13
click at [190, 109] on div "NO" at bounding box center [197, 110] width 26 height 13
click at [191, 111] on span "Press SPACE to select this row." at bounding box center [192, 110] width 5 height 5
click at [194, 108] on input "Press SPACE to select this row." at bounding box center [194, 108] width 0 height 0
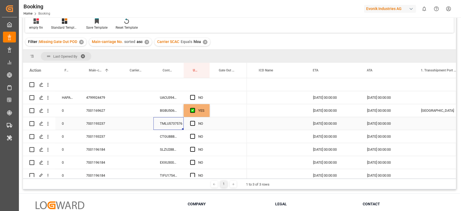
click at [180, 124] on div "TMLU5737576" at bounding box center [169, 123] width 30 height 13
drag, startPoint x: 192, startPoint y: 120, endPoint x: 192, endPoint y: 132, distance: 11.6
click at [192, 121] on span "Press SPACE to select this row." at bounding box center [192, 123] width 5 height 5
click at [194, 121] on input "Press SPACE to select this row." at bounding box center [194, 121] width 0 height 0
click at [192, 133] on div "Press SPACE to select this row." at bounding box center [194, 136] width 8 height 12
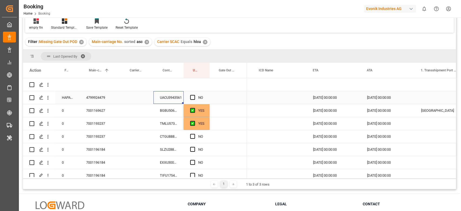
click at [167, 99] on div "UACU3943561" at bounding box center [169, 97] width 30 height 13
click at [193, 97] on span "Press SPACE to select this row." at bounding box center [192, 97] width 5 height 5
click at [194, 95] on input "Press SPACE to select this row." at bounding box center [194, 95] width 0 height 0
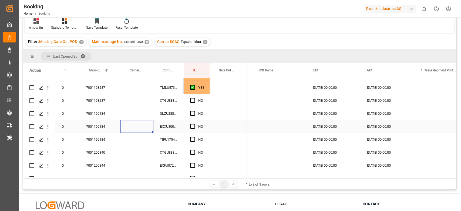
click at [121, 129] on div "Press SPACE to select this row." at bounding box center [137, 126] width 33 height 13
click at [106, 128] on div "7001196184" at bounding box center [100, 126] width 41 height 13
click at [165, 112] on div "SLZU2885720" at bounding box center [169, 113] width 30 height 13
click at [194, 100] on span "Press SPACE to select this row." at bounding box center [192, 100] width 5 height 5
click at [194, 98] on input "Press SPACE to select this row." at bounding box center [194, 98] width 0 height 0
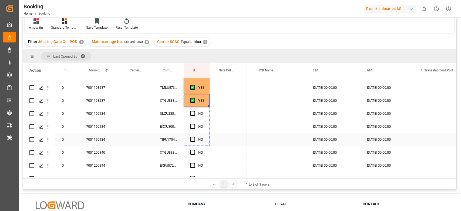
drag, startPoint x: 209, startPoint y: 106, endPoint x: 205, endPoint y: 140, distance: 34.5
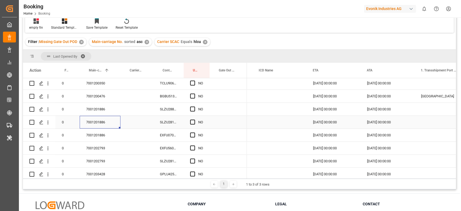
click at [95, 122] on div "7001201886" at bounding box center [100, 122] width 41 height 13
click at [168, 109] on div "SLZU2885904" at bounding box center [169, 109] width 30 height 13
click at [200, 107] on div "NO" at bounding box center [200, 109] width 5 height 12
click at [189, 108] on div "NO" at bounding box center [197, 109] width 26 height 13
click at [193, 109] on span "Press SPACE to select this row." at bounding box center [192, 109] width 5 height 5
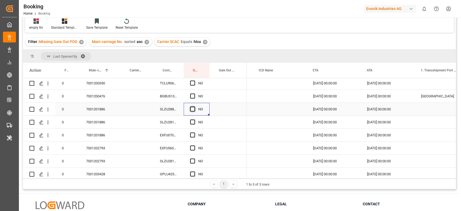
click at [194, 107] on input "Press SPACE to select this row." at bounding box center [194, 107] width 0 height 0
drag, startPoint x: 209, startPoint y: 114, endPoint x: 205, endPoint y: 133, distance: 19.0
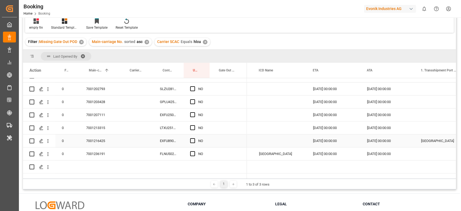
scroll to position [180, 0]
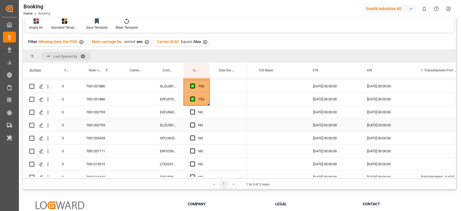
click at [108, 129] on div "7001202793" at bounding box center [100, 125] width 41 height 13
click at [162, 125] on div "SLZU2819728" at bounding box center [169, 125] width 30 height 13
click at [192, 110] on span "Press SPACE to select this row." at bounding box center [192, 111] width 5 height 5
click at [194, 109] on input "Press SPACE to select this row." at bounding box center [194, 109] width 0 height 0
click at [192, 127] on span "Press SPACE to select this row." at bounding box center [192, 124] width 5 height 5
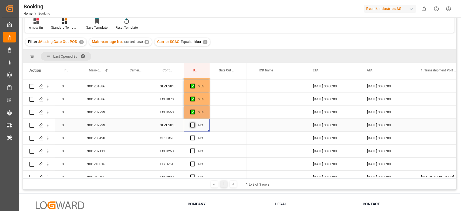
click at [194, 122] on input "Press SPACE to select this row." at bounding box center [194, 122] width 0 height 0
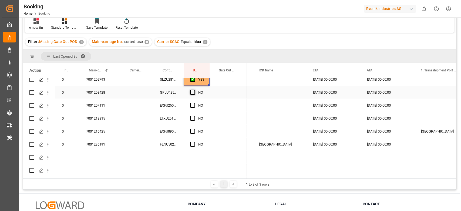
click at [192, 92] on span "Press SPACE to select this row." at bounding box center [192, 92] width 5 height 5
click at [194, 90] on input "Press SPACE to select this row." at bounding box center [194, 90] width 0 height 0
click at [192, 112] on div "Press SPACE to select this row." at bounding box center [194, 118] width 8 height 12
click at [194, 104] on span "Press SPACE to select this row." at bounding box center [192, 105] width 5 height 5
click at [194, 103] on input "Press SPACE to select this row." at bounding box center [194, 103] width 0 height 0
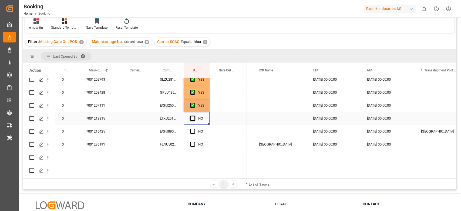
click at [192, 117] on span "Press SPACE to select this row." at bounding box center [192, 118] width 5 height 5
click at [194, 116] on input "Press SPACE to select this row." at bounding box center [194, 116] width 0 height 0
click at [192, 129] on span "Press SPACE to select this row." at bounding box center [192, 131] width 5 height 5
click at [194, 129] on input "Press SPACE to select this row." at bounding box center [194, 129] width 0 height 0
click at [170, 138] on div "FLNU5028166" at bounding box center [169, 144] width 30 height 13
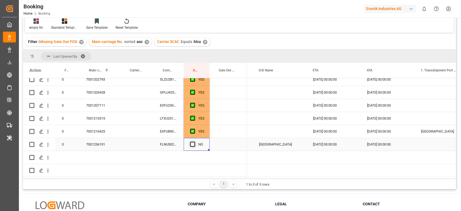
click at [195, 142] on span "Press SPACE to select this row." at bounding box center [192, 144] width 5 height 5
click at [194, 142] on input "Press SPACE to select this row." at bounding box center [194, 142] width 0 height 0
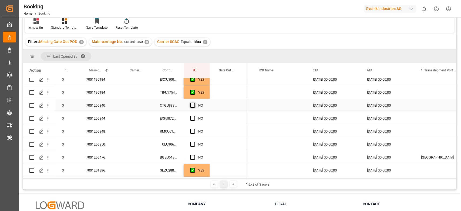
click at [194, 105] on span "Press SPACE to select this row." at bounding box center [192, 105] width 5 height 5
click at [194, 103] on input "Press SPACE to select this row." at bounding box center [194, 103] width 0 height 0
click at [191, 113] on div "Press SPACE to select this row." at bounding box center [194, 118] width 8 height 12
click at [193, 118] on span "Press SPACE to select this row." at bounding box center [192, 118] width 5 height 5
click at [194, 116] on input "Press SPACE to select this row." at bounding box center [194, 116] width 0 height 0
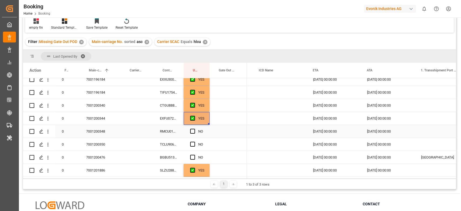
click at [192, 138] on div "Press SPACE to select this row." at bounding box center [194, 144] width 8 height 12
click at [192, 132] on span "Press SPACE to select this row." at bounding box center [192, 131] width 5 height 5
click at [194, 129] on input "Press SPACE to select this row." at bounding box center [194, 129] width 0 height 0
click at [193, 144] on span "Press SPACE to select this row." at bounding box center [192, 144] width 5 height 5
click at [194, 142] on input "Press SPACE to select this row." at bounding box center [194, 142] width 0 height 0
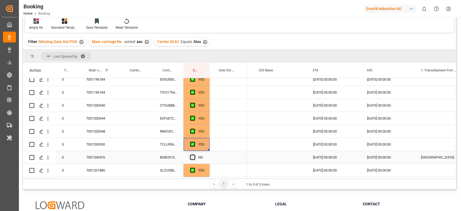
click at [191, 157] on span "Press SPACE to select this row." at bounding box center [192, 157] width 5 height 5
click at [194, 155] on input "Press SPACE to select this row." at bounding box center [194, 155] width 0 height 0
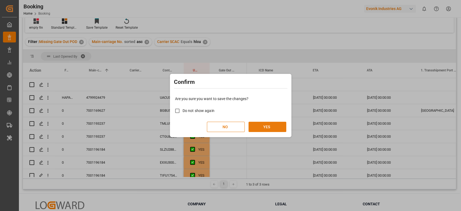
click at [277, 129] on button "YES" at bounding box center [268, 127] width 38 height 10
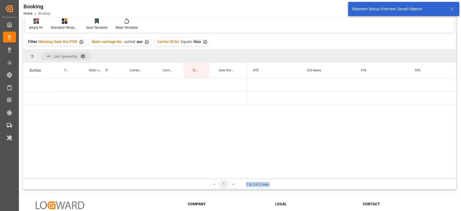
scroll to position [0, 539]
drag, startPoint x: 272, startPoint y: 178, endPoint x: 252, endPoint y: 180, distance: 19.8
click at [242, 183] on div "1 1 to 2 of 2 rows" at bounding box center [239, 183] width 433 height 11
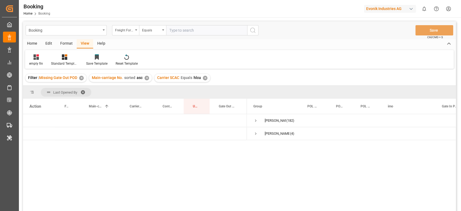
scroll to position [0, 0]
click at [210, 25] on input "text" at bounding box center [206, 30] width 81 height 10
type input "maeu"
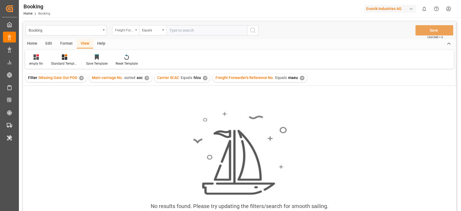
click at [132, 32] on div "Freight Forwarder's Reference No." at bounding box center [125, 30] width 27 height 10
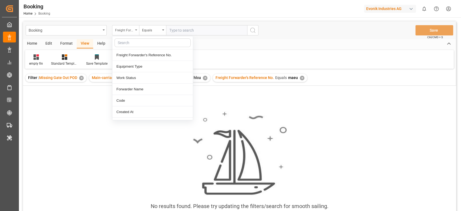
click at [134, 44] on input "text" at bounding box center [153, 42] width 76 height 9
type input "carr"
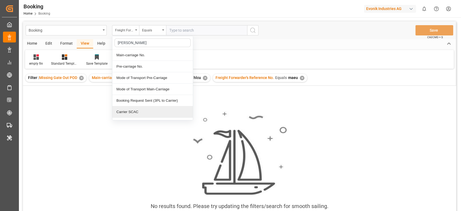
click at [134, 111] on div "Carrier SCAC" at bounding box center [152, 111] width 81 height 11
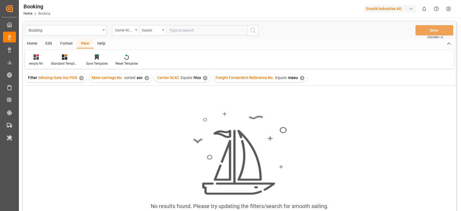
click at [197, 31] on input "text" at bounding box center [206, 30] width 81 height 10
type input "maeu"
click at [251, 29] on icon "search button" at bounding box center [253, 30] width 6 height 6
click at [300, 78] on div "✕" at bounding box center [302, 78] width 5 height 5
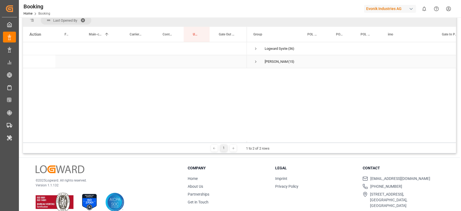
click at [255, 61] on span "Press SPACE to select this row." at bounding box center [256, 61] width 5 height 5
click at [255, 46] on div at bounding box center [239, 53] width 433 height 208
click at [255, 47] on div at bounding box center [239, 53] width 433 height 208
click at [257, 49] on div at bounding box center [239, 53] width 433 height 208
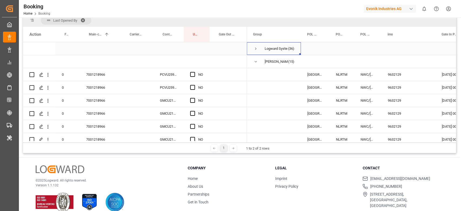
click at [257, 49] on span "Press SPACE to select this row." at bounding box center [256, 48] width 5 height 5
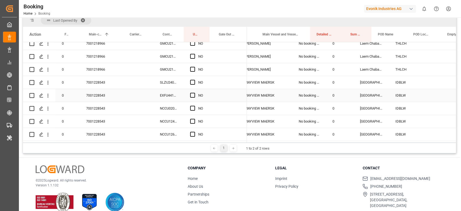
scroll to position [0, 232]
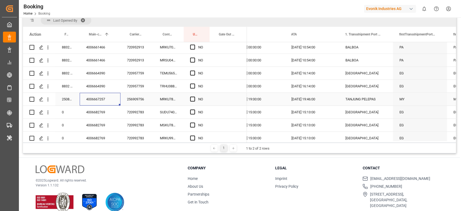
click at [99, 97] on div "4006667257" at bounding box center [100, 99] width 41 height 13
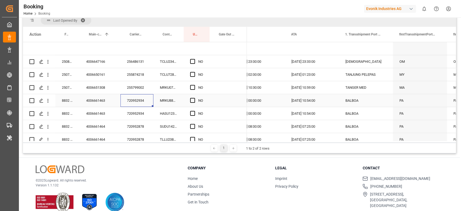
click at [136, 103] on div "720952934" at bounding box center [137, 100] width 33 height 13
click at [192, 98] on span "Press SPACE to select this row." at bounding box center [192, 100] width 5 height 5
click at [194, 98] on input "Press SPACE to select this row." at bounding box center [194, 98] width 0 height 0
click at [193, 116] on div "Press SPACE to select this row." at bounding box center [194, 113] width 8 height 12
click at [193, 115] on span "Press SPACE to select this row." at bounding box center [192, 113] width 5 height 5
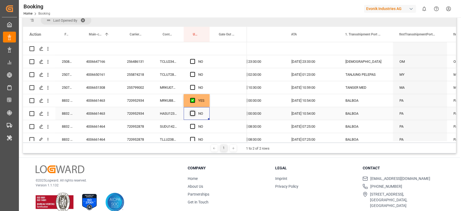
click at [194, 111] on input "Press SPACE to select this row." at bounding box center [194, 111] width 0 height 0
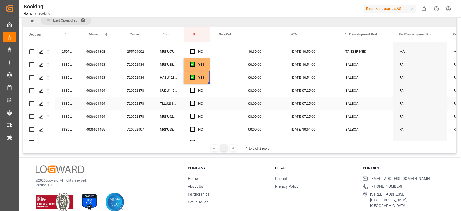
click at [151, 97] on div "720952878" at bounding box center [137, 103] width 33 height 13
click at [193, 90] on span "Press SPACE to select this row." at bounding box center [192, 90] width 5 height 5
click at [194, 88] on input "Press SPACE to select this row." at bounding box center [194, 88] width 0 height 0
click at [193, 106] on div "Press SPACE to select this row." at bounding box center [194, 103] width 8 height 12
click at [194, 114] on span "Press SPACE to select this row." at bounding box center [192, 116] width 5 height 5
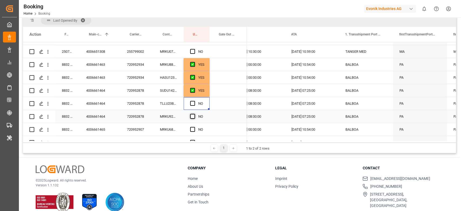
click at [194, 114] on input "Press SPACE to select this row." at bounding box center [194, 114] width 0 height 0
click at [194, 104] on span "Press SPACE to select this row." at bounding box center [192, 103] width 5 height 5
click at [194, 101] on input "Press SPACE to select this row." at bounding box center [194, 101] width 0 height 0
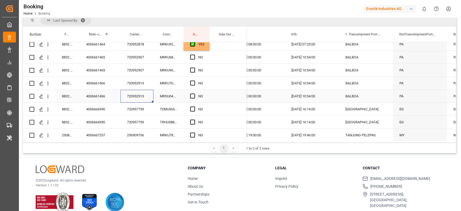
click at [147, 96] on div "720952913" at bounding box center [137, 96] width 33 height 13
click at [191, 95] on span "Press SPACE to select this row." at bounding box center [192, 96] width 5 height 5
click at [194, 94] on input "Press SPACE to select this row." at bounding box center [194, 94] width 0 height 0
click at [192, 82] on span "Press SPACE to select this row." at bounding box center [192, 83] width 5 height 5
click at [194, 81] on input "Press SPACE to select this row." at bounding box center [194, 81] width 0 height 0
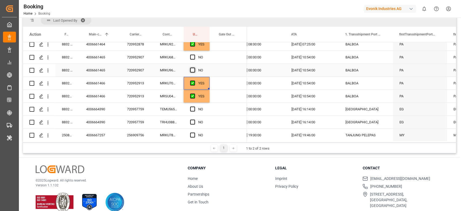
click at [195, 71] on span "Press SPACE to select this row." at bounding box center [192, 70] width 5 height 5
click at [194, 68] on input "Press SPACE to select this row." at bounding box center [194, 68] width 0 height 0
click at [192, 52] on div "Press SPACE to select this row." at bounding box center [194, 57] width 8 height 12
click at [192, 54] on div "Press SPACE to select this row." at bounding box center [194, 57] width 8 height 12
click at [194, 50] on div "Press SPACE to select this row." at bounding box center [194, 44] width 8 height 12
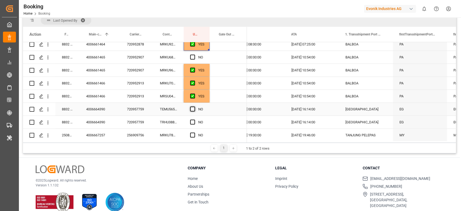
click at [193, 110] on span "Press SPACE to select this row." at bounding box center [192, 109] width 5 height 5
click at [194, 107] on input "Press SPACE to select this row." at bounding box center [194, 107] width 0 height 0
click at [192, 120] on span "Press SPACE to select this row." at bounding box center [192, 121] width 5 height 5
click at [194, 119] on input "Press SPACE to select this row." at bounding box center [194, 119] width 0 height 0
click at [190, 55] on span "Press SPACE to select this row." at bounding box center [192, 57] width 5 height 5
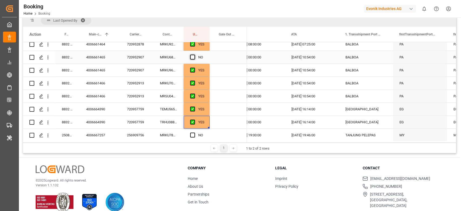
click at [194, 55] on input "Press SPACE to select this row." at bounding box center [194, 55] width 0 height 0
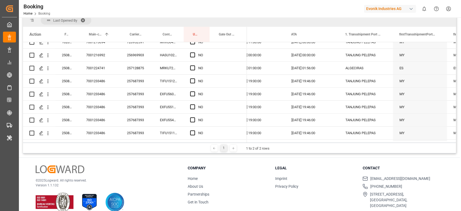
scroll to position [324, 0]
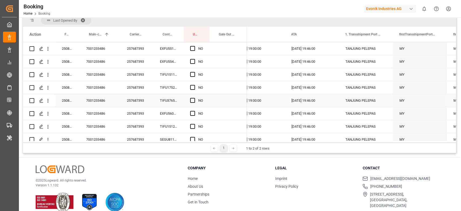
click at [136, 101] on div "257687393" at bounding box center [137, 100] width 33 height 13
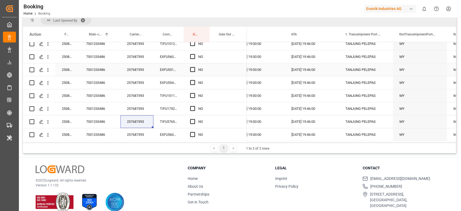
scroll to position [292, 0]
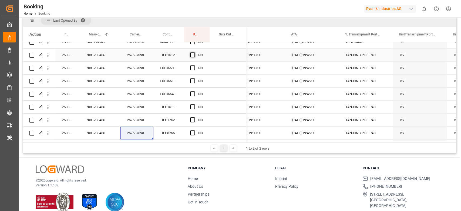
click at [193, 54] on span "Press SPACE to select this row." at bounding box center [192, 54] width 5 height 5
click at [194, 52] on input "Press SPACE to select this row." at bounding box center [194, 52] width 0 height 0
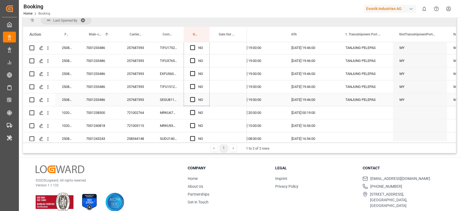
drag, startPoint x: 208, startPoint y: 60, endPoint x: 202, endPoint y: 103, distance: 43.7
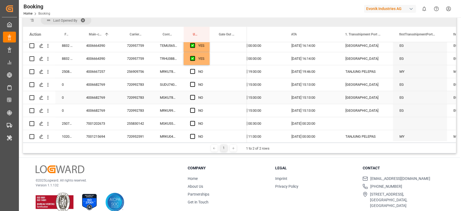
scroll to position [148, 0]
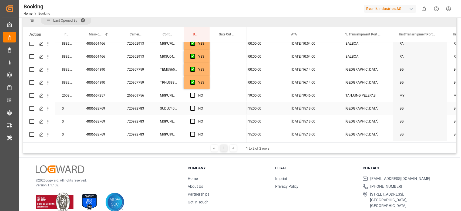
click at [145, 111] on div "720992783" at bounding box center [137, 108] width 33 height 13
click at [191, 106] on span "Press SPACE to select this row." at bounding box center [192, 108] width 5 height 5
click at [194, 106] on input "Press SPACE to select this row." at bounding box center [194, 106] width 0 height 0
click at [194, 123] on span "Press SPACE to select this row." at bounding box center [192, 121] width 5 height 5
click at [194, 119] on input "Press SPACE to select this row." at bounding box center [194, 119] width 0 height 0
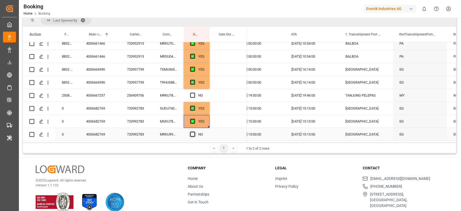
click at [194, 134] on span "Press SPACE to select this row." at bounding box center [192, 134] width 5 height 5
click at [194, 132] on input "Press SPACE to select this row." at bounding box center [194, 132] width 0 height 0
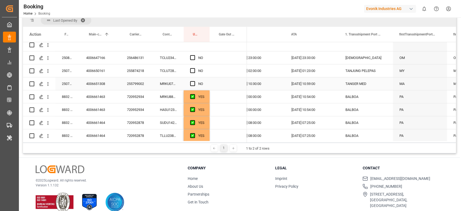
scroll to position [0, 0]
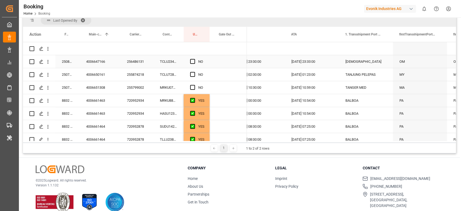
click at [169, 59] on div "TCLU2342612" at bounding box center [169, 61] width 30 height 13
click at [165, 70] on div "TCLU7286980" at bounding box center [169, 74] width 30 height 13
click at [192, 58] on div "Press SPACE to select this row." at bounding box center [194, 61] width 8 height 12
click at [193, 70] on div "Press SPACE to select this row." at bounding box center [194, 74] width 8 height 12
click at [194, 73] on span "Press SPACE to select this row." at bounding box center [192, 74] width 5 height 5
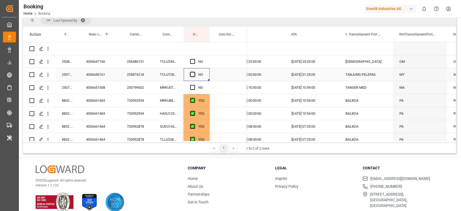
click at [194, 72] on input "Press SPACE to select this row." at bounding box center [194, 72] width 0 height 0
click at [195, 61] on span "Press SPACE to select this row." at bounding box center [192, 61] width 5 height 5
click at [194, 59] on input "Press SPACE to select this row." at bounding box center [194, 59] width 0 height 0
click at [179, 82] on div "MRKU0750354" at bounding box center [169, 87] width 30 height 13
click at [192, 88] on span "Press SPACE to select this row." at bounding box center [192, 87] width 5 height 5
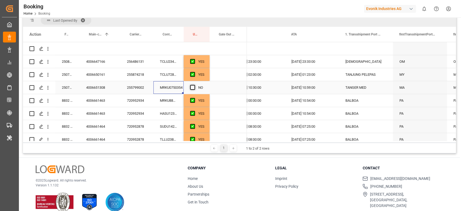
click at [194, 85] on input "Press SPACE to select this row." at bounding box center [194, 85] width 0 height 0
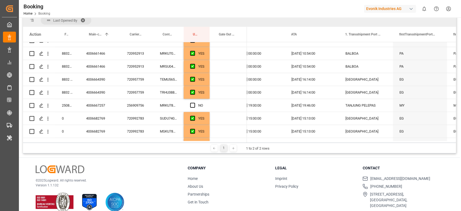
scroll to position [144, 0]
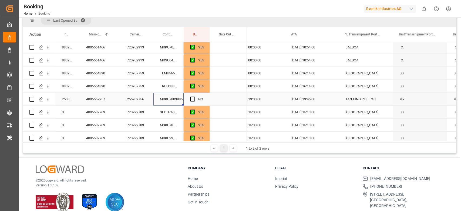
click at [179, 100] on div "MRKU7803986" at bounding box center [169, 99] width 30 height 13
click at [191, 97] on span "Press SPACE to select this row." at bounding box center [192, 99] width 5 height 5
click at [194, 97] on input "Press SPACE to select this row." at bounding box center [194, 97] width 0 height 0
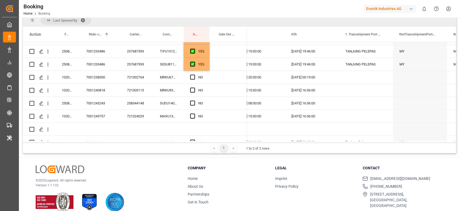
scroll to position [396, 0]
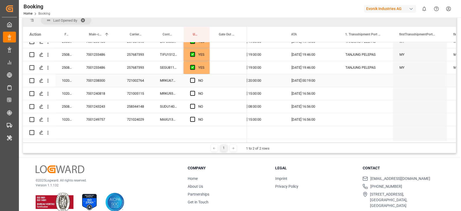
click at [175, 83] on div "MRKU6786586" at bounding box center [169, 80] width 30 height 13
click at [167, 92] on div "MRKU9311120" at bounding box center [169, 93] width 30 height 13
click at [192, 80] on span "Press SPACE to select this row." at bounding box center [192, 80] width 5 height 5
click at [194, 78] on input "Press SPACE to select this row." at bounding box center [194, 78] width 0 height 0
click at [180, 103] on div "SUDU1407685" at bounding box center [169, 106] width 30 height 13
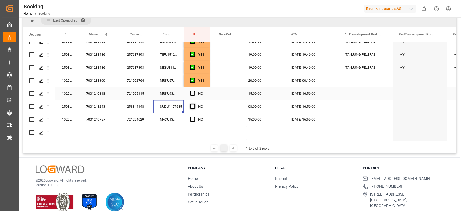
click at [190, 94] on span "Press SPACE to select this row." at bounding box center [192, 93] width 5 height 5
click at [194, 91] on input "Press SPACE to select this row." at bounding box center [194, 91] width 0 height 0
click at [190, 104] on span "Press SPACE to select this row." at bounding box center [192, 106] width 5 height 5
click at [194, 104] on input "Press SPACE to select this row." at bounding box center [194, 104] width 0 height 0
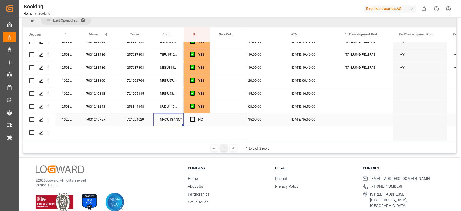
click at [177, 119] on div "MAXU1377374" at bounding box center [169, 119] width 30 height 13
click at [191, 118] on span "Press SPACE to select this row." at bounding box center [192, 119] width 5 height 5
click at [194, 117] on input "Press SPACE to select this row." at bounding box center [194, 117] width 0 height 0
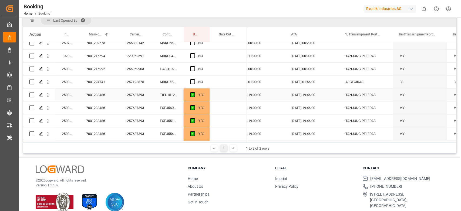
scroll to position [216, 0]
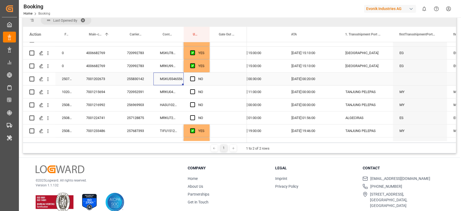
click at [162, 79] on div "MSKU5546556" at bounding box center [169, 78] width 30 height 13
click at [195, 78] on span "Press SPACE to select this row." at bounding box center [192, 78] width 5 height 5
click at [194, 76] on input "Press SPACE to select this row." at bounding box center [194, 76] width 0 height 0
click at [174, 88] on div "MRKU0403294" at bounding box center [169, 91] width 30 height 13
click at [196, 86] on div "Press SPACE to select this row." at bounding box center [194, 92] width 8 height 12
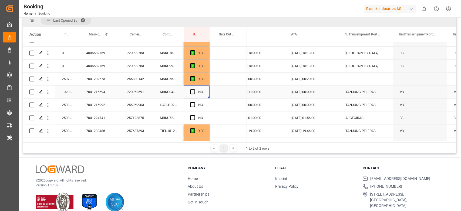
click at [193, 91] on span "Press SPACE to select this row." at bounding box center [192, 91] width 5 height 5
click at [194, 89] on input "Press SPACE to select this row." at bounding box center [194, 89] width 0 height 0
click at [186, 102] on div "NO" at bounding box center [197, 104] width 26 height 13
click at [180, 107] on div "HASU1021149" at bounding box center [169, 104] width 30 height 13
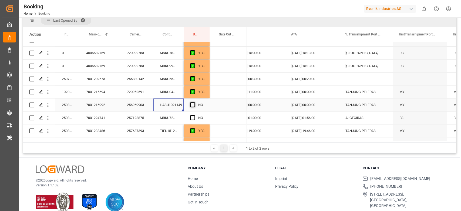
click at [194, 104] on span "Press SPACE to select this row." at bounding box center [192, 104] width 5 height 5
click at [194, 102] on input "Press SPACE to select this row." at bounding box center [194, 102] width 0 height 0
click at [178, 118] on div "MRKU7296686" at bounding box center [169, 117] width 30 height 13
click at [193, 117] on span "Press SPACE to select this row." at bounding box center [192, 117] width 5 height 5
click at [194, 115] on input "Press SPACE to select this row." at bounding box center [194, 115] width 0 height 0
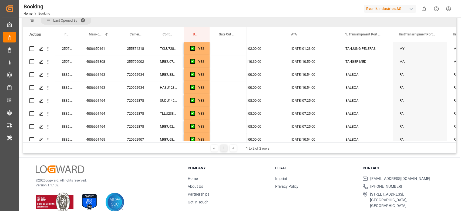
scroll to position [0, 0]
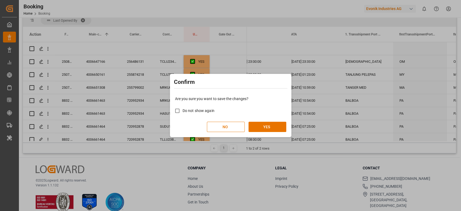
click at [270, 120] on div "Are you sure you want to save the changes? Do not show again NO YES" at bounding box center [230, 114] width 119 height 44
click at [270, 125] on button "YES" at bounding box center [268, 127] width 38 height 10
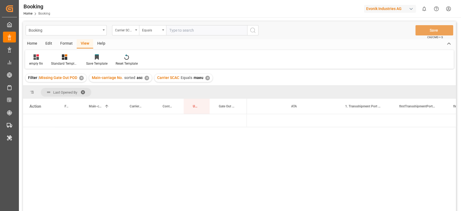
click at [187, 30] on input "text" at bounding box center [206, 30] width 81 height 10
type input "mscu"
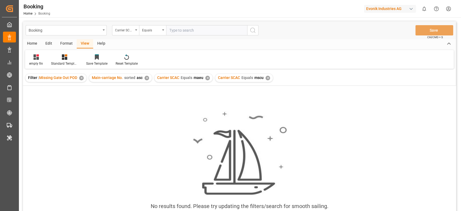
click at [205, 79] on div "✕" at bounding box center [207, 78] width 5 height 5
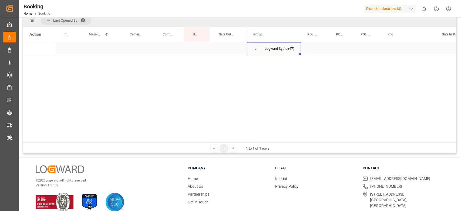
click at [255, 50] on span "Press SPACE to select this row." at bounding box center [256, 48] width 5 height 5
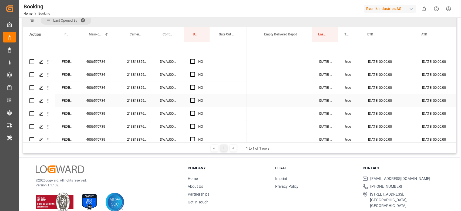
scroll to position [0, 398]
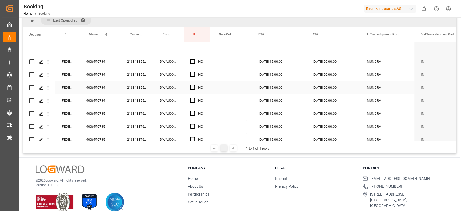
click at [138, 84] on div "213B1885589" at bounding box center [137, 87] width 33 height 13
click at [195, 61] on span "Press SPACE to select this row." at bounding box center [192, 61] width 5 height 5
click at [194, 59] on input "Press SPACE to select this row." at bounding box center [194, 59] width 0 height 0
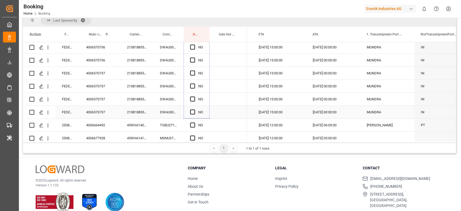
drag, startPoint x: 209, startPoint y: 67, endPoint x: 195, endPoint y: 105, distance: 41.0
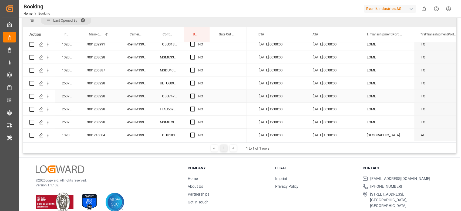
click at [145, 92] on div "459IHA1396882" at bounding box center [137, 96] width 33 height 13
click at [194, 81] on span "Press SPACE to select this row." at bounding box center [192, 83] width 5 height 5
click at [194, 81] on input "Press SPACE to select this row." at bounding box center [194, 81] width 0 height 0
click at [195, 93] on div "Press SPACE to select this row." at bounding box center [194, 96] width 8 height 12
click at [192, 107] on span "Press SPACE to select this row." at bounding box center [192, 109] width 5 height 5
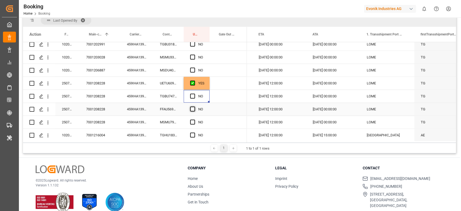
click at [194, 107] on input "Press SPACE to select this row." at bounding box center [194, 107] width 0 height 0
click at [193, 98] on span "Press SPACE to select this row." at bounding box center [192, 96] width 5 height 5
click at [194, 94] on input "Press SPACE to select this row." at bounding box center [194, 94] width 0 height 0
click at [192, 120] on span "Press SPACE to select this row." at bounding box center [192, 121] width 5 height 5
click at [194, 119] on input "Press SPACE to select this row." at bounding box center [194, 119] width 0 height 0
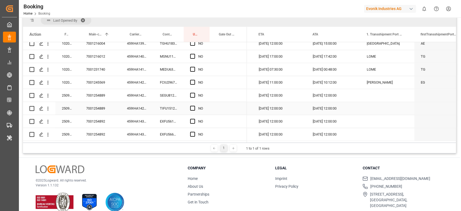
click at [140, 102] on div "459IHA1429452" at bounding box center [137, 108] width 33 height 13
click at [329, 93] on div "23.09.2025 12:00:00" at bounding box center [334, 95] width 54 height 13
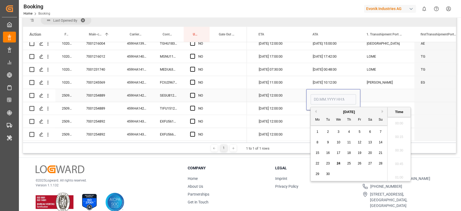
type input "[DATE] 12:00"
click at [329, 94] on input "[DATE] 12:00" at bounding box center [333, 99] width 45 height 10
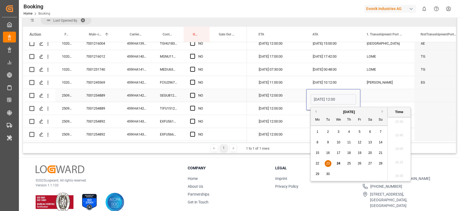
click at [329, 94] on input "[DATE] 12:00" at bounding box center [333, 99] width 45 height 10
click at [367, 89] on div "Press SPACE to select this row." at bounding box center [388, 95] width 54 height 13
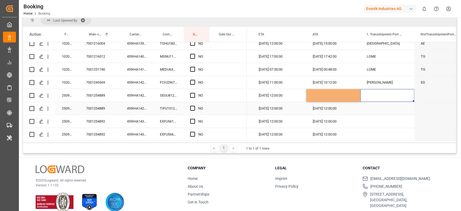
click at [335, 108] on div "23.09.2025 12:00:00" at bounding box center [334, 108] width 54 height 13
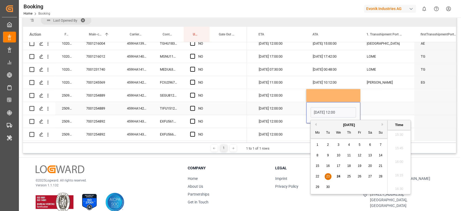
click at [335, 108] on input "[DATE] 12:00" at bounding box center [333, 112] width 45 height 10
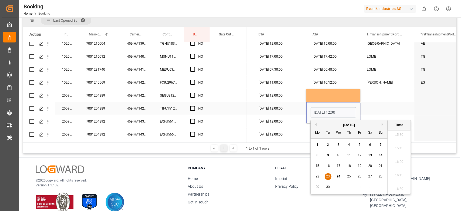
type input "23.09.2025 :0012"
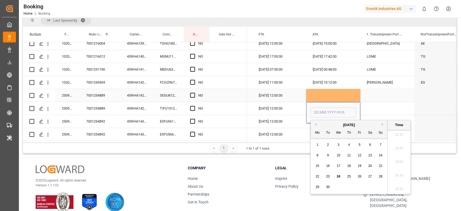
click at [383, 90] on div "Press SPACE to select this row." at bounding box center [388, 95] width 54 height 13
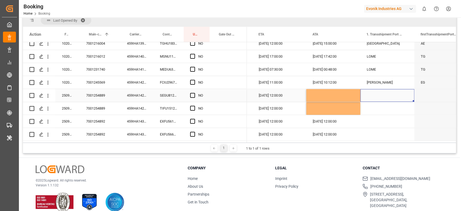
click at [190, 92] on div "NO" at bounding box center [197, 95] width 26 height 13
click at [192, 94] on span "Press SPACE to select this row." at bounding box center [192, 95] width 5 height 5
click at [194, 93] on input "Press SPACE to select this row." at bounding box center [194, 93] width 0 height 0
click at [192, 106] on span "Press SPACE to select this row." at bounding box center [192, 108] width 5 height 5
click at [194, 106] on input "Press SPACE to select this row." at bounding box center [194, 106] width 0 height 0
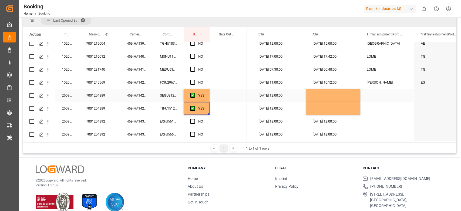
scroll to position [80, 0]
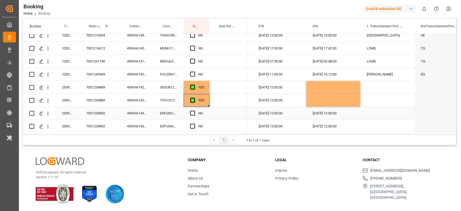
click at [147, 111] on div "459IHA1431939" at bounding box center [137, 113] width 33 height 13
click at [147, 113] on div "459IHA1431939" at bounding box center [137, 113] width 33 height 13
click at [339, 102] on div "Press SPACE to select this row." at bounding box center [334, 100] width 54 height 13
drag, startPoint x: 360, startPoint y: 104, endPoint x: 358, endPoint y: 121, distance: 16.3
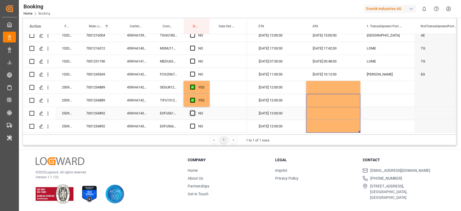
click at [193, 113] on span "Press SPACE to select this row." at bounding box center [192, 113] width 5 height 5
click at [194, 111] on input "Press SPACE to select this row." at bounding box center [194, 111] width 0 height 0
click at [192, 120] on div "Press SPACE to select this row." at bounding box center [194, 126] width 8 height 12
click at [192, 124] on span "Press SPACE to select this row." at bounding box center [192, 126] width 5 height 5
click at [194, 124] on input "Press SPACE to select this row." at bounding box center [194, 124] width 0 height 0
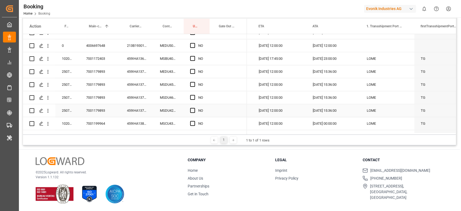
scroll to position [309, 0]
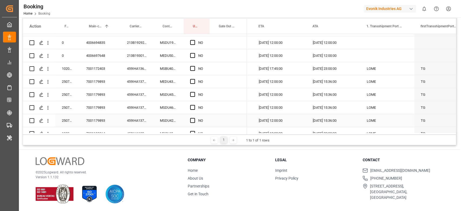
click at [133, 85] on div "459IHA1372783" at bounding box center [137, 81] width 33 height 13
click at [192, 82] on span "Press SPACE to select this row." at bounding box center [192, 81] width 5 height 5
click at [194, 79] on input "Press SPACE to select this row." at bounding box center [194, 79] width 0 height 0
drag, startPoint x: 209, startPoint y: 86, endPoint x: 205, endPoint y: 115, distance: 28.6
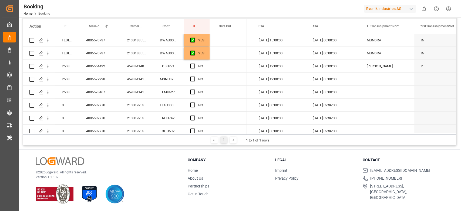
scroll to position [180, 0]
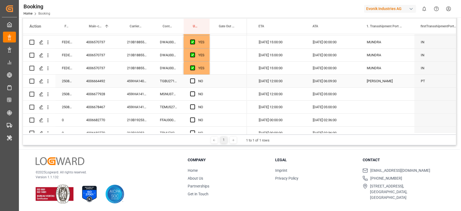
click at [145, 85] on div "459IHA1406109" at bounding box center [137, 81] width 33 height 13
click at [194, 79] on span "Press SPACE to select this row." at bounding box center [192, 80] width 5 height 5
click at [194, 78] on input "Press SPACE to select this row." at bounding box center [194, 78] width 0 height 0
click at [142, 95] on div "459IHA1415419" at bounding box center [137, 94] width 33 height 13
click at [197, 92] on div "Press SPACE to select this row." at bounding box center [194, 94] width 8 height 12
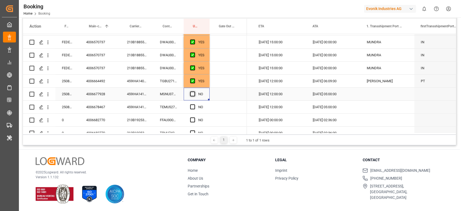
click at [193, 96] on span "Press SPACE to select this row." at bounding box center [192, 93] width 5 height 5
click at [194, 91] on input "Press SPACE to select this row." at bounding box center [194, 91] width 0 height 0
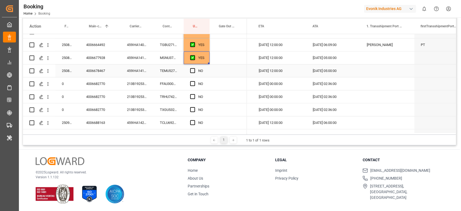
click at [137, 75] on div "459IHA1415420" at bounding box center [137, 70] width 33 height 13
click at [190, 69] on span "Press SPACE to select this row." at bounding box center [192, 70] width 5 height 5
click at [194, 68] on input "Press SPACE to select this row." at bounding box center [194, 68] width 0 height 0
click at [145, 83] on div "213B1925391" at bounding box center [137, 83] width 33 height 13
click at [195, 83] on span "Press SPACE to select this row." at bounding box center [192, 83] width 5 height 5
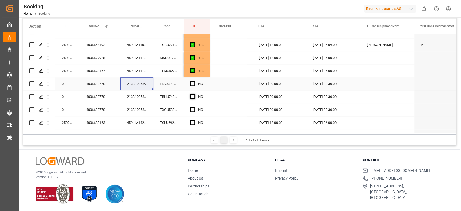
click at [194, 81] on input "Press SPACE to select this row." at bounding box center [194, 81] width 0 height 0
click at [193, 96] on span "Press SPACE to select this row." at bounding box center [192, 96] width 5 height 5
click at [194, 94] on input "Press SPACE to select this row." at bounding box center [194, 94] width 0 height 0
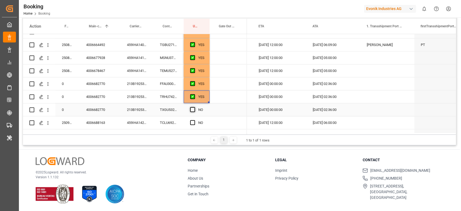
click at [194, 109] on span "Press SPACE to select this row." at bounding box center [192, 109] width 5 height 5
click at [194, 107] on input "Press SPACE to select this row." at bounding box center [194, 107] width 0 height 0
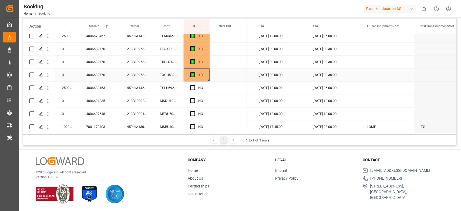
scroll to position [288, 0]
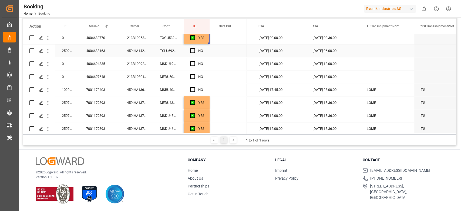
click at [144, 51] on div "459IHA1427088" at bounding box center [137, 50] width 33 height 13
click at [191, 51] on span "Press SPACE to select this row." at bounding box center [192, 50] width 5 height 5
click at [194, 48] on input "Press SPACE to select this row." at bounding box center [194, 48] width 0 height 0
click at [127, 66] on div "213B1929238" at bounding box center [137, 63] width 33 height 13
click at [195, 62] on div "Press SPACE to select this row." at bounding box center [194, 64] width 8 height 12
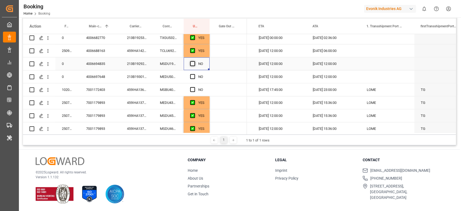
click at [194, 64] on span "Press SPACE to select this row." at bounding box center [192, 63] width 5 height 5
click at [194, 61] on input "Press SPACE to select this row." at bounding box center [194, 61] width 0 height 0
click at [139, 77] on div "213B1930143" at bounding box center [137, 76] width 33 height 13
click at [192, 76] on span "Press SPACE to select this row." at bounding box center [192, 76] width 5 height 5
click at [194, 74] on input "Press SPACE to select this row." at bounding box center [194, 74] width 0 height 0
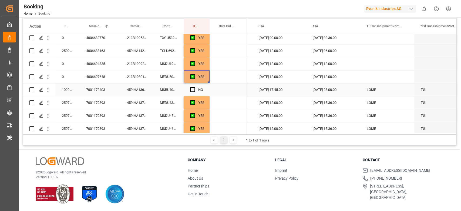
click at [136, 92] on div "459IHA1369313" at bounding box center [137, 89] width 33 height 13
click at [193, 89] on span "Press SPACE to select this row." at bounding box center [192, 89] width 5 height 5
click at [194, 87] on input "Press SPACE to select this row." at bounding box center [194, 87] width 0 height 0
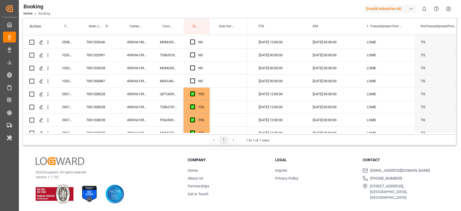
scroll to position [345, 0]
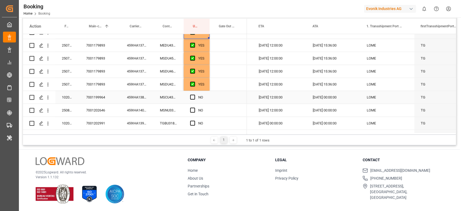
click at [144, 96] on div "459IHA1388480" at bounding box center [137, 97] width 33 height 13
click at [192, 98] on span "Press SPACE to select this row." at bounding box center [192, 97] width 5 height 5
click at [194, 95] on input "Press SPACE to select this row." at bounding box center [194, 95] width 0 height 0
click at [126, 111] on div "459IHA1407070" at bounding box center [137, 110] width 33 height 13
click at [195, 107] on div "Press SPACE to select this row." at bounding box center [194, 110] width 8 height 12
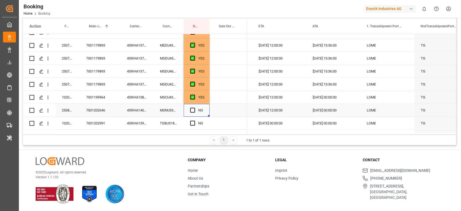
click at [194, 107] on div "Press SPACE to select this row." at bounding box center [194, 110] width 8 height 12
click at [192, 112] on span "Press SPACE to select this row." at bounding box center [192, 110] width 5 height 5
click at [194, 108] on input "Press SPACE to select this row." at bounding box center [194, 108] width 0 height 0
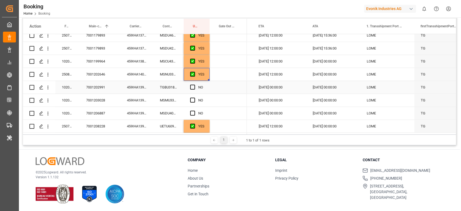
click at [150, 84] on div "459IHA1390920" at bounding box center [137, 87] width 33 height 13
click at [195, 88] on div "Press SPACE to select this row." at bounding box center [194, 87] width 8 height 12
click at [189, 86] on div "NO" at bounding box center [197, 87] width 26 height 13
click at [192, 86] on span "Press SPACE to select this row." at bounding box center [192, 87] width 5 height 5
click at [194, 85] on input "Press SPACE to select this row." at bounding box center [194, 85] width 0 height 0
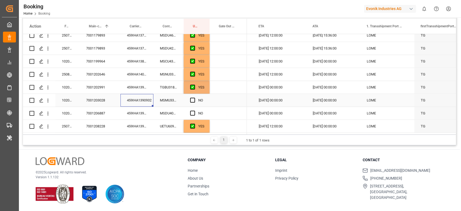
click at [141, 101] on div "459IHA1390932" at bounding box center [137, 100] width 33 height 13
click at [193, 98] on span "Press SPACE to select this row." at bounding box center [192, 100] width 5 height 5
click at [194, 98] on input "Press SPACE to select this row." at bounding box center [194, 98] width 0 height 0
click at [142, 114] on div "459IHA1395594" at bounding box center [137, 113] width 33 height 13
click at [189, 111] on div "NO" at bounding box center [197, 113] width 26 height 13
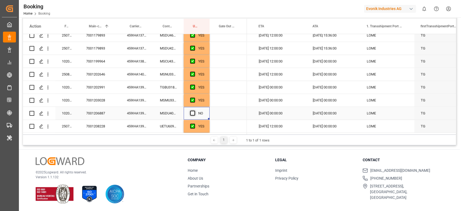
click at [191, 112] on span "Press SPACE to select this row." at bounding box center [192, 113] width 5 height 5
click at [194, 111] on input "Press SPACE to select this row." at bounding box center [194, 111] width 0 height 0
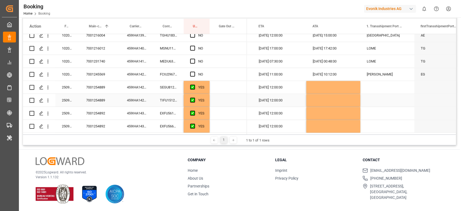
scroll to position [490, 0]
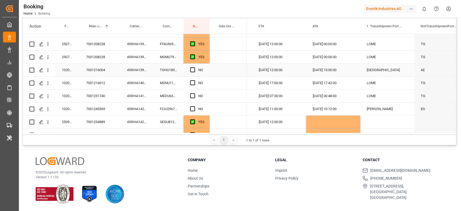
click at [175, 69] on div "TGHU1839861" at bounding box center [169, 70] width 30 height 13
click at [138, 71] on div "459IHA1399485" at bounding box center [137, 70] width 33 height 13
click at [324, 70] on div "[DATE] 15:00:00" at bounding box center [334, 70] width 54 height 13
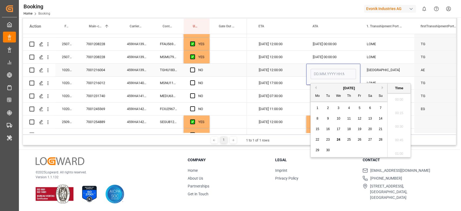
type input "[DATE] 15:00"
click at [46, 67] on icon "open menu" at bounding box center [48, 70] width 6 height 6
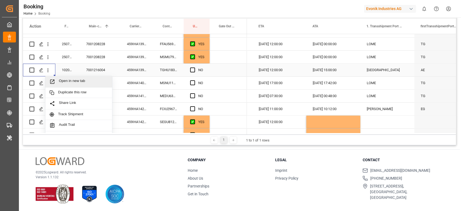
click at [80, 84] on span "Open in new tab" at bounding box center [83, 82] width 49 height 6
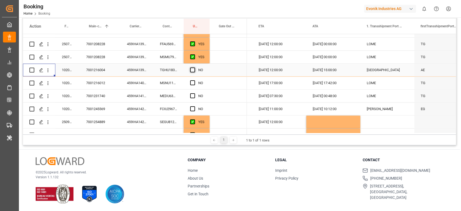
click at [194, 69] on span "Press SPACE to select this row." at bounding box center [192, 69] width 5 height 5
click at [194, 67] on input "Press SPACE to select this row." at bounding box center [194, 67] width 0 height 0
click at [139, 84] on div "459IHA1400421" at bounding box center [137, 82] width 33 height 13
click at [190, 84] on div "NO" at bounding box center [197, 82] width 26 height 13
click at [191, 83] on span "Press SPACE to select this row." at bounding box center [192, 82] width 5 height 5
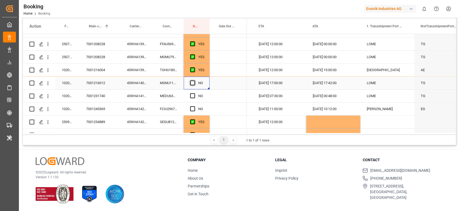
click at [194, 80] on input "Press SPACE to select this row." at bounding box center [194, 80] width 0 height 0
click at [130, 95] on div "459IHA1410386" at bounding box center [137, 95] width 33 height 13
click at [189, 94] on div "NO" at bounding box center [197, 95] width 26 height 13
click at [192, 95] on span "Press SPACE to select this row." at bounding box center [192, 95] width 5 height 5
click at [194, 93] on input "Press SPACE to select this row." at bounding box center [194, 93] width 0 height 0
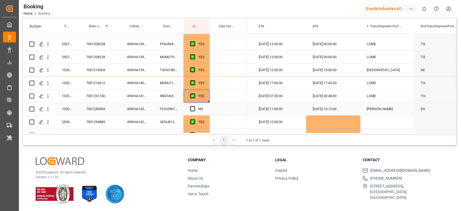
click at [166, 110] on div "FCIU2967833" at bounding box center [169, 108] width 30 height 13
click at [131, 103] on div "459IHA1420260" at bounding box center [137, 108] width 33 height 13
click at [197, 108] on div "Press SPACE to select this row." at bounding box center [194, 109] width 8 height 12
click at [192, 105] on div "Press SPACE to select this row." at bounding box center [194, 109] width 8 height 12
click at [192, 107] on span "Press SPACE to select this row." at bounding box center [192, 108] width 5 height 5
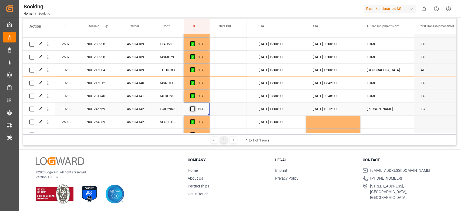
click at [194, 106] on input "Press SPACE to select this row." at bounding box center [194, 106] width 0 height 0
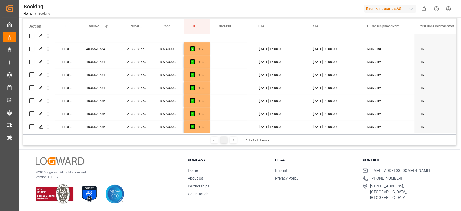
scroll to position [0, 0]
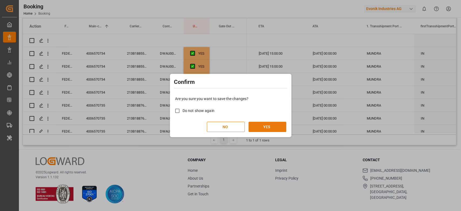
click at [256, 122] on button "YES" at bounding box center [268, 127] width 38 height 10
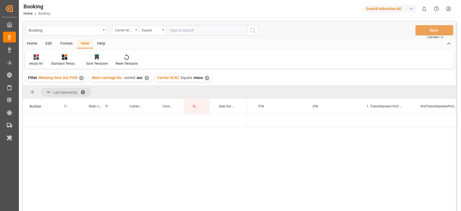
click at [196, 25] on input "text" at bounding box center [206, 30] width 81 height 10
type input "[PERSON_NAME]"
click at [255, 30] on circle "search button" at bounding box center [253, 30] width 4 height 4
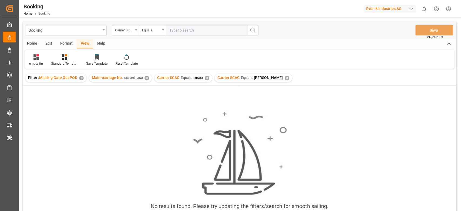
click at [208, 79] on div "Carrier SCAC Equals mscu ✕" at bounding box center [184, 78] width 58 height 8
click at [206, 78] on div "✕" at bounding box center [207, 78] width 5 height 5
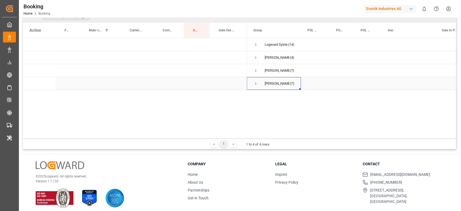
click at [255, 88] on span "Press SPACE to select this row." at bounding box center [256, 83] width 5 height 12
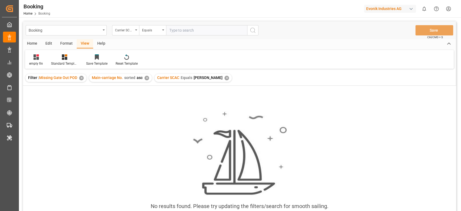
click at [225, 77] on div "✕" at bounding box center [227, 78] width 5 height 5
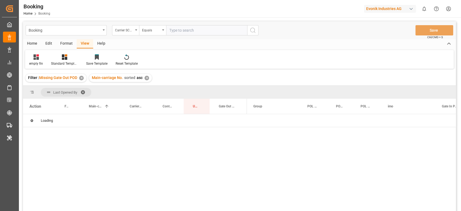
click at [191, 30] on input "text" at bounding box center [206, 30] width 81 height 10
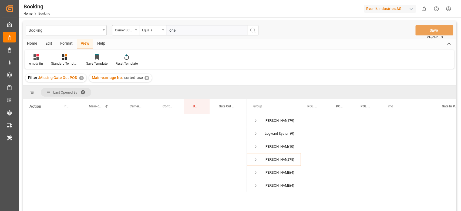
type input "oney"
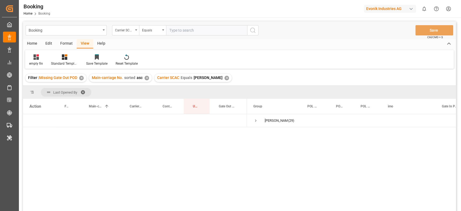
click at [373, 146] on div "Gagan Prakash (29)" at bounding box center [351, 164] width 209 height 100
click at [176, 27] on input "text" at bounding box center [206, 30] width 81 height 10
type input "oolu"
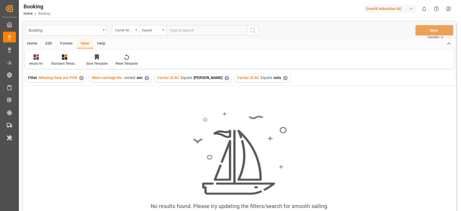
click at [225, 77] on div "✕" at bounding box center [227, 78] width 5 height 5
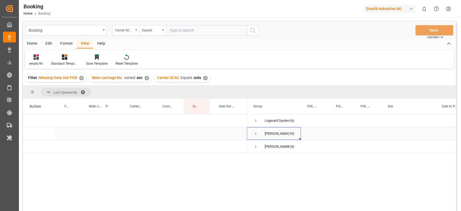
click at [257, 135] on span "Press SPACE to select this row." at bounding box center [256, 133] width 5 height 5
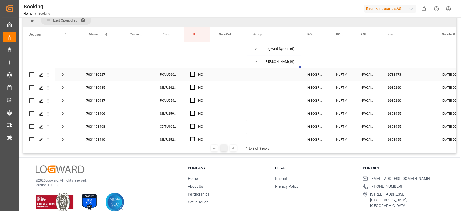
click at [169, 75] on div "PCVU2609109" at bounding box center [169, 74] width 30 height 13
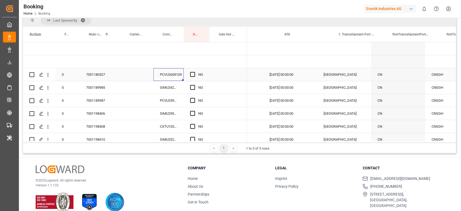
scroll to position [0, 712]
click at [199, 75] on div "NO" at bounding box center [200, 74] width 5 height 12
click at [191, 71] on div "Press SPACE to select this row." at bounding box center [194, 74] width 8 height 12
click at [192, 75] on span "Press SPACE to select this row." at bounding box center [192, 74] width 5 height 5
click at [194, 72] on input "Press SPACE to select this row." at bounding box center [194, 72] width 0 height 0
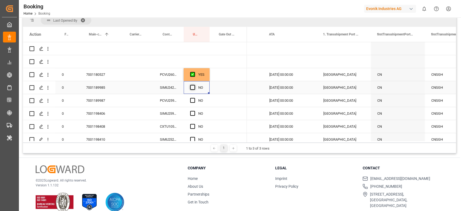
click at [191, 87] on span "Press SPACE to select this row." at bounding box center [192, 87] width 5 height 5
click at [194, 85] on input "Press SPACE to select this row." at bounding box center [194, 85] width 0 height 0
click at [190, 95] on div "Press SPACE to select this row." at bounding box center [194, 100] width 8 height 12
click at [191, 101] on span "Press SPACE to select this row." at bounding box center [192, 100] width 5 height 5
click at [194, 98] on input "Press SPACE to select this row." at bounding box center [194, 98] width 0 height 0
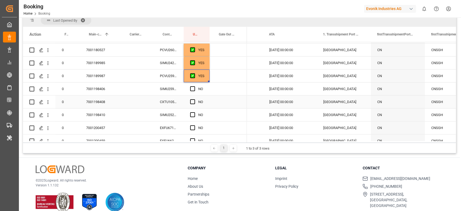
scroll to position [36, 0]
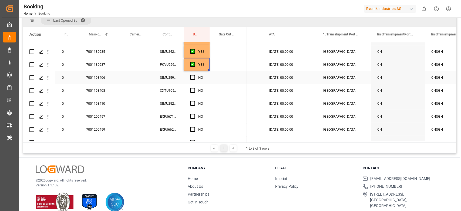
click at [164, 80] on div "SIMU2591413" at bounding box center [169, 77] width 30 height 13
click at [177, 94] on div "CXTU1051664" at bounding box center [169, 90] width 30 height 13
click at [178, 81] on div "SIMU2591413" at bounding box center [169, 77] width 30 height 13
click at [192, 79] on span "Press SPACE to select this row." at bounding box center [192, 77] width 5 height 5
click at [194, 75] on input "Press SPACE to select this row." at bounding box center [194, 75] width 0 height 0
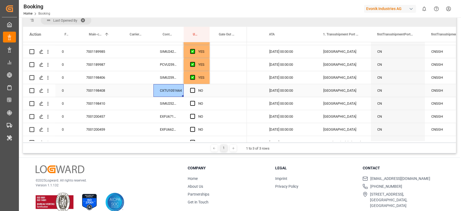
click at [181, 86] on div "CXTU1051664" at bounding box center [169, 90] width 30 height 13
click at [191, 89] on span "Press SPACE to select this row." at bounding box center [192, 90] width 5 height 5
click at [194, 88] on input "Press SPACE to select this row." at bounding box center [194, 88] width 0 height 0
click at [179, 100] on div "SIMU2529090" at bounding box center [169, 103] width 30 height 13
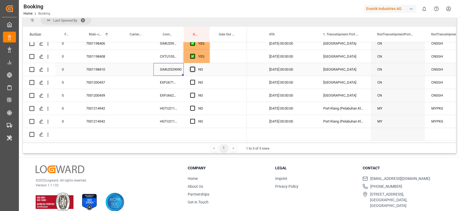
click at [191, 67] on span "Press SPACE to select this row." at bounding box center [192, 69] width 5 height 5
click at [194, 67] on input "Press SPACE to select this row." at bounding box center [194, 67] width 0 height 0
click at [182, 79] on div "EXFU6711990" at bounding box center [169, 82] width 30 height 13
click at [195, 80] on span "Press SPACE to select this row." at bounding box center [192, 82] width 5 height 5
click at [194, 80] on input "Press SPACE to select this row." at bounding box center [194, 80] width 0 height 0
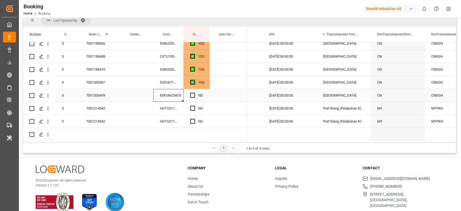
click at [180, 94] on div "EXFU6629475" at bounding box center [169, 95] width 30 height 13
click at [192, 94] on span "Press SPACE to select this row." at bounding box center [192, 95] width 5 height 5
click at [194, 93] on input "Press SPACE to select this row." at bounding box center [194, 93] width 0 height 0
click at [176, 106] on div "HGTU2112635" at bounding box center [169, 108] width 30 height 13
click at [189, 107] on div "NO" at bounding box center [197, 108] width 26 height 13
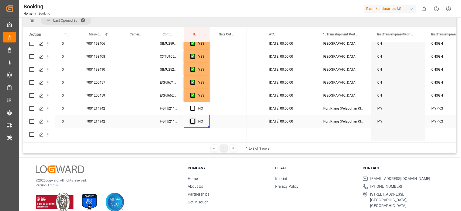
click at [192, 119] on span "Press SPACE to select this row." at bounding box center [192, 121] width 5 height 5
click at [194, 119] on input "Press SPACE to select this row." at bounding box center [194, 119] width 0 height 0
click at [193, 106] on span "Press SPACE to select this row." at bounding box center [192, 108] width 5 height 5
click at [194, 106] on input "Press SPACE to select this row." at bounding box center [194, 106] width 0 height 0
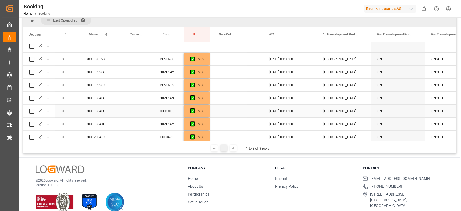
scroll to position [0, 0]
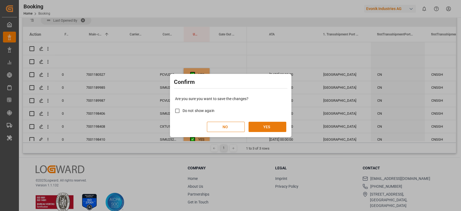
click at [267, 131] on button "YES" at bounding box center [268, 127] width 38 height 10
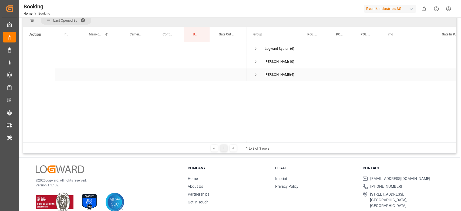
click at [255, 75] on span "Press SPACE to select this row." at bounding box center [256, 74] width 5 height 5
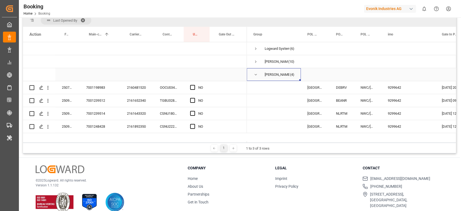
click at [255, 73] on span "Press SPACE to select this row." at bounding box center [256, 74] width 5 height 5
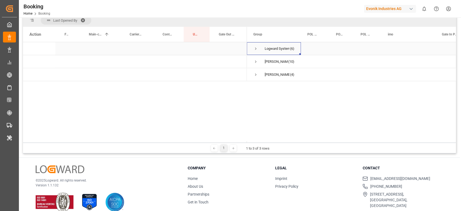
click at [258, 51] on span "Logward System (6)" at bounding box center [274, 48] width 41 height 12
click at [255, 49] on span "Press SPACE to select this row." at bounding box center [256, 48] width 5 height 5
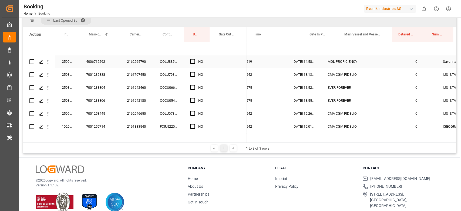
scroll to position [0, 149]
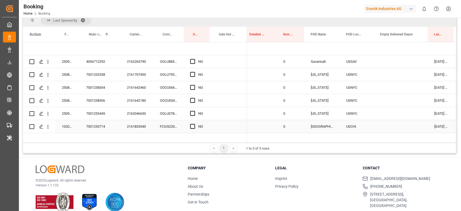
click at [138, 127] on div "2161833540" at bounding box center [137, 126] width 33 height 13
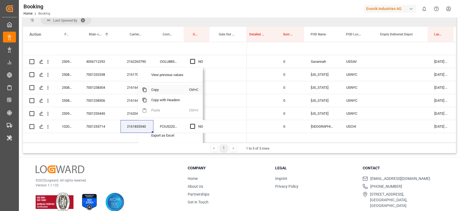
click at [149, 91] on span "Copy" at bounding box center [168, 90] width 42 height 10
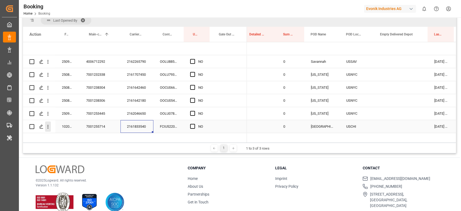
click at [48, 127] on icon "open menu" at bounding box center [48, 127] width 1 height 4
click at [66, 135] on span "Open in new tab" at bounding box center [83, 138] width 49 height 6
click at [135, 30] on div "Carrier Booking No." at bounding box center [136, 34] width 12 height 15
click at [134, 33] on span "Carrier Booking No." at bounding box center [136, 34] width 12 height 4
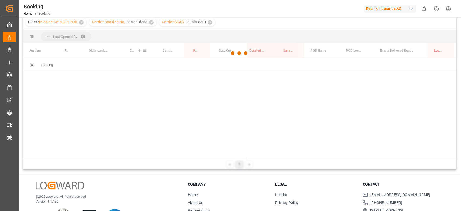
scroll to position [88, 0]
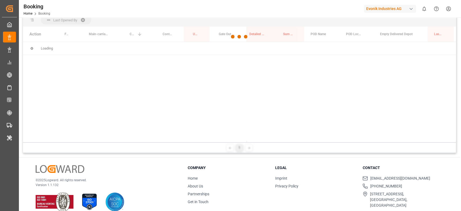
drag, startPoint x: 261, startPoint y: 140, endPoint x: 256, endPoint y: 140, distance: 5.1
click at [256, 140] on div at bounding box center [239, 37] width 433 height 208
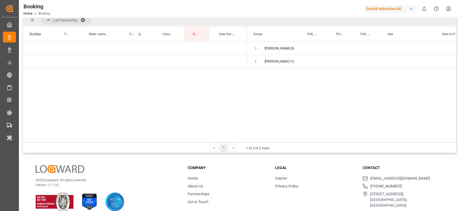
scroll to position [0, 0]
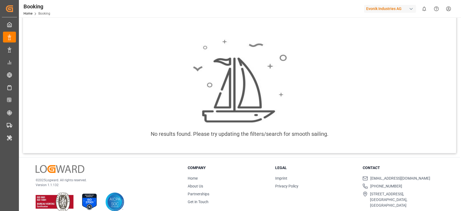
click at [258, 46] on img at bounding box center [239, 81] width 95 height 84
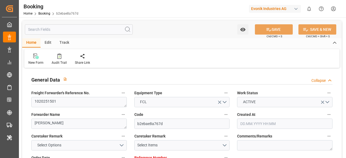
type input "7001216005"
type input "9465241"
type input "MSC"
type input "Mediterranean Shipping Company"
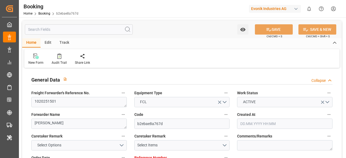
type input "BEANR"
type input "IQUQR"
type input "54"
type input "AEAUH"
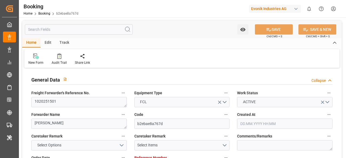
type input "0"
type input "BEANR"
type input "IQUQR"
type input "8715857"
type input "9236535"
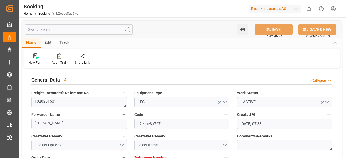
type input "[DATE] 07:38"
type input "[DATE]"
type input "[DATE] 00:01"
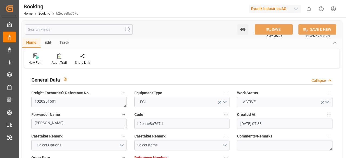
type input "[DATE] 00:00"
type input "[DATE] 23:59"
type input "[DATE] 12:00"
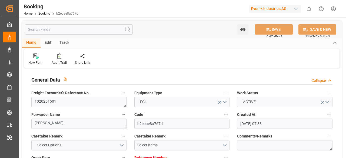
type input "[DATE] 00:00"
type input "[DATE] 15:00"
type input "[DATE] 07:00"
type input "[DATE] 00:00"
type input "[DATE] 01:18"
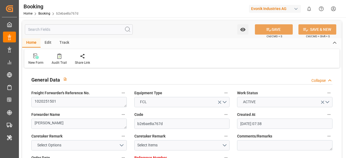
type input "[DATE] 19:15"
type input "[DATE] 00:00"
type input "[DATE] 12:00"
type input "[DATE]"
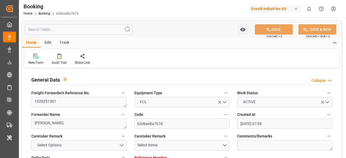
type input "[DATE] 01:14"
type input "[DATE]"
type input "[DATE] 12:00"
type input "[DATE] 00:01"
type input "[DATE] 20:26"
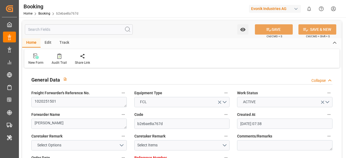
type input "[DATE] 07:00"
type input "[DATE] 00:30"
type input "[DATE] 23:59"
type input "[DATE] 07:17"
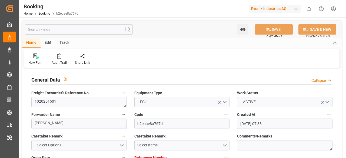
type input "[DATE] 23:59"
type input "[DATE] 00:02"
type input "[DATE] 00:01"
type input "[DATE] 19:15"
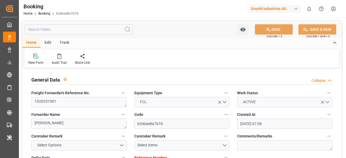
type input "[DATE] 11:31"
type input "[DATE] 12:00"
type input "[DATE] 15:02"
type input "[DATE] 20:56"
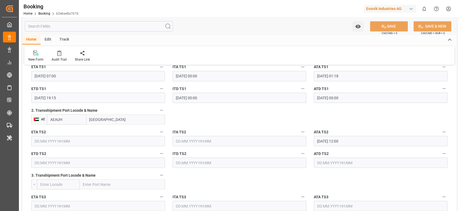
scroll to position [613, 0]
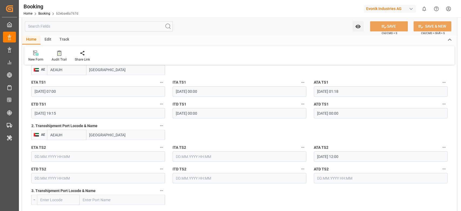
click at [103, 132] on input "[GEOGRAPHIC_DATA]" at bounding box center [125, 134] width 79 height 10
click at [56, 134] on input "AEAUH" at bounding box center [66, 134] width 39 height 10
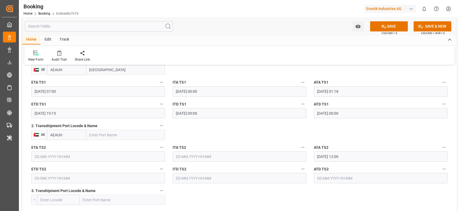
click at [56, 134] on input "AEAUH" at bounding box center [66, 134] width 39 height 10
click at [329, 158] on input "[DATE] 12:00" at bounding box center [381, 156] width 134 height 10
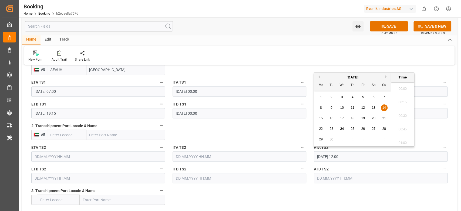
scroll to position [623, 0]
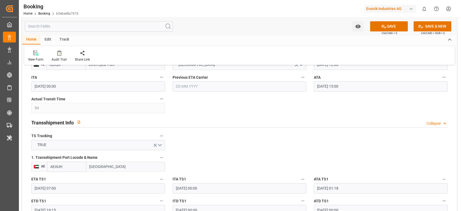
scroll to position [504, 0]
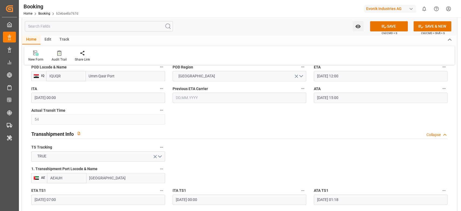
click at [344, 97] on input "[DATE] 15:00" at bounding box center [381, 97] width 134 height 10
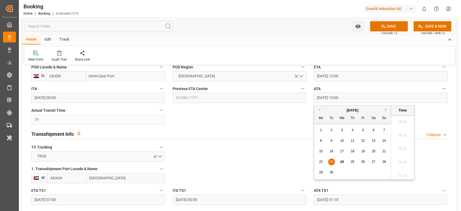
scroll to position [786, 0]
click at [344, 97] on input "[DATE] 15:00" at bounding box center [381, 97] width 134 height 10
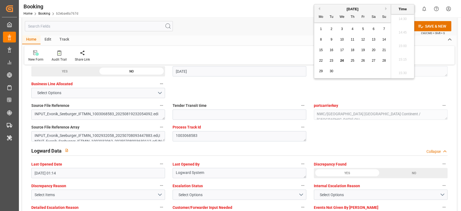
scroll to position [1081, 0]
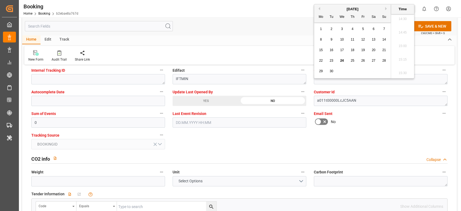
click at [202, 103] on div "YES" at bounding box center [206, 101] width 67 height 10
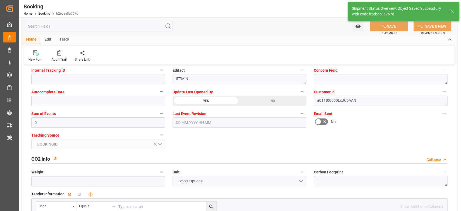
type textarea "[PERSON_NAME]"
type input "[DATE] 10:40"
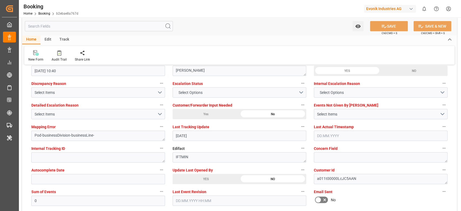
scroll to position [937, 0]
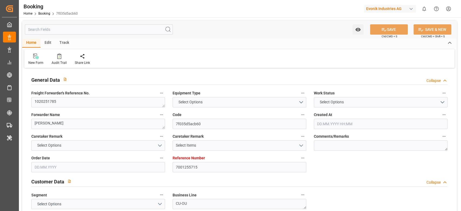
type input "7001255715"
type input "9299642"
type input "OOCL"
type input "Orient Overseas Container Line Ltd"
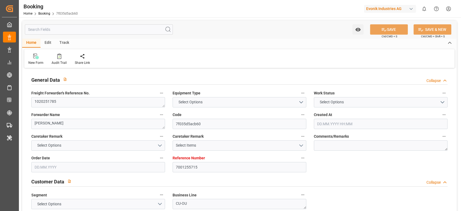
type input "BEANR"
type input "USCHI"
type input "16"
type input "0"
type input "BEANR"
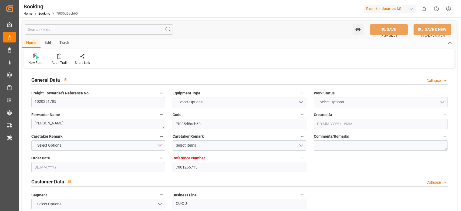
type input "USNYC"
type input "[DATE] 07:47"
type input "[DATE]"
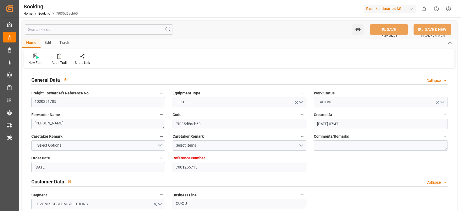
type input "[DATE] 10:00"
type input "[DATE] 22:00"
type input "[DATE] 10:38"
type input "[DATE] 16:01"
type input "[DATE] 20:00"
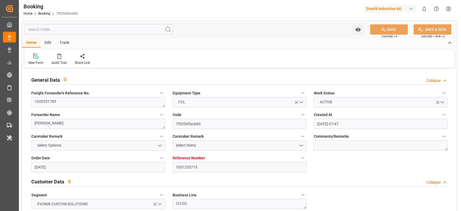
type input "[DATE] 00:00"
type input "[DATE] 18:44"
type input "[DATE]"
type input "[DATE] 11:04"
type input "[DATE]"
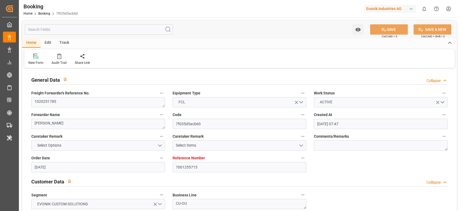
type input "[DATE] 11:24"
type input "[DATE] 10:00"
type input "[DATE] 11:17"
type input "[DATE] 20:00"
type input "[DATE] 18:39"
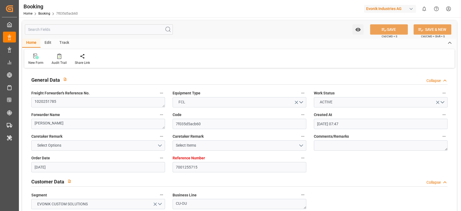
type input "[DATE] 12:49"
type input "[DATE] 20:00"
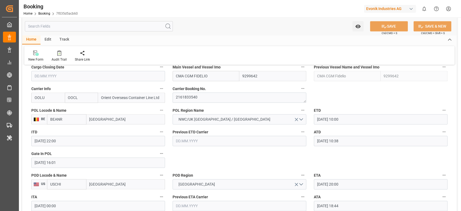
scroll to position [432, 0]
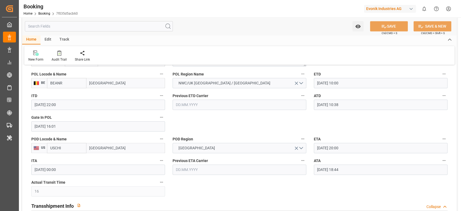
click at [114, 146] on input "[GEOGRAPHIC_DATA]" at bounding box center [125, 148] width 79 height 10
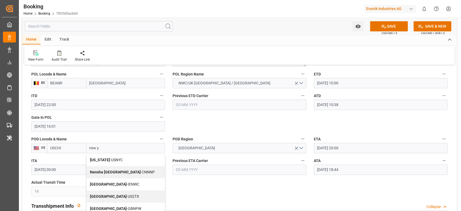
type input "new yo"
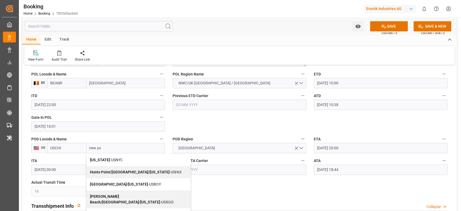
click at [110, 158] on span "[US_STATE] - USNYC" at bounding box center [106, 160] width 33 height 4
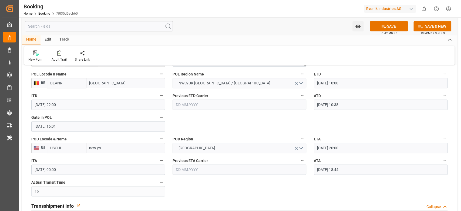
type input "USNYC"
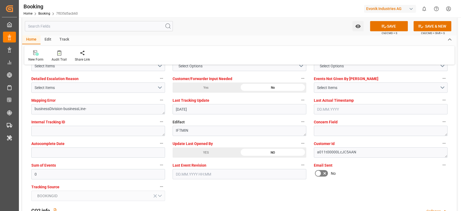
scroll to position [1045, 0]
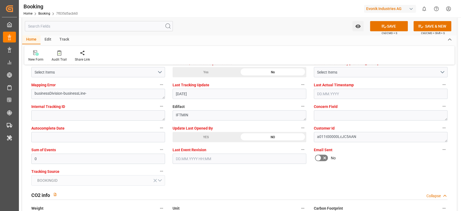
type input "[US_STATE]"
click at [231, 140] on div "YES" at bounding box center [206, 137] width 67 height 10
click at [392, 24] on button "SAVE" at bounding box center [389, 26] width 38 height 10
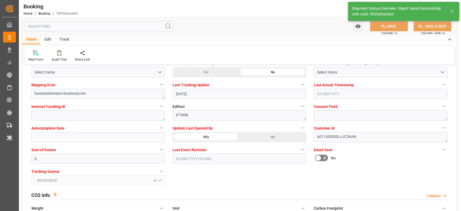
type textarea "NWC/[GEOGRAPHIC_DATA] [GEOGRAPHIC_DATA] Continent / [GEOGRAPHIC_DATA]-OU"
type textarea "[PERSON_NAME]"
type input "[DATE] 11:05"
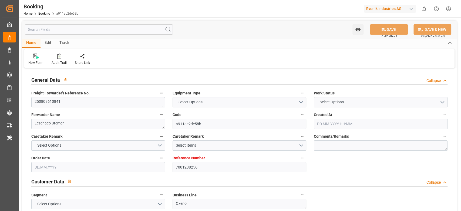
type input "7001238256"
type input "9776418"
type input "CMACGM"
type input "CMA CGM Group"
type input "BEANR"
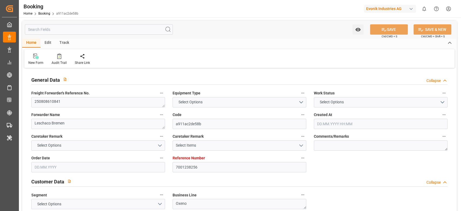
type input "TWKEL"
type input "CNSHG"
type input "0"
type input "BEANR"
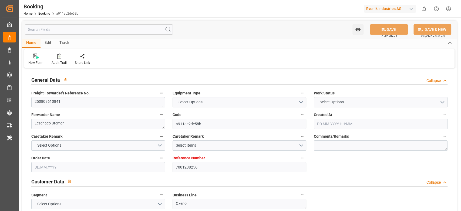
type input "TWKEL"
type input "9839179"
type input "9172313"
type input "01.08.2025 07:29"
type input "01.08.2025"
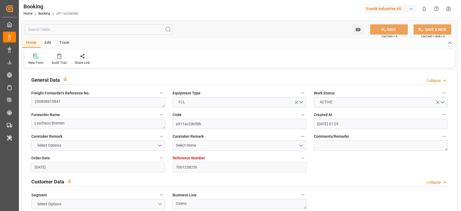
type input "20.10.2025"
type input "13.08.2025"
type input "21.08.2025 00:00"
type input "28.08.2025 00:00"
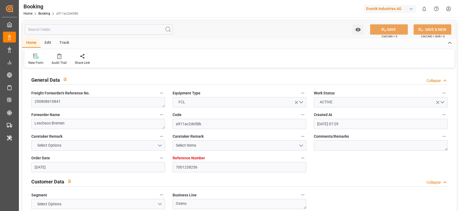
type input "29.08.2025 01:30"
type input "22.08.2025 19:36"
type input "28.10.2025 03:00"
type input "24.10.2025 00:00"
type input "23.10.2025 11:00"
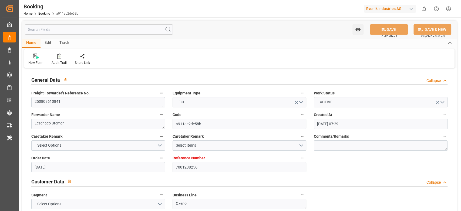
type input "16.10.2025 11:00"
type input "24.10.2025 21:00"
type input "24.10.2025 11:00"
type input "23.10.2025 11:00"
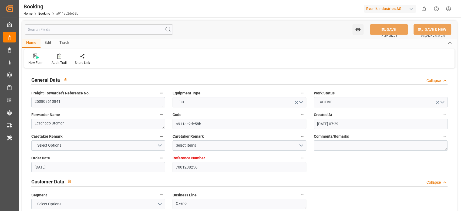
type input "26.10.2025 21:00"
type input "24.10.2025 21:00"
type input "21.08.2025"
type input "24.09.2025 09:30"
type input "[DATE]"
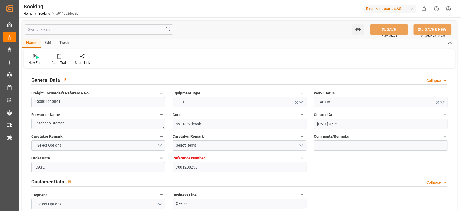
type input "27.08.2025 19:17"
type input "29.08.2025 00:17"
type input "23.10.2025 11:00"
type input "23.10.2025 19:44"
type input "24.10.2025 15:00"
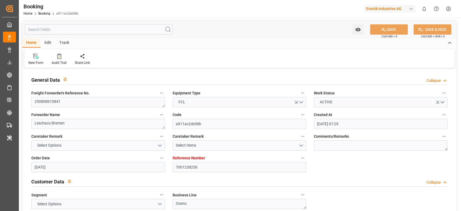
type input "23.10.2025 11:00"
type input "23.10.2025 19:49"
type input "26.10.2025 21:00"
type input "28.10.2025 03:00"
type input "28.10.2025 10:27"
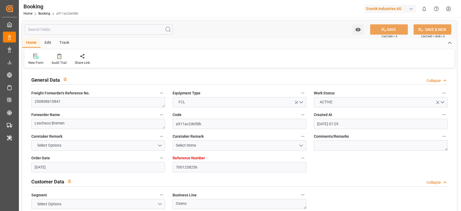
type input "01.11.2025 10:27"
click at [56, 57] on div at bounding box center [59, 56] width 15 height 6
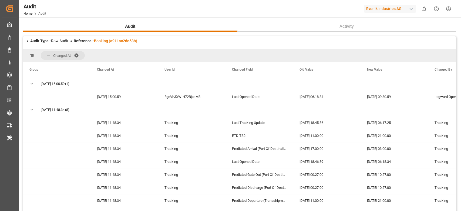
click at [117, 37] on div "Audit Type - Row Audit Reference - Booking (a911ac2de58b)" at bounding box center [239, 40] width 433 height 9
click at [117, 40] on link "Booking (a911ac2de58b)" at bounding box center [115, 41] width 43 height 4
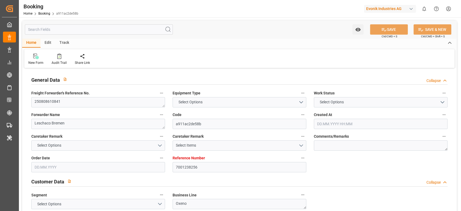
type input "7001238256"
type input "9776418"
type input "CMACGM"
type input "CMA CGM Group"
type input "BEANR"
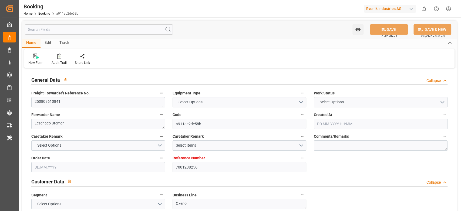
type input "TWKEL"
type input "CNSHG"
type input "0"
type input "BEANR"
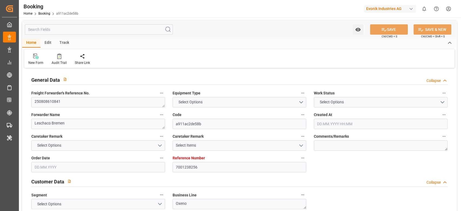
type input "TWKEL"
type input "9839179"
type input "9172313"
type input "01.08.2025 07:29"
type input "01.08.2025"
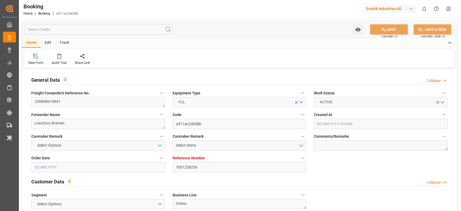
type input "20.10.2025"
type input "13.08.2025"
type input "21.08.2025 00:00"
type input "28.08.2025 00:00"
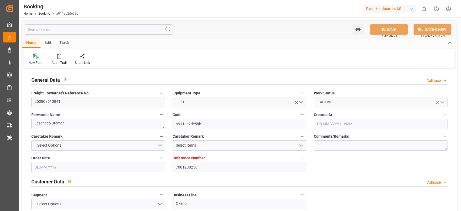
type input "29.08.2025 01:30"
type input "22.08.2025 19:36"
type input "28.10.2025 03:00"
type input "24.10.2025 00:00"
type input "23.10.2025 11:00"
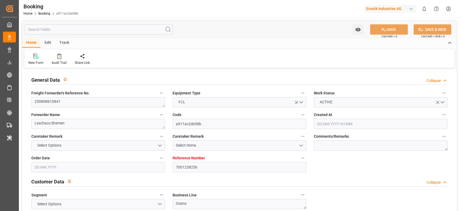
type input "16.10.2025 11:00"
type input "24.10.2025 21:00"
type input "24.10.2025 11:00"
type input "23.10.2025 11:00"
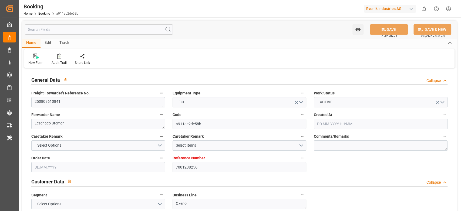
type input "26.10.2025 21:00"
type input "24.10.2025 21:00"
type input "21.08.2025"
type input "24.09.2025 09:30"
type input "[DATE]"
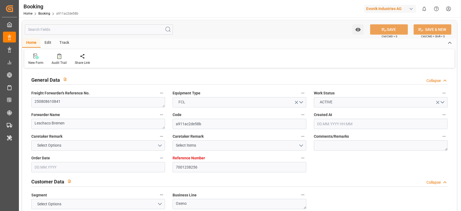
type input "27.08.2025 19:17"
type input "29.08.2025 00:17"
type input "23.10.2025 11:00"
type input "23.10.2025 19:44"
type input "24.10.2025 15:00"
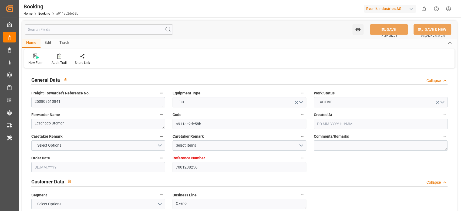
type input "23.10.2025 11:00"
type input "23.10.2025 19:49"
type input "26.10.2025 21:00"
type input "28.10.2025 03:00"
type input "28.10.2025 10:27"
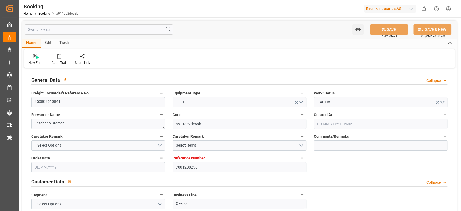
type input "01.11.2025 10:27"
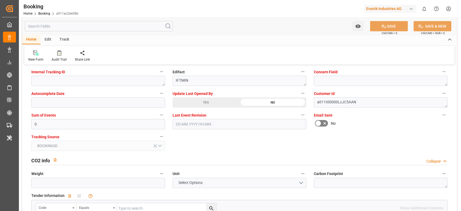
scroll to position [1081, 0]
